Goal: Task Accomplishment & Management: Complete application form

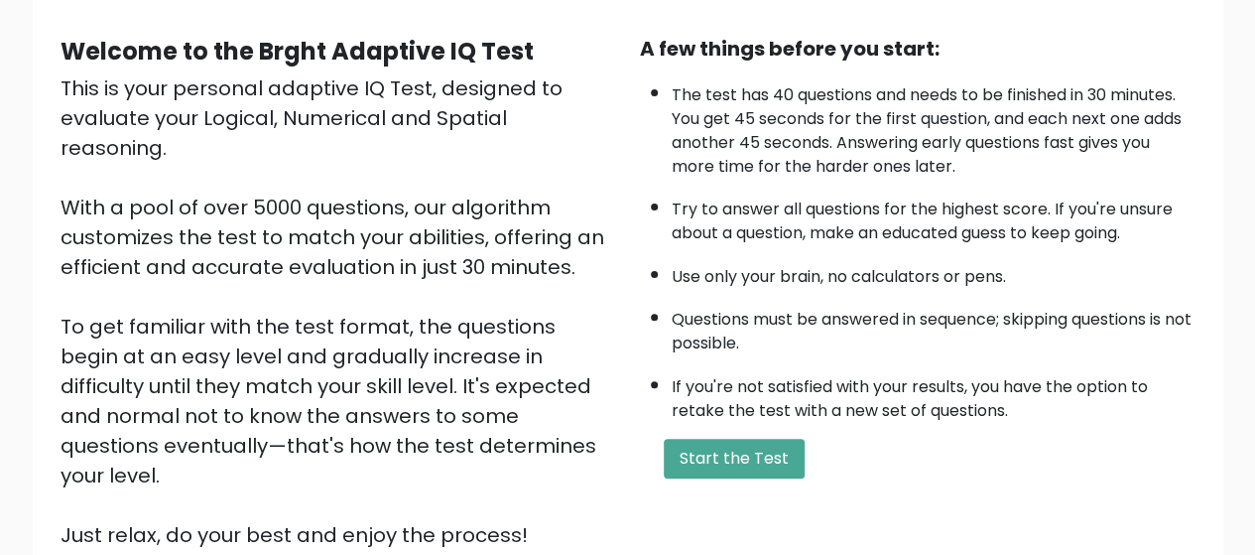
scroll to position [198, 0]
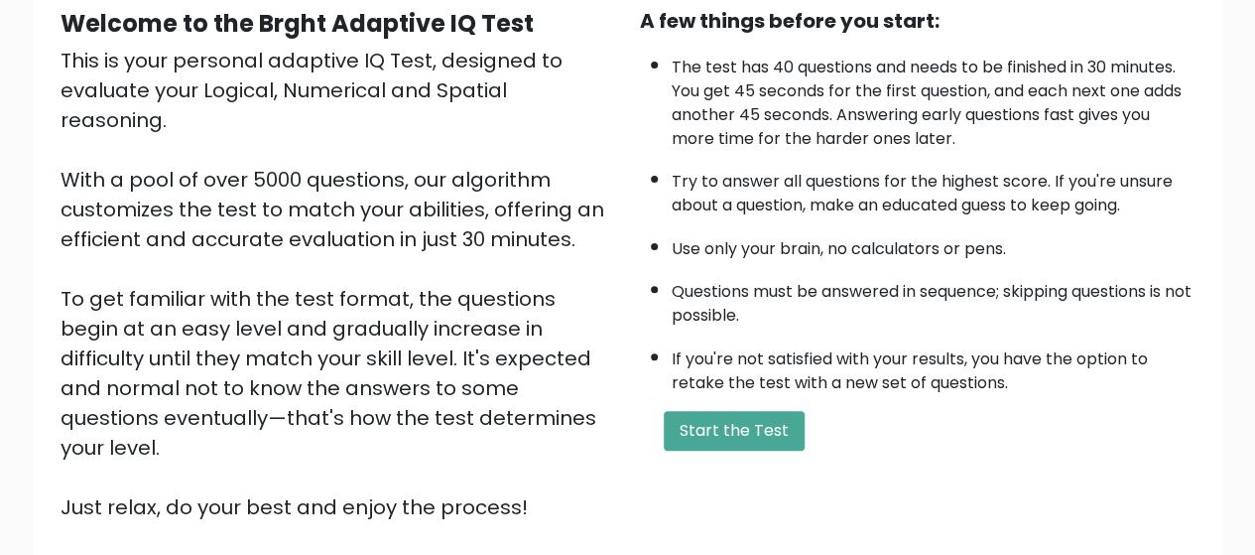
click at [782, 416] on button "Start the Test" at bounding box center [734, 431] width 141 height 40
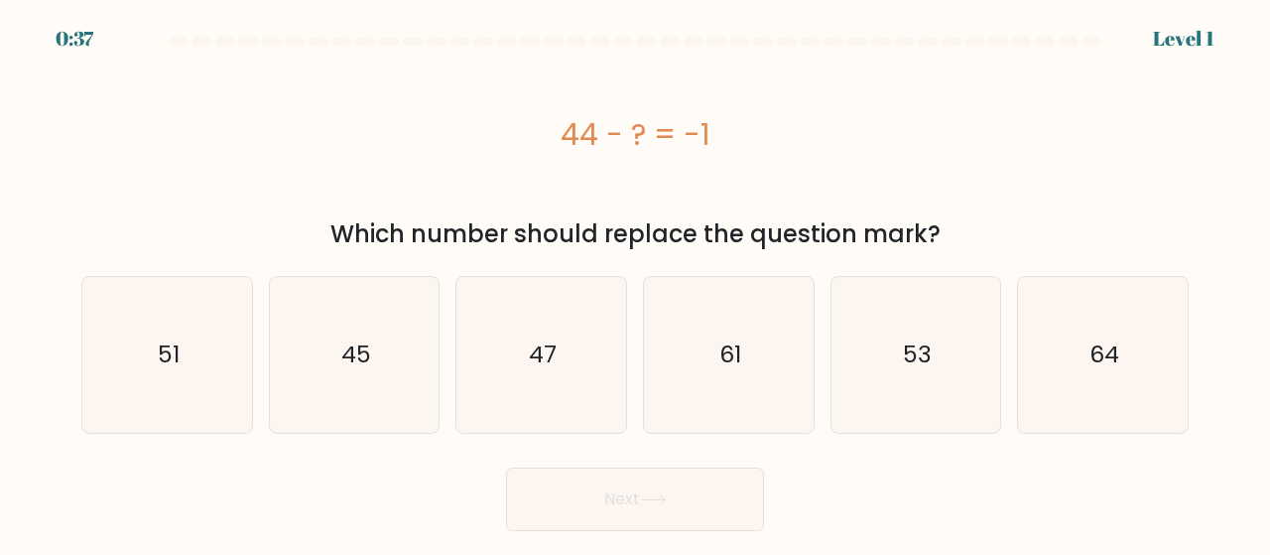
click at [385, 355] on icon "45" at bounding box center [355, 355] width 156 height 156
click at [635, 283] on input "b. 45" at bounding box center [635, 280] width 1 height 5
radio input "true"
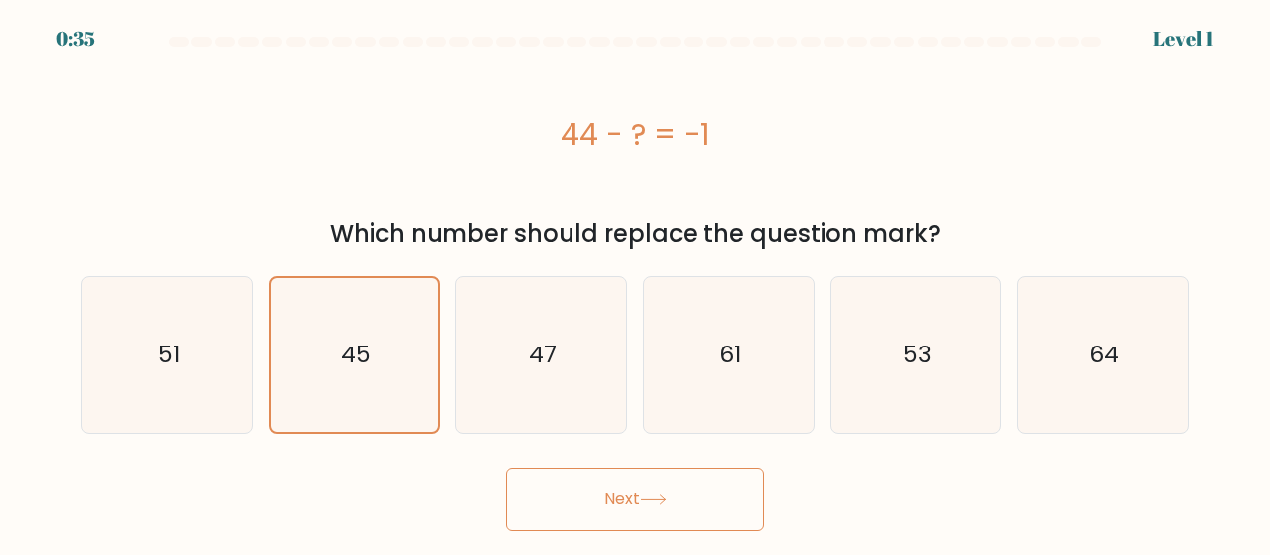
click at [623, 492] on button "Next" at bounding box center [635, 498] width 258 height 63
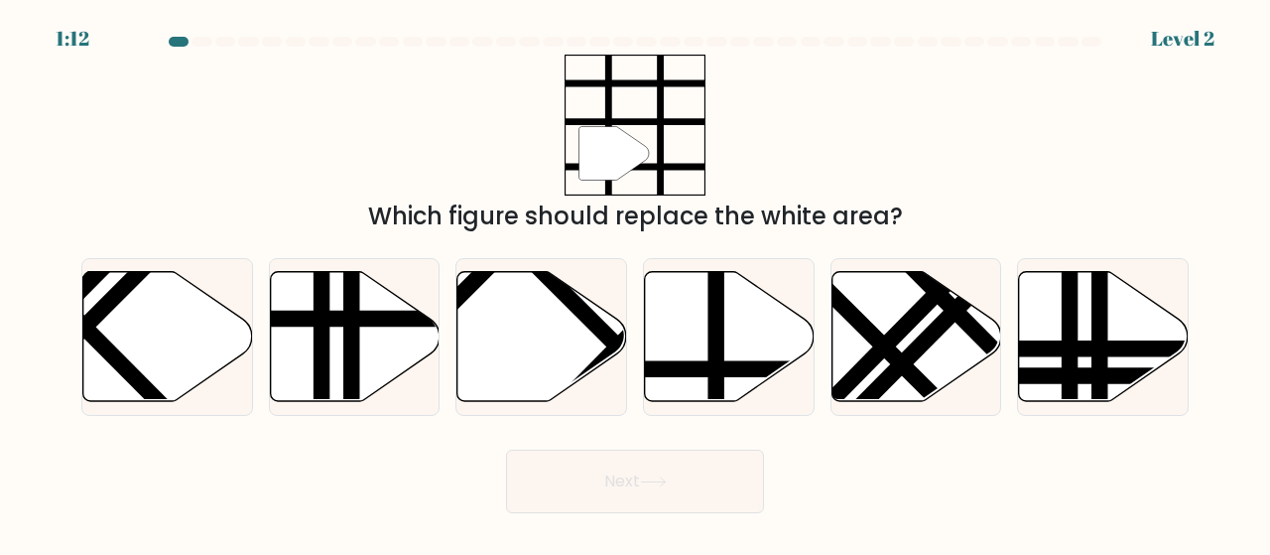
click at [730, 327] on icon at bounding box center [730, 336] width 170 height 130
click at [636, 283] on input "d." at bounding box center [635, 280] width 1 height 5
radio input "true"
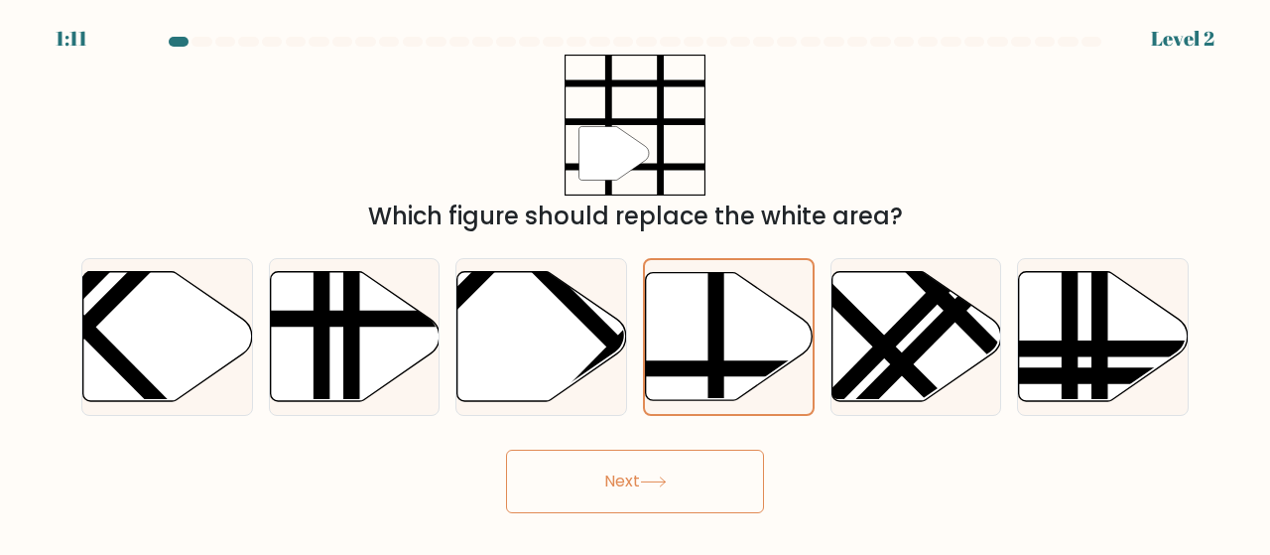
click at [696, 482] on button "Next" at bounding box center [635, 480] width 258 height 63
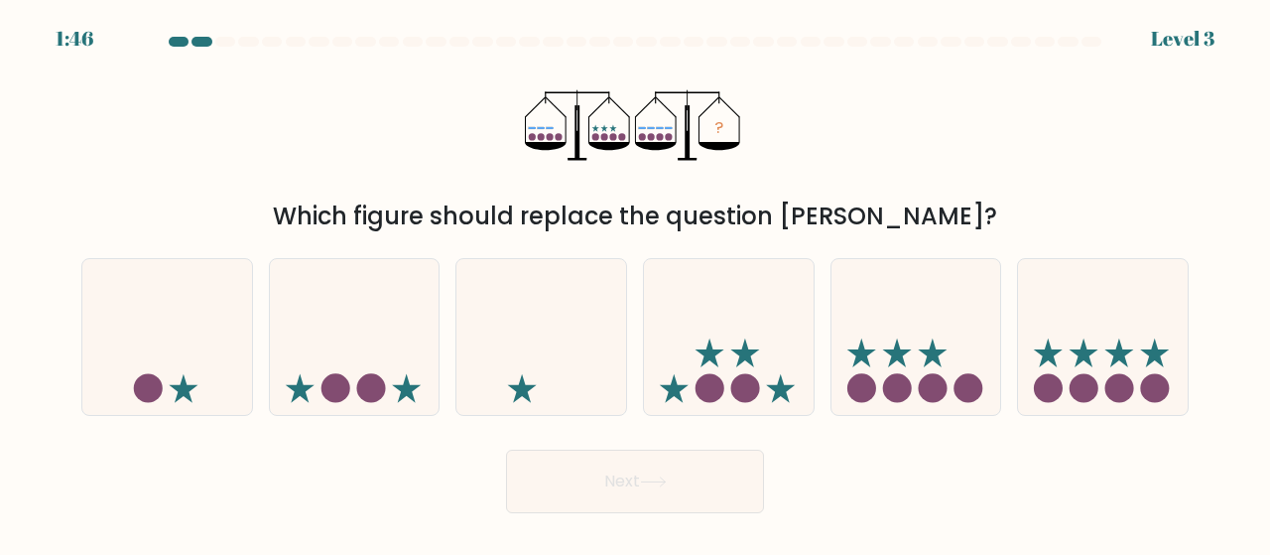
click at [1083, 339] on icon at bounding box center [1103, 337] width 170 height 140
click at [636, 283] on input "f." at bounding box center [635, 280] width 1 height 5
radio input "true"
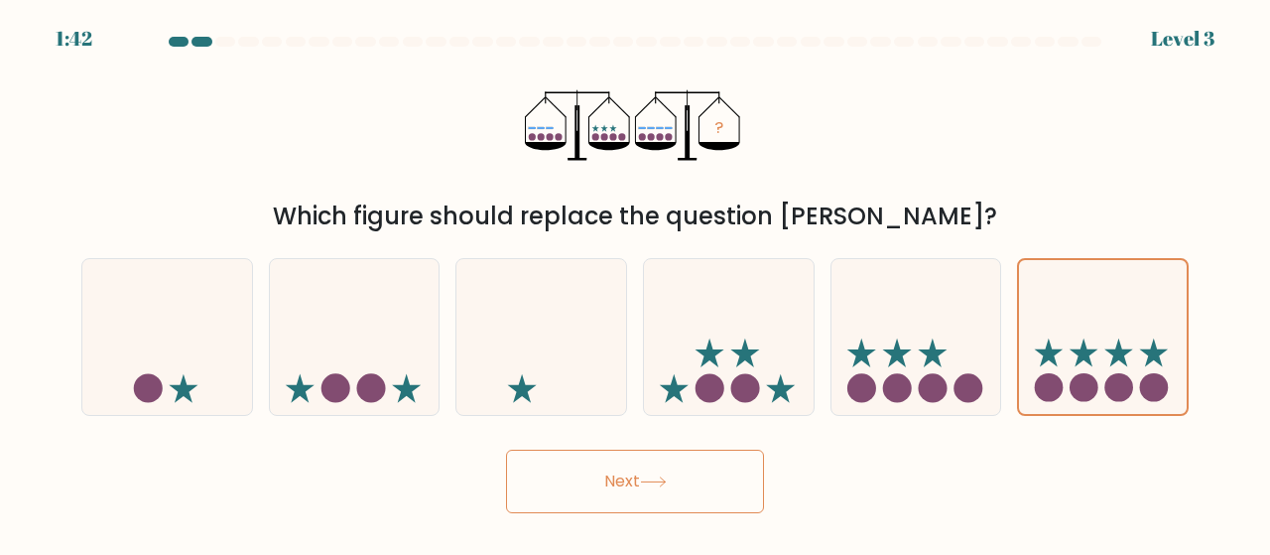
click at [667, 477] on icon at bounding box center [653, 481] width 27 height 11
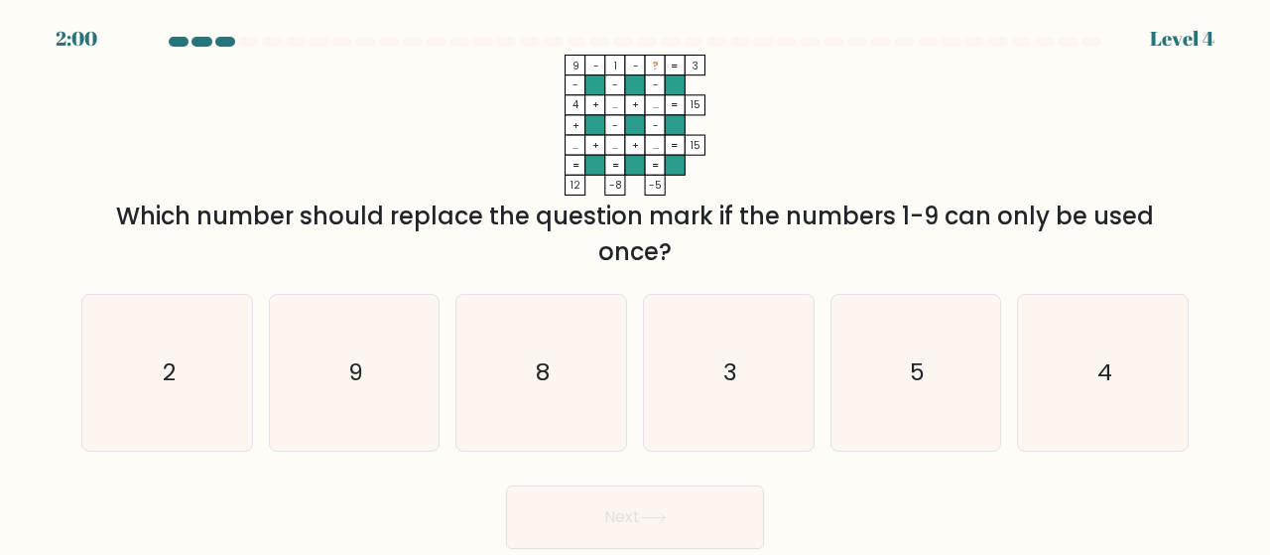
click at [903, 372] on icon "5" at bounding box center [916, 373] width 156 height 156
click at [636, 283] on input "e. 5" at bounding box center [635, 280] width 1 height 5
radio input "true"
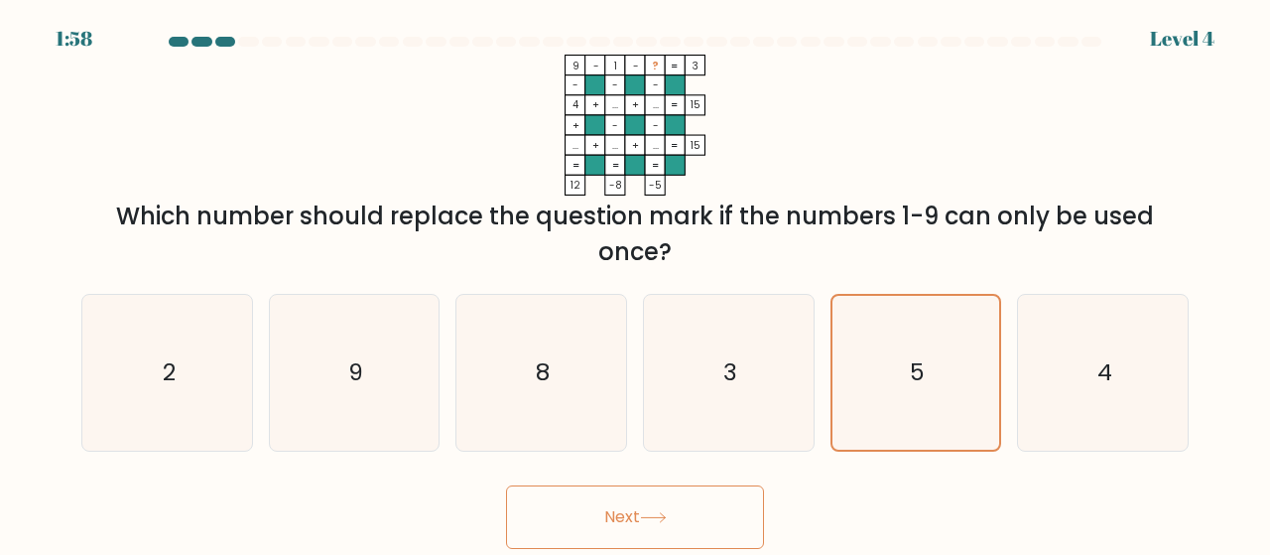
click at [693, 517] on button "Next" at bounding box center [635, 516] width 258 height 63
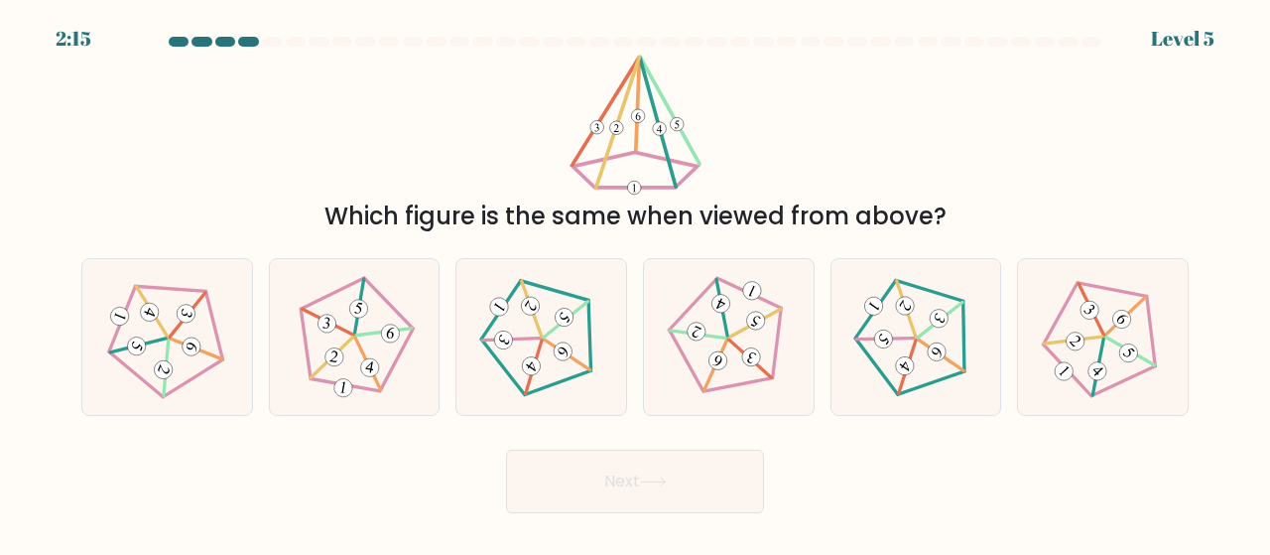
click at [1113, 334] on icon at bounding box center [1103, 337] width 124 height 124
click at [636, 283] on input "f." at bounding box center [635, 280] width 1 height 5
radio input "true"
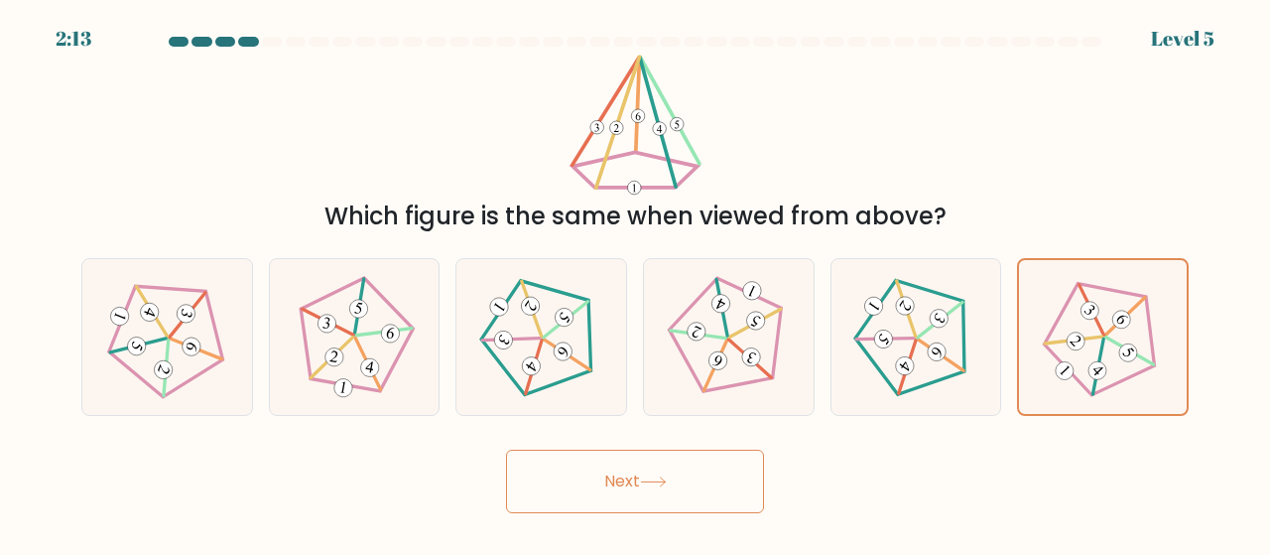
click at [696, 492] on button "Next" at bounding box center [635, 480] width 258 height 63
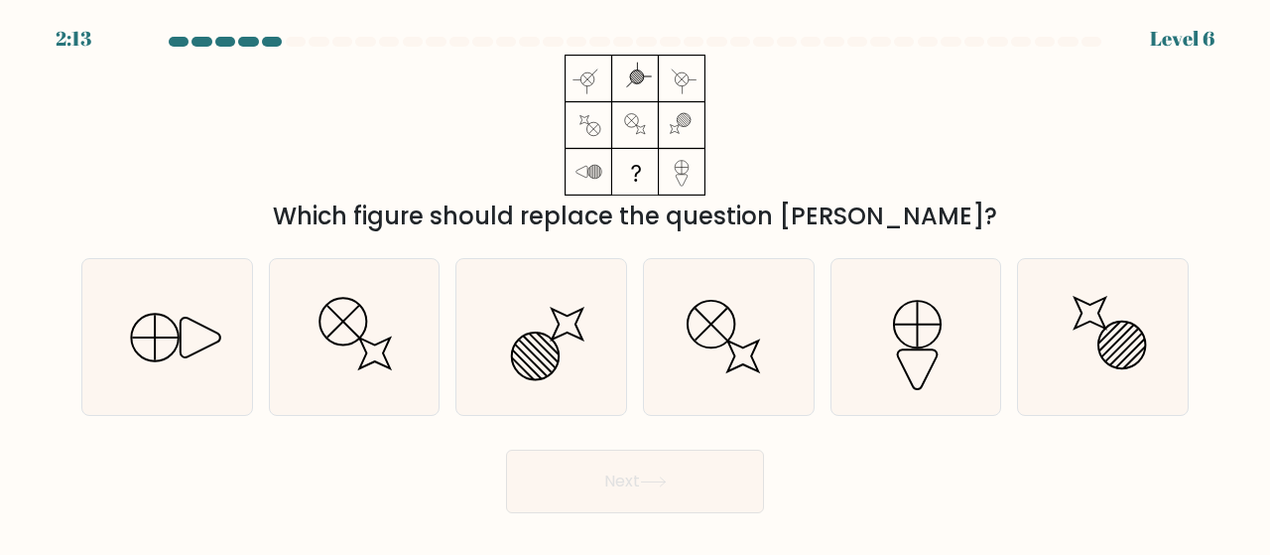
click at [720, 308] on icon at bounding box center [729, 337] width 156 height 156
click at [636, 283] on input "d." at bounding box center [635, 280] width 1 height 5
radio input "true"
click at [937, 338] on icon at bounding box center [916, 337] width 156 height 156
click at [636, 283] on input "e." at bounding box center [635, 280] width 1 height 5
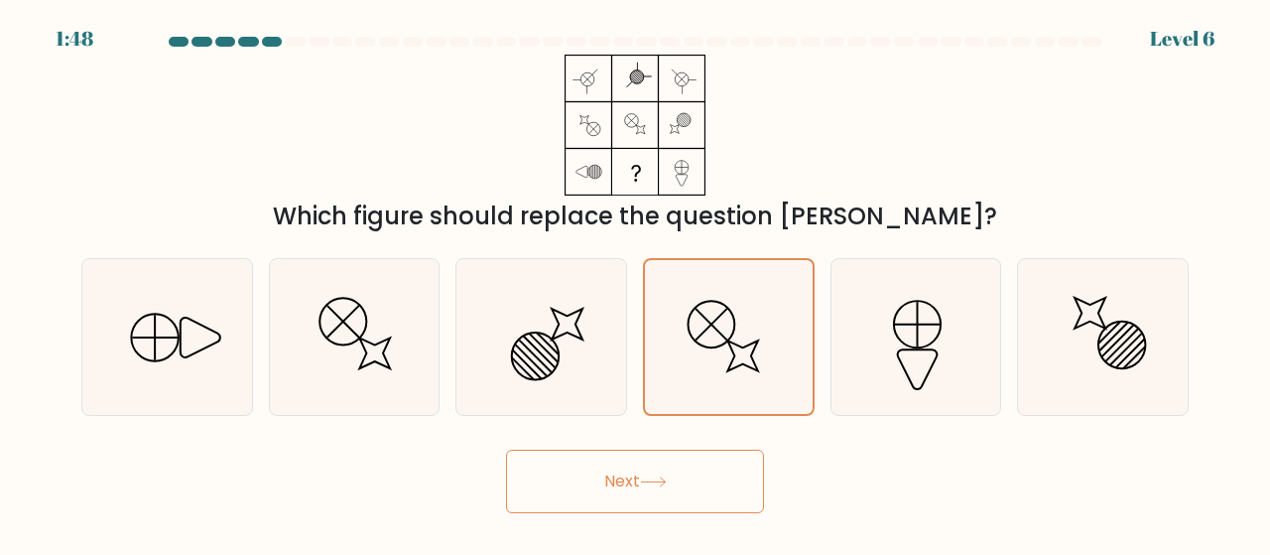
radio input "true"
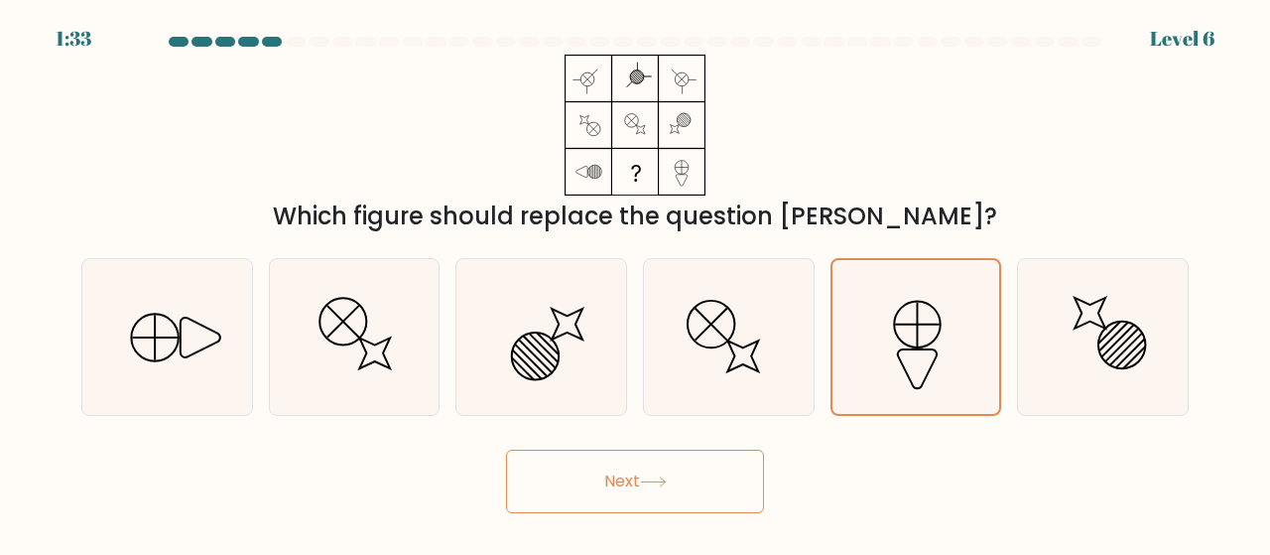
click at [177, 374] on icon at bounding box center [167, 337] width 156 height 156
click at [635, 283] on input "a." at bounding box center [635, 280] width 1 height 5
radio input "true"
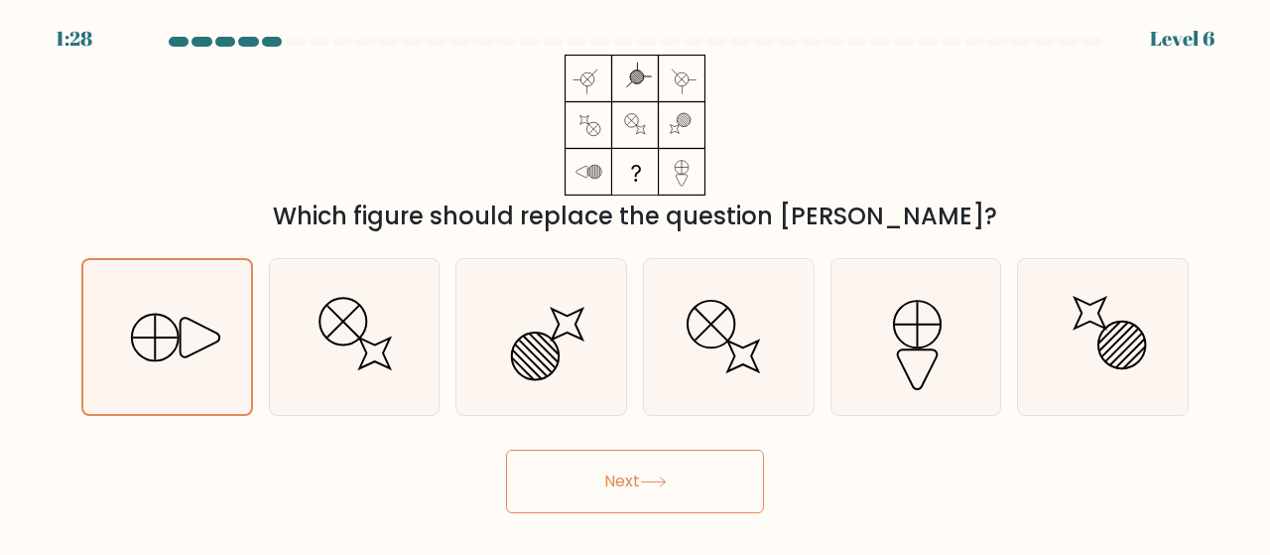
click at [675, 474] on button "Next" at bounding box center [635, 480] width 258 height 63
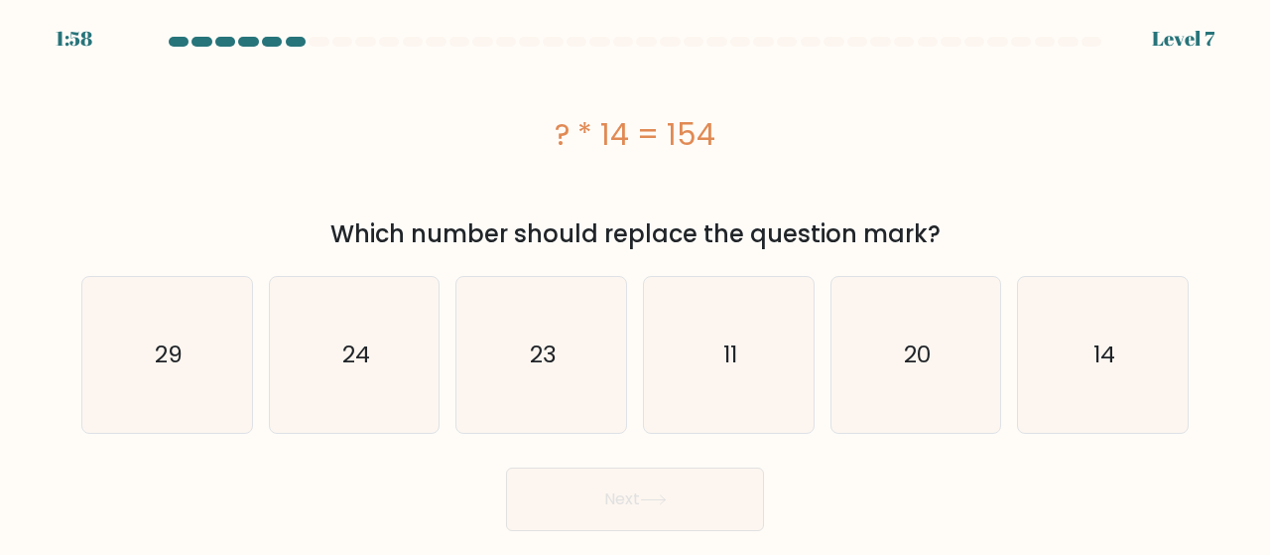
click at [789, 324] on icon "11" at bounding box center [729, 355] width 156 height 156
click at [636, 283] on input "d. 11" at bounding box center [635, 280] width 1 height 5
radio input "true"
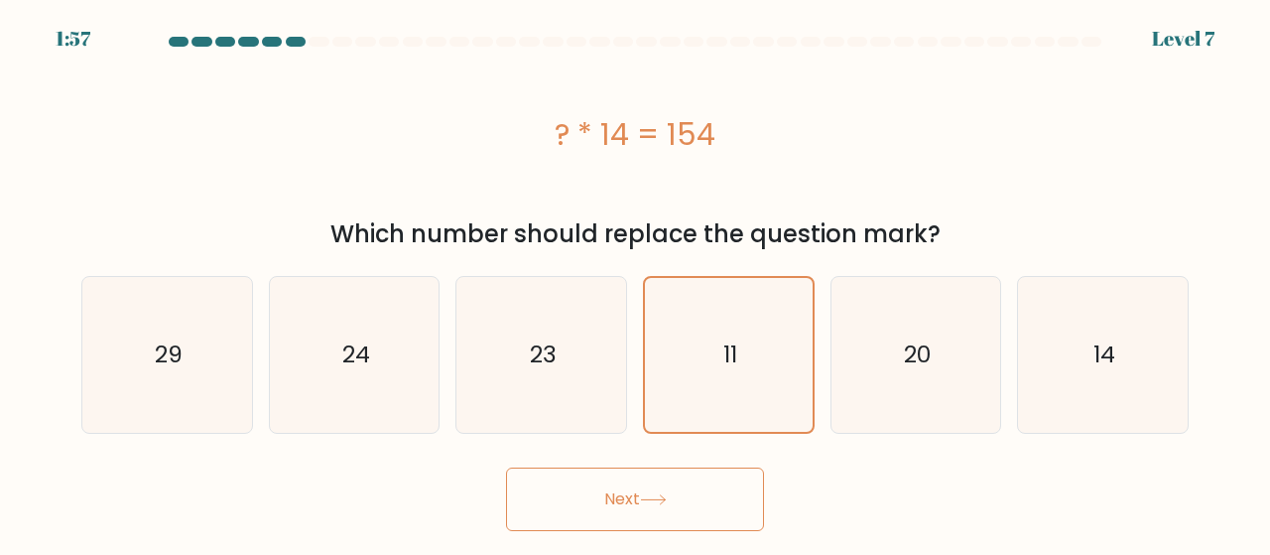
click at [722, 504] on button "Next" at bounding box center [635, 498] width 258 height 63
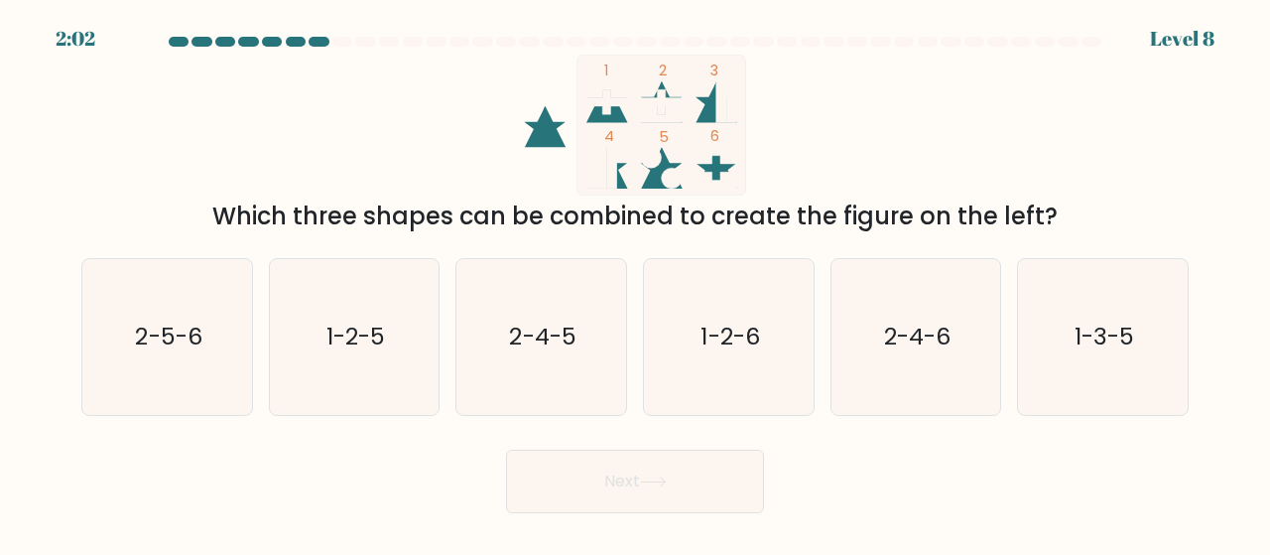
click at [739, 326] on text "1-2-6" at bounding box center [729, 336] width 59 height 33
click at [636, 283] on input "d. 1-2-6" at bounding box center [635, 280] width 1 height 5
radio input "true"
click at [722, 455] on button "Next" at bounding box center [635, 480] width 258 height 63
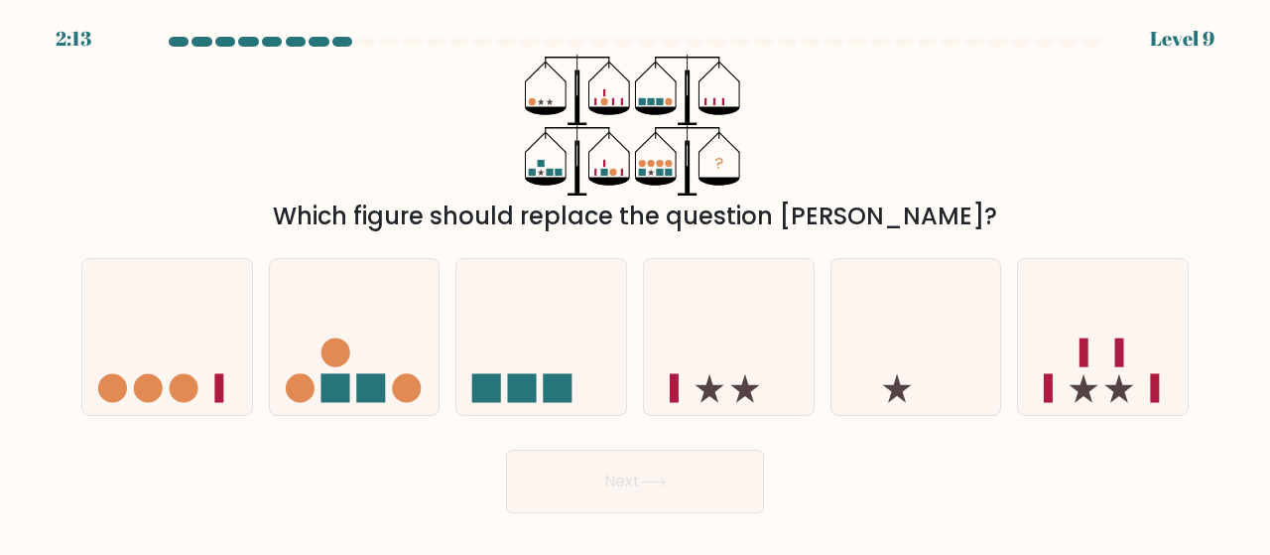
click at [1087, 354] on rect at bounding box center [1083, 352] width 9 height 29
click at [636, 283] on input "f." at bounding box center [635, 280] width 1 height 5
radio input "true"
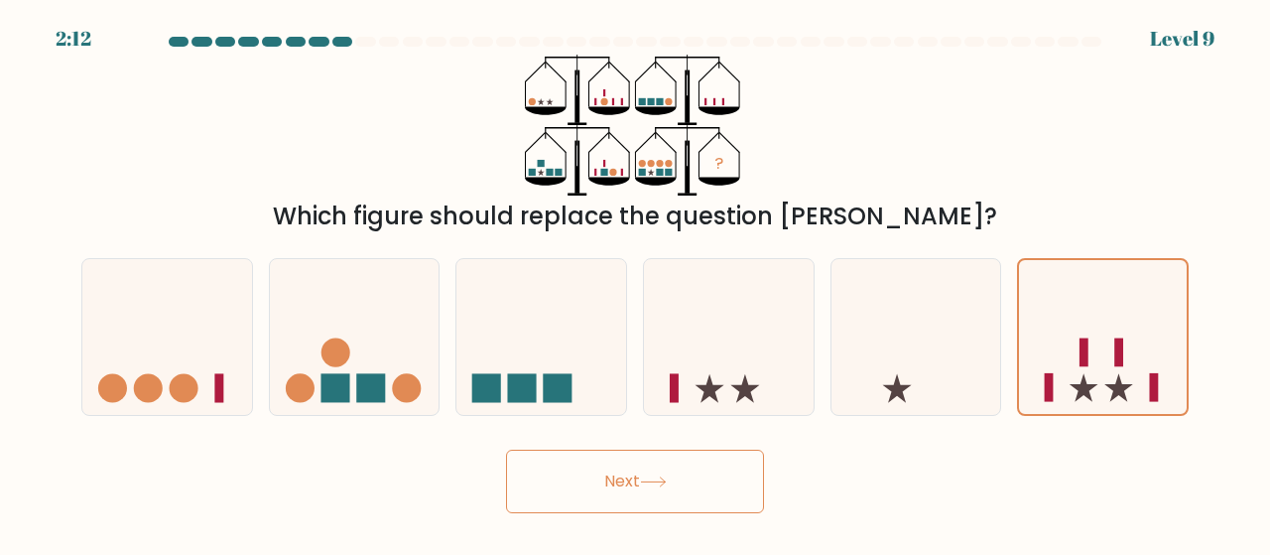
click at [617, 485] on button "Next" at bounding box center [635, 480] width 258 height 63
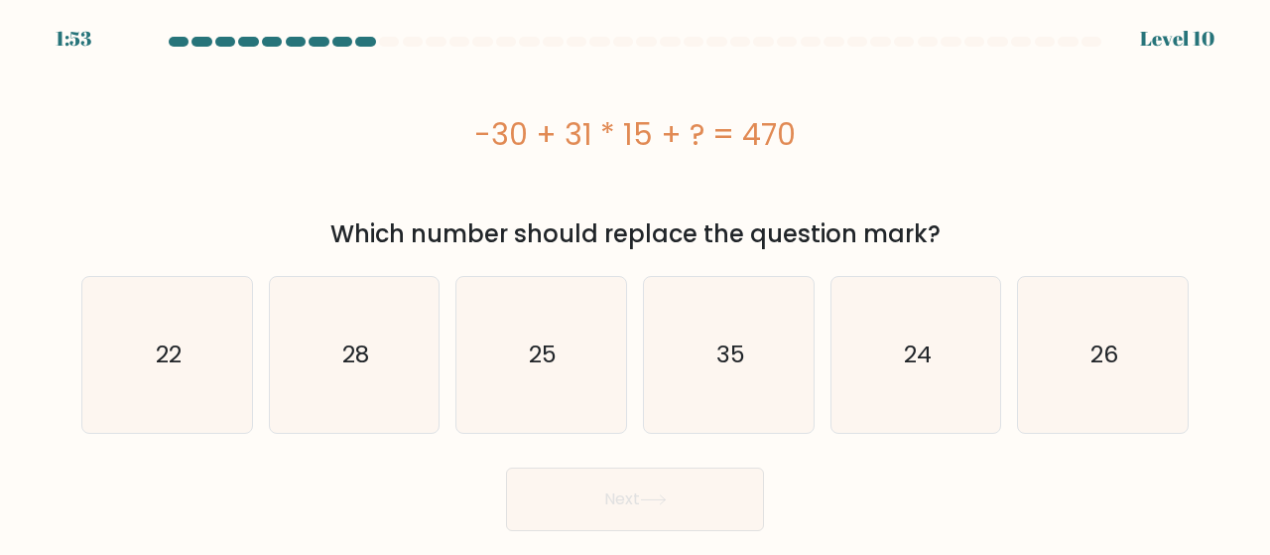
click at [737, 439] on form "a." at bounding box center [635, 284] width 1270 height 494
click at [780, 379] on icon "35" at bounding box center [729, 355] width 156 height 156
click at [636, 283] on input "d. 35" at bounding box center [635, 280] width 1 height 5
radio input "true"
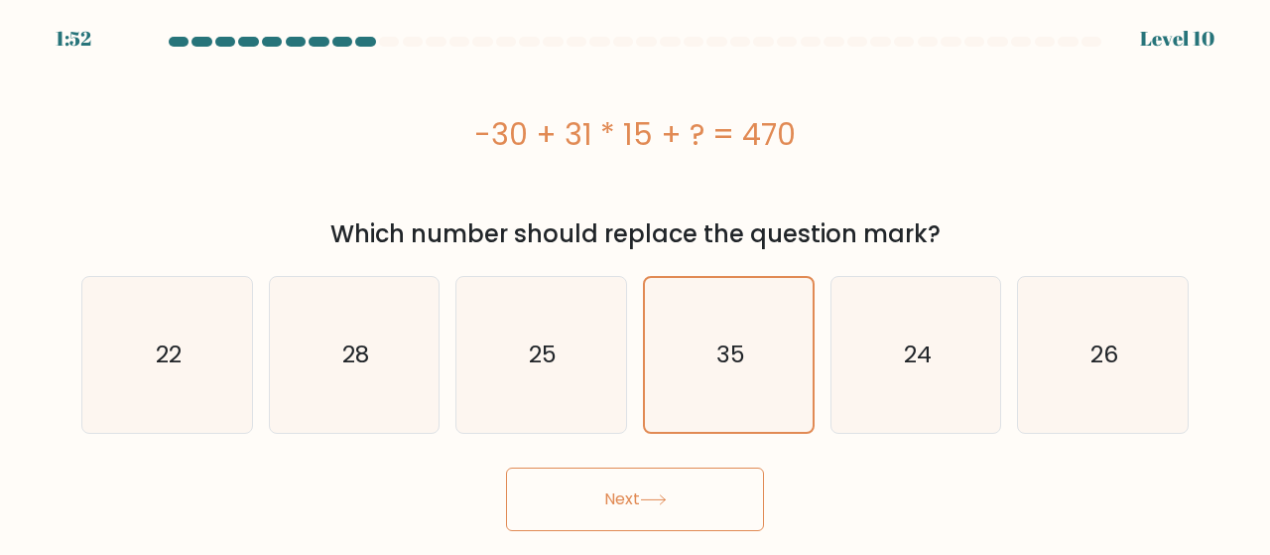
click at [696, 514] on button "Next" at bounding box center [635, 498] width 258 height 63
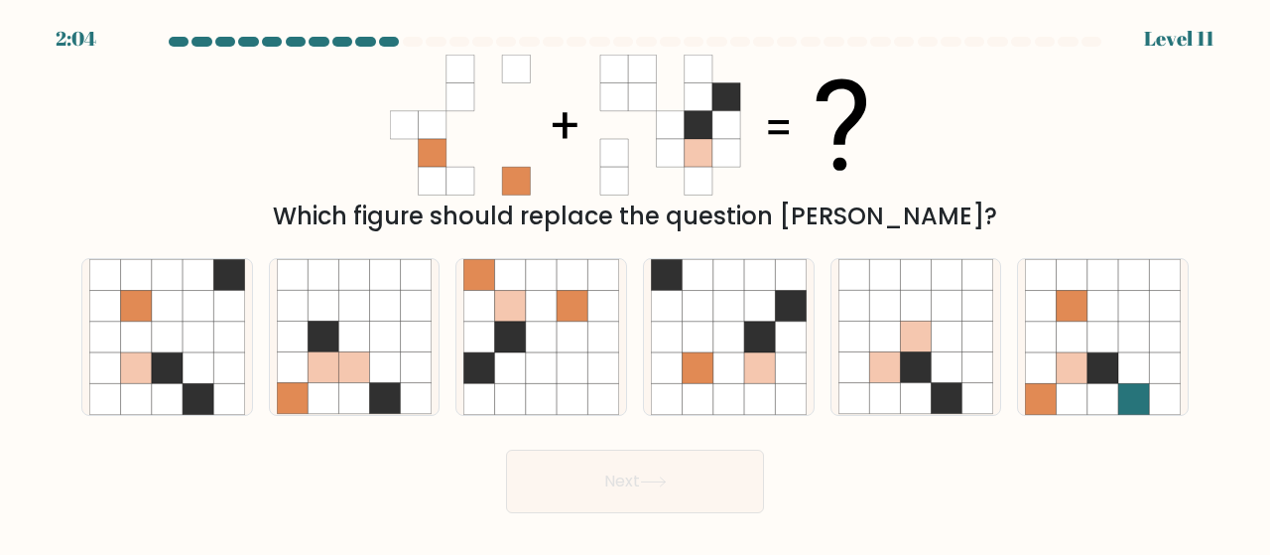
click at [782, 355] on icon at bounding box center [790, 367] width 31 height 31
click at [636, 283] on input "d." at bounding box center [635, 280] width 1 height 5
radio input "true"
click at [575, 356] on icon at bounding box center [572, 367] width 31 height 31
click at [635, 283] on input "c." at bounding box center [635, 280] width 1 height 5
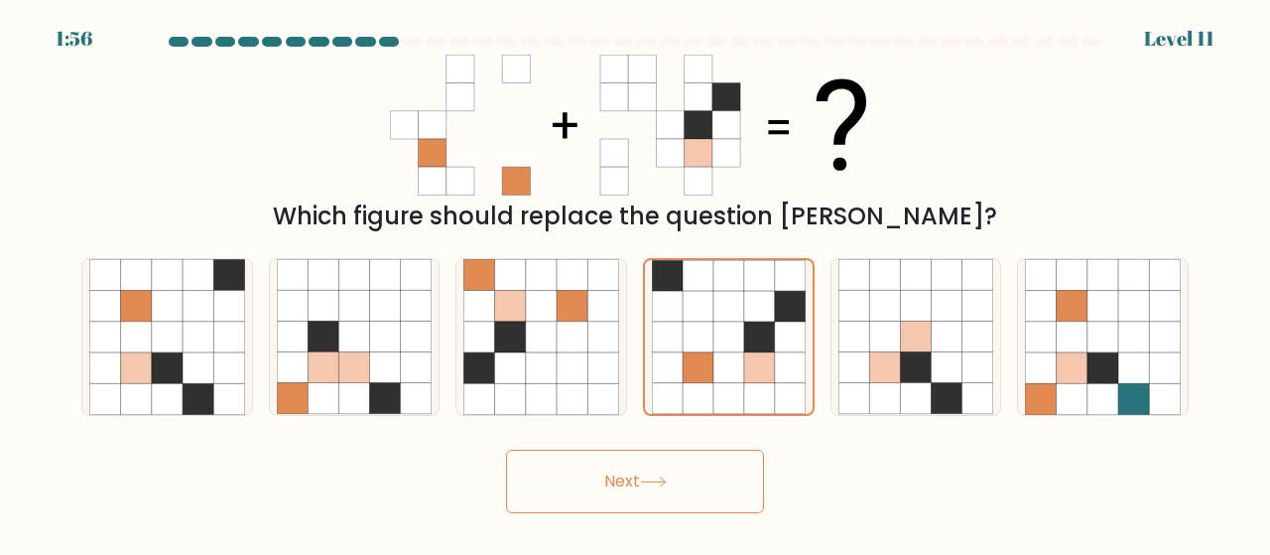
radio input "true"
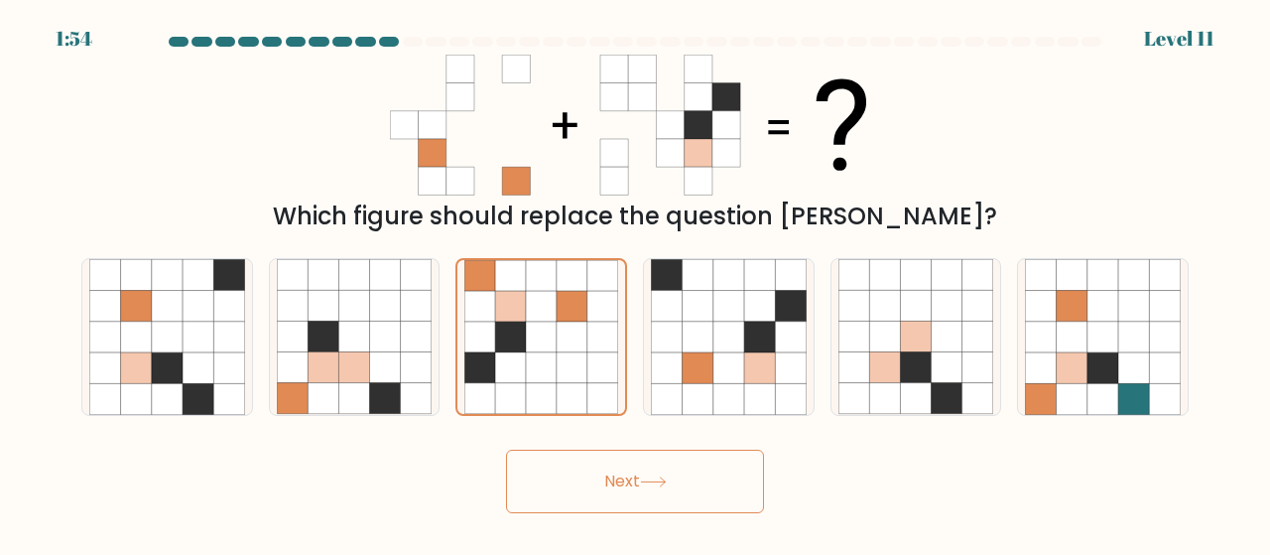
click at [659, 478] on icon at bounding box center [653, 481] width 27 height 11
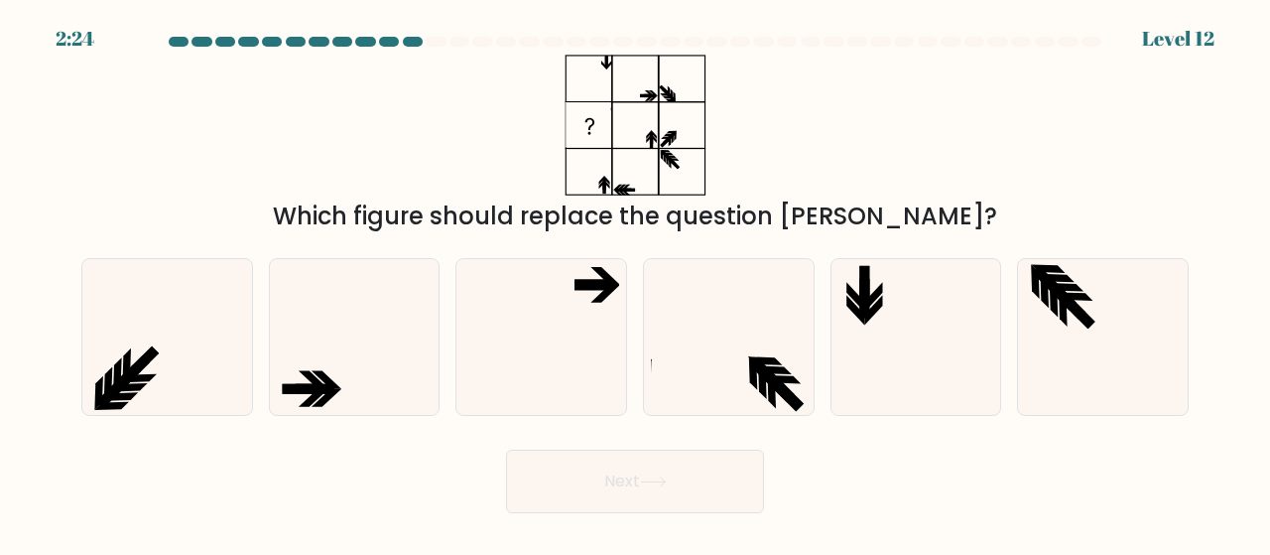
click at [518, 352] on icon at bounding box center [541, 337] width 156 height 156
click at [635, 283] on input "c." at bounding box center [635, 280] width 1 height 5
radio input "true"
click at [655, 481] on icon at bounding box center [653, 481] width 27 height 11
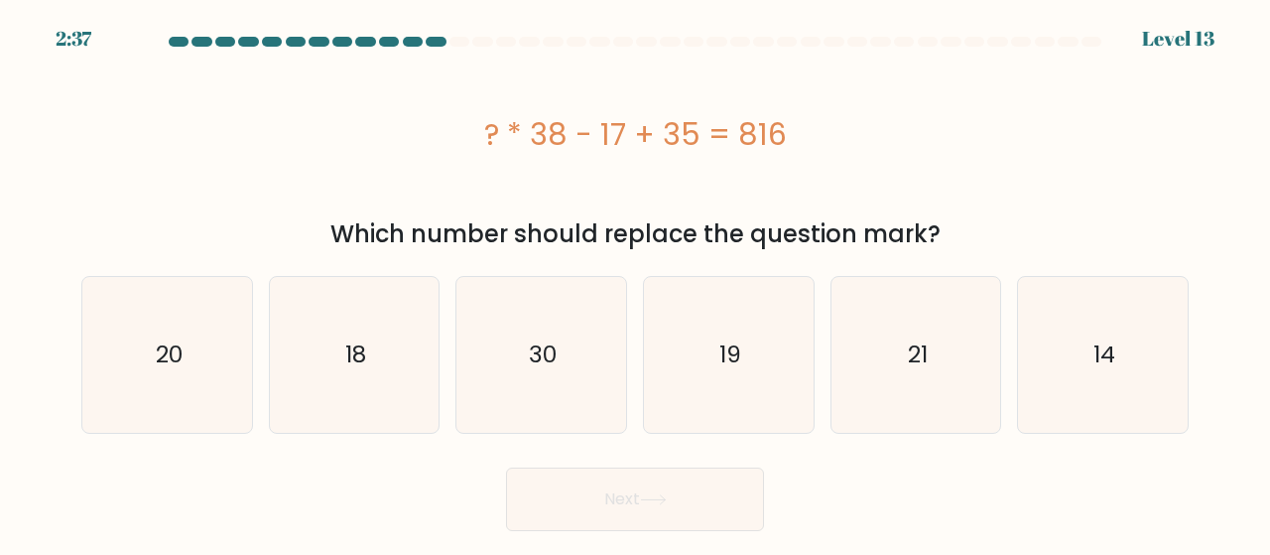
click at [772, 356] on icon "19" at bounding box center [729, 355] width 156 height 156
click at [636, 283] on input "d. 19" at bounding box center [635, 280] width 1 height 5
radio input "true"
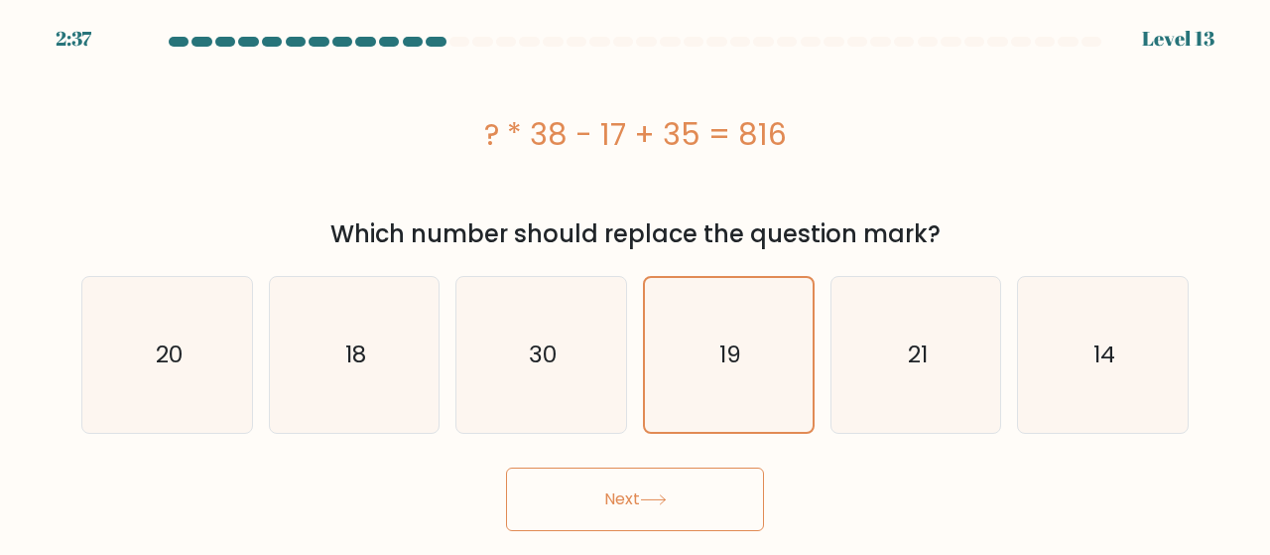
click at [710, 493] on button "Next" at bounding box center [635, 498] width 258 height 63
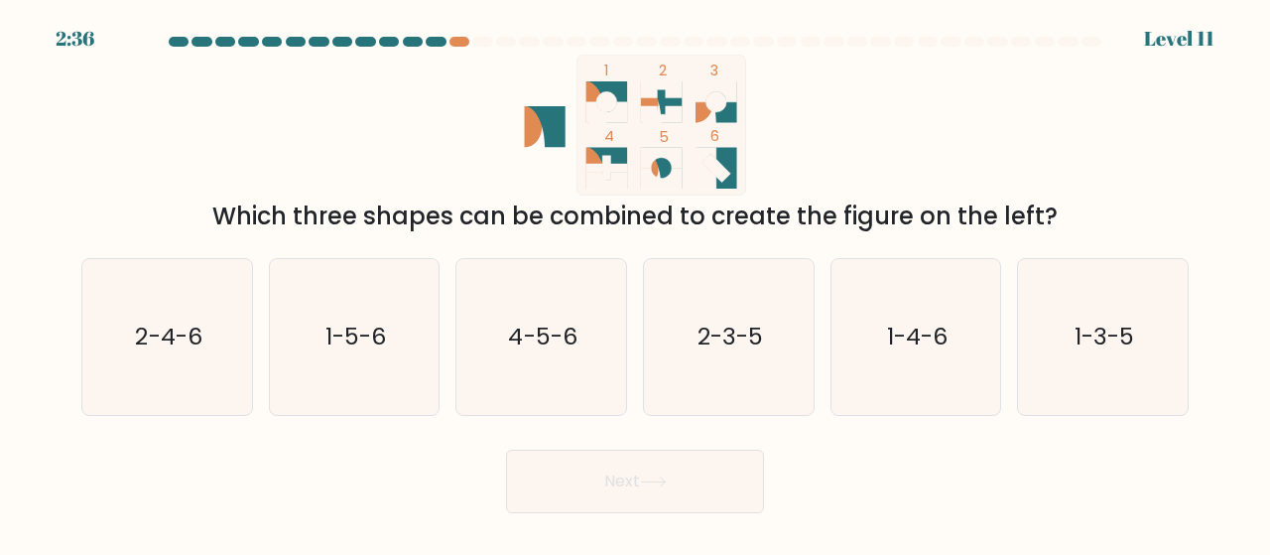
click at [1115, 330] on text "1-3-5" at bounding box center [1104, 336] width 60 height 33
click at [636, 283] on input "f. 1-3-5" at bounding box center [635, 280] width 1 height 5
radio input "true"
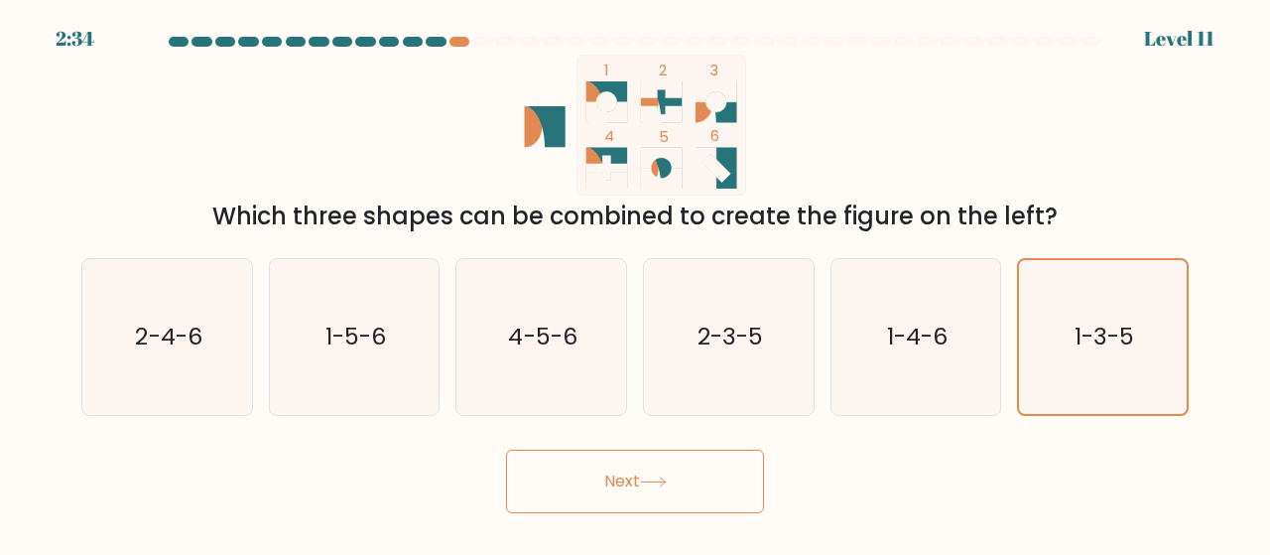
click at [704, 473] on button "Next" at bounding box center [635, 480] width 258 height 63
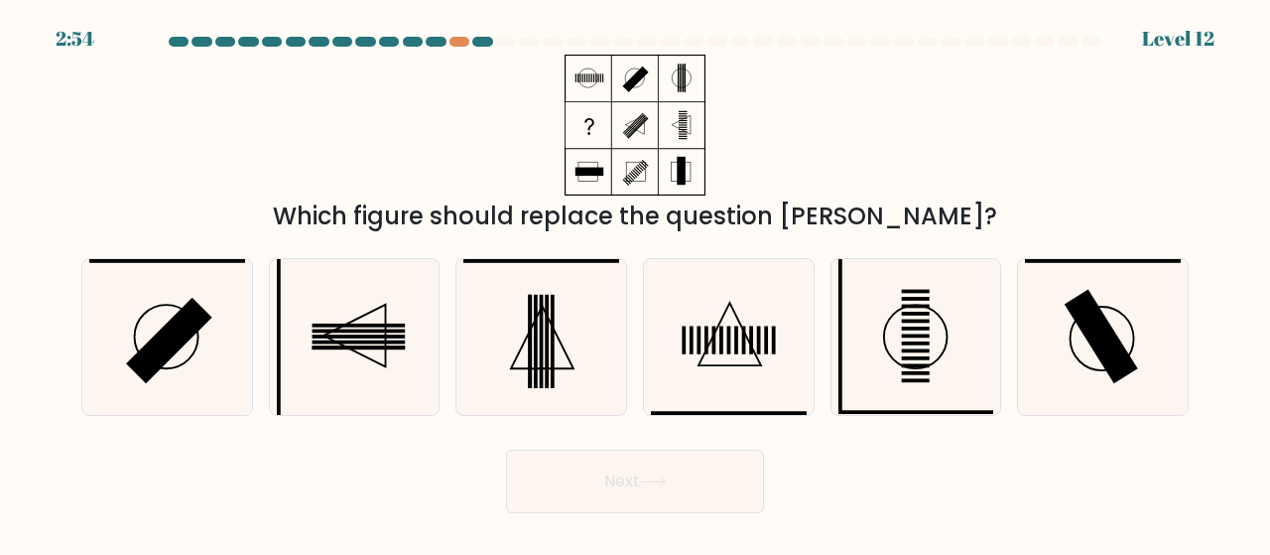
click at [711, 364] on icon at bounding box center [729, 337] width 156 height 156
click at [636, 283] on input "d." at bounding box center [635, 280] width 1 height 5
radio input "true"
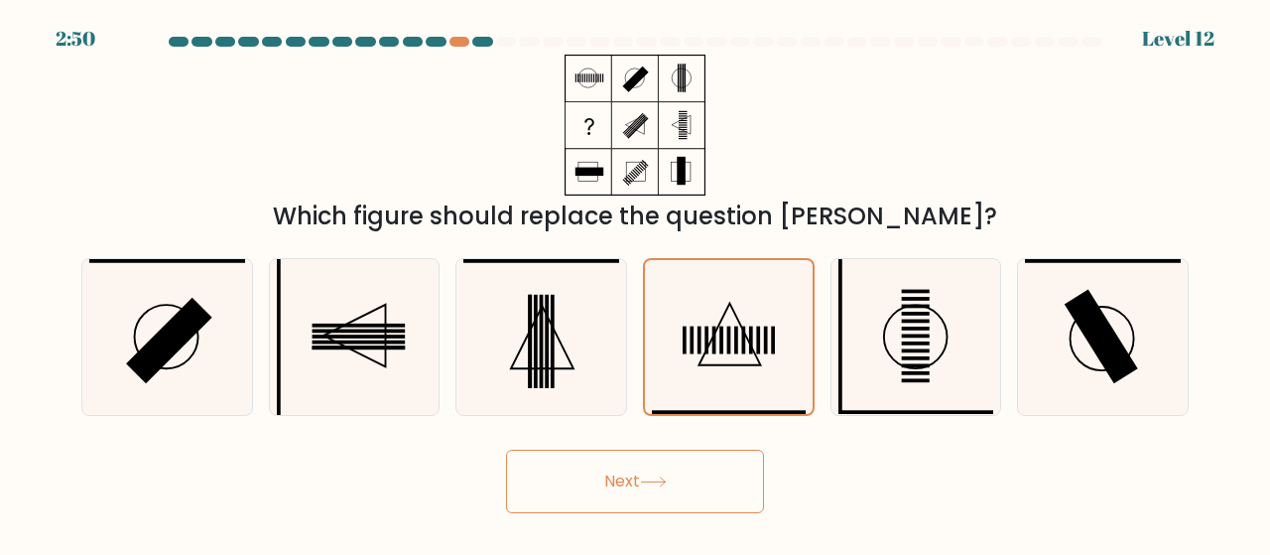
click at [651, 467] on button "Next" at bounding box center [635, 480] width 258 height 63
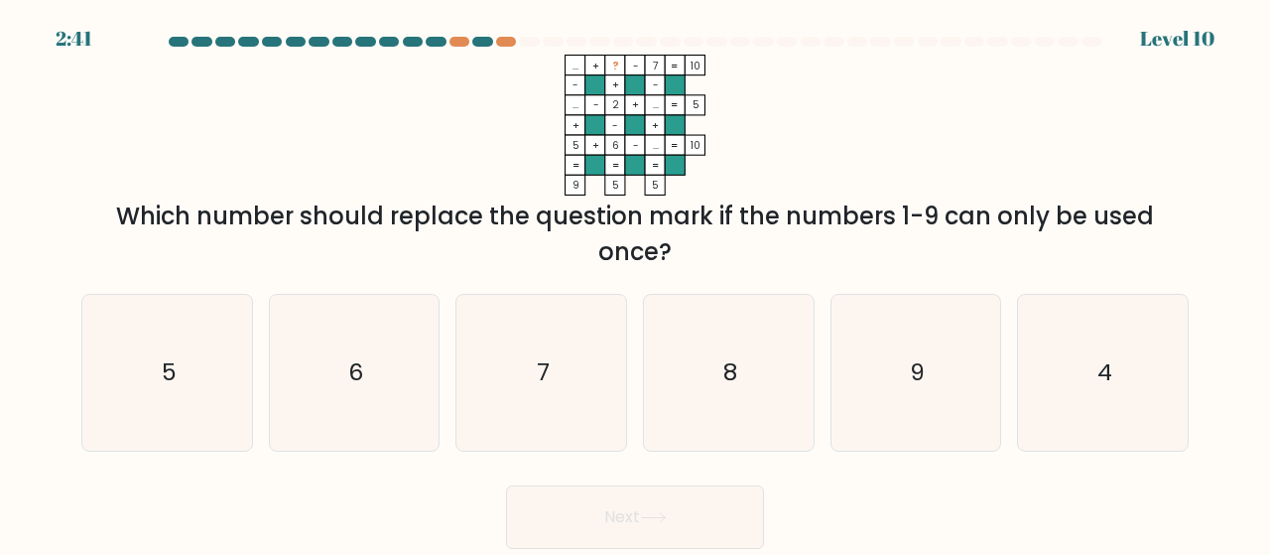
click at [890, 325] on icon "9" at bounding box center [916, 373] width 156 height 156
click at [636, 283] on input "e. 9" at bounding box center [635, 280] width 1 height 5
radio input "true"
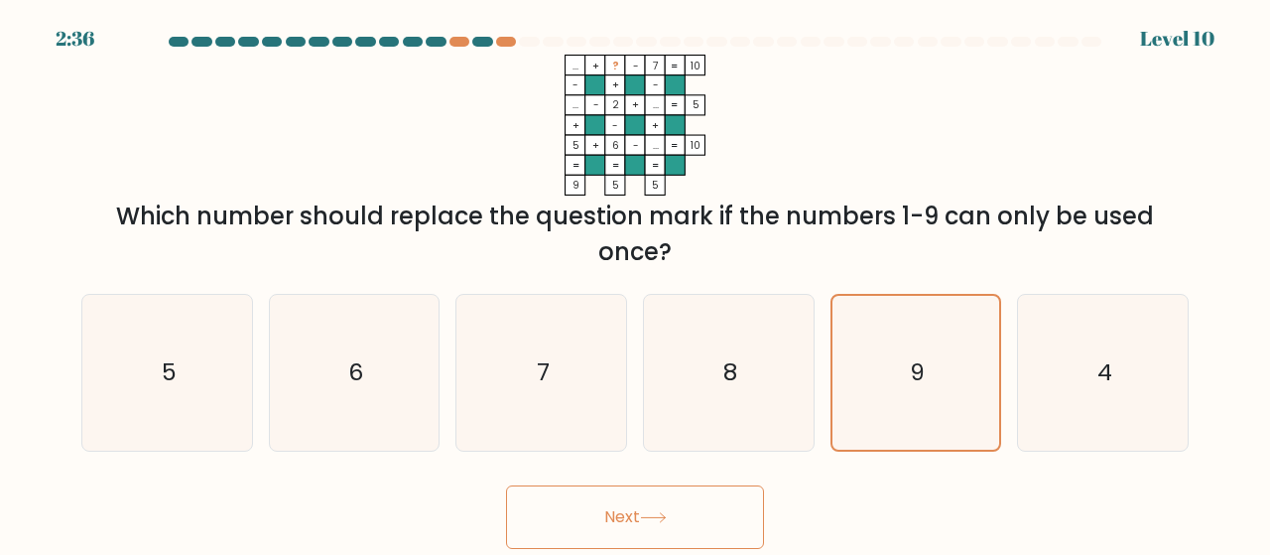
click at [629, 527] on button "Next" at bounding box center [635, 516] width 258 height 63
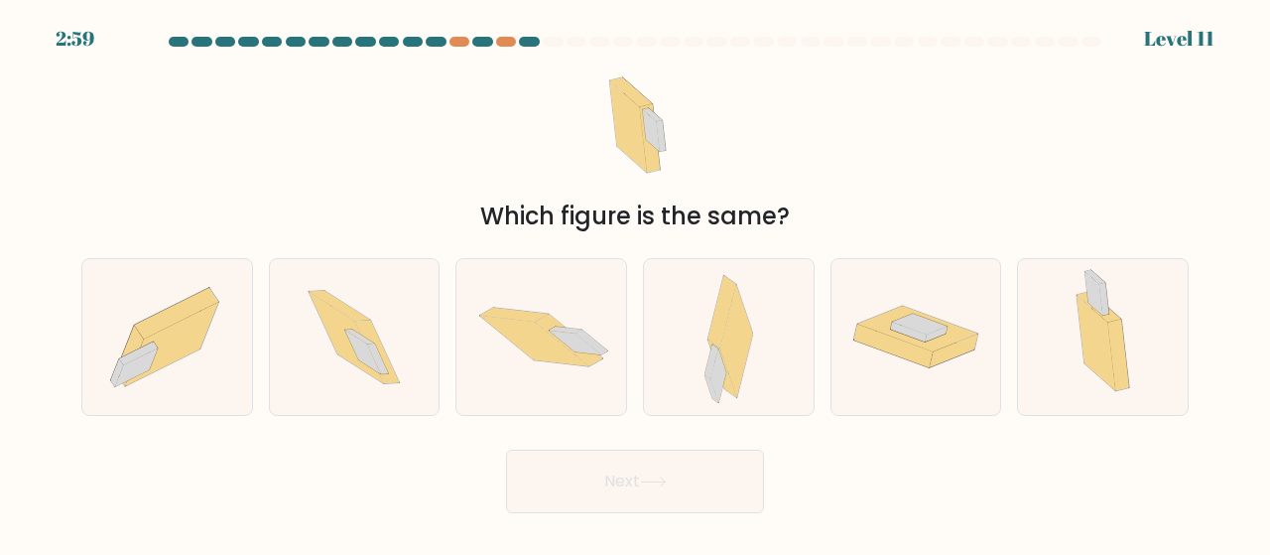
click at [780, 327] on div at bounding box center [729, 337] width 172 height 158
click at [636, 283] on input "d." at bounding box center [635, 280] width 1 height 5
radio input "true"
click at [656, 483] on icon at bounding box center [653, 481] width 27 height 11
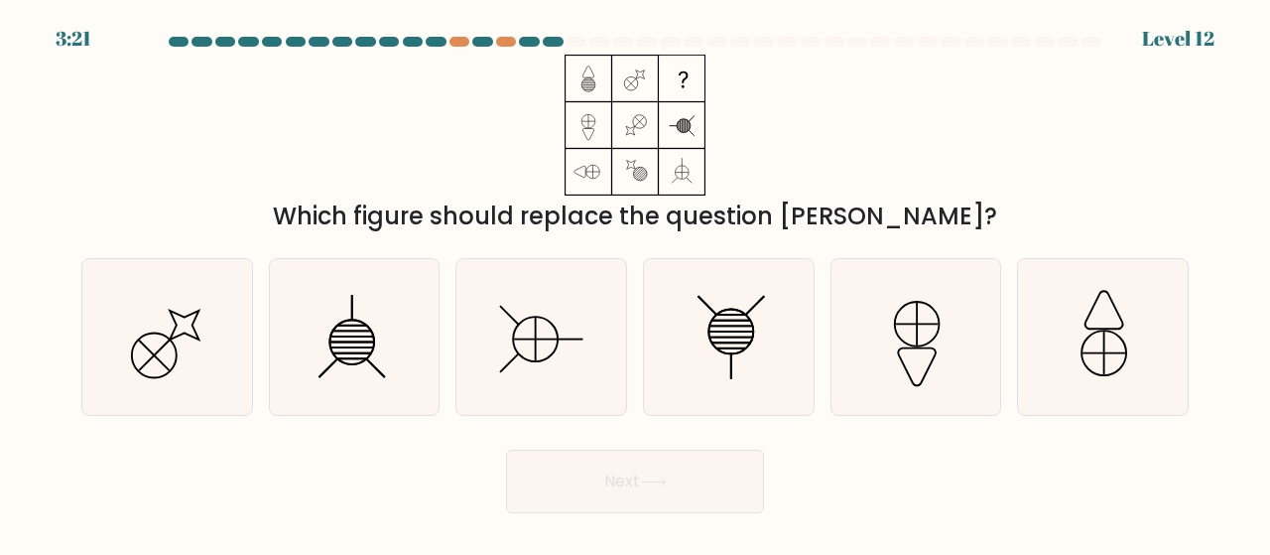
click at [509, 332] on icon at bounding box center [541, 337] width 156 height 156
click at [635, 283] on input "c." at bounding box center [635, 280] width 1 height 5
radio input "true"
click at [885, 369] on icon at bounding box center [916, 337] width 156 height 156
click at [636, 283] on input "e." at bounding box center [635, 280] width 1 height 5
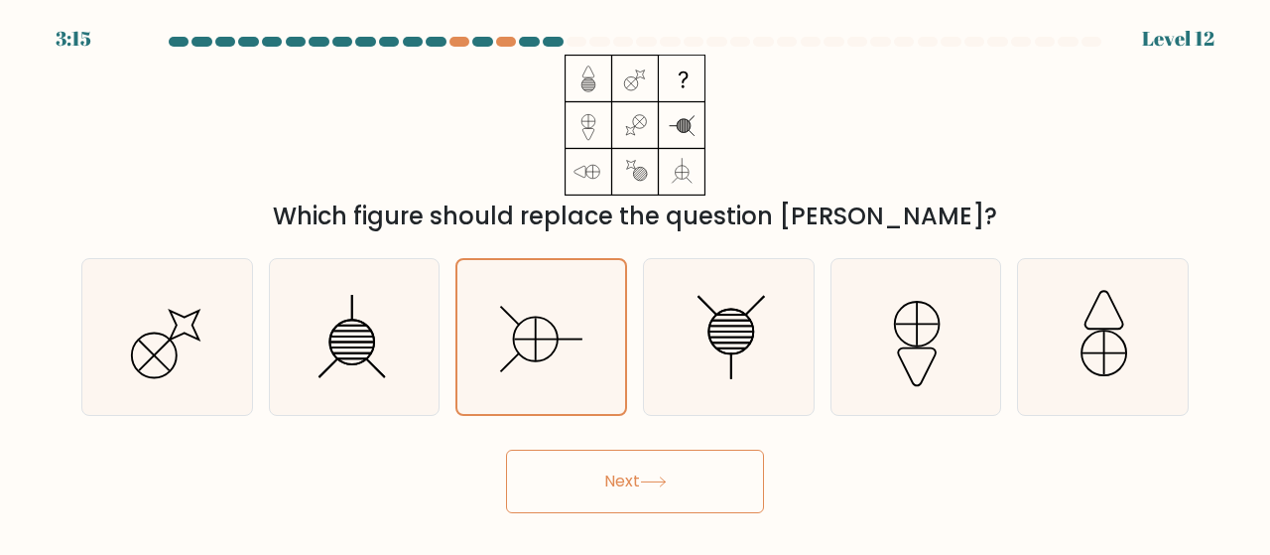
radio input "true"
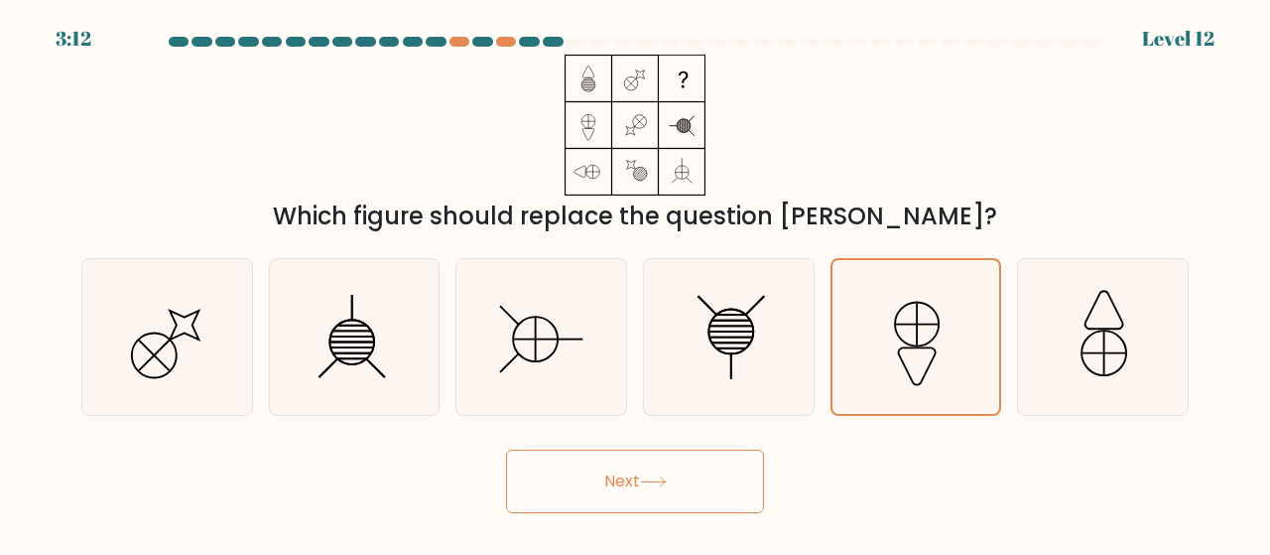
click at [698, 479] on button "Next" at bounding box center [635, 480] width 258 height 63
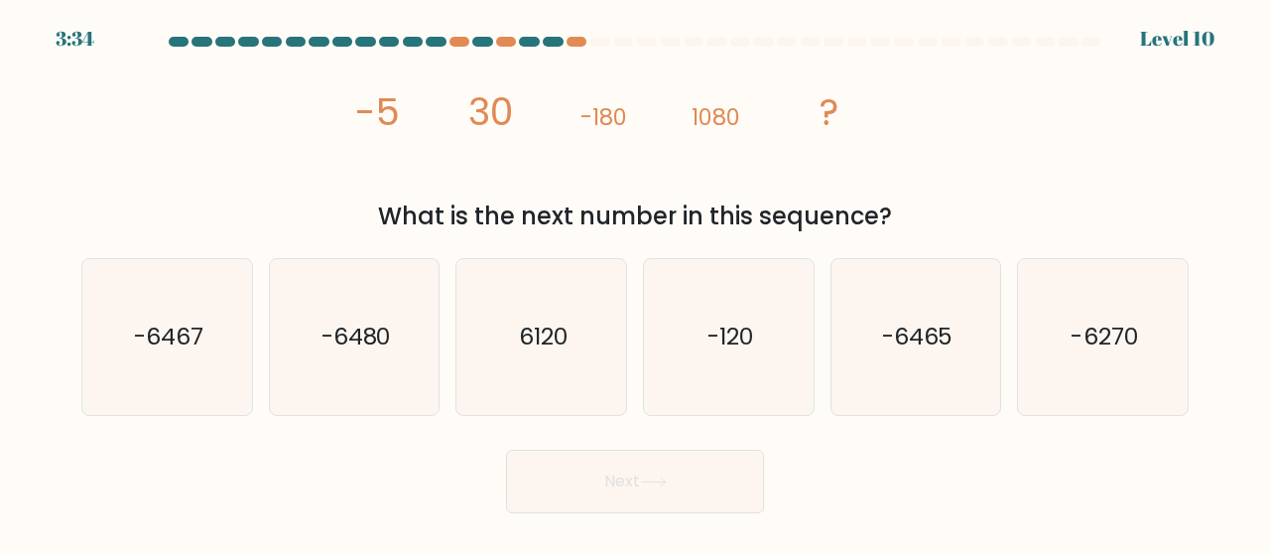
click at [359, 342] on text "-6480" at bounding box center [355, 336] width 69 height 33
click at [635, 283] on input "b. -6480" at bounding box center [635, 280] width 1 height 5
radio input "true"
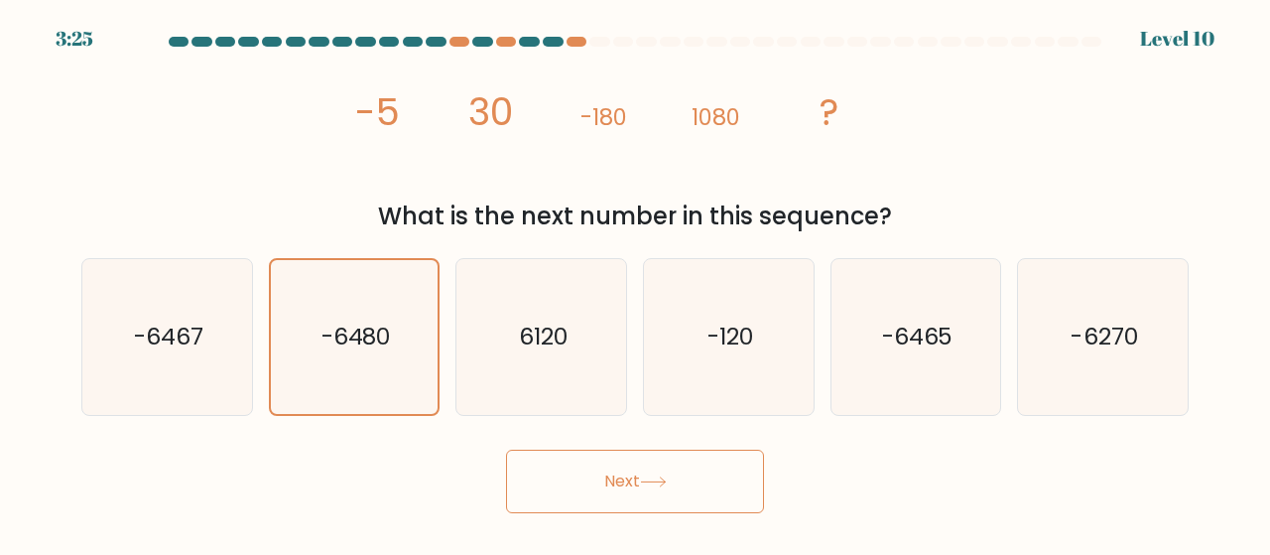
click at [645, 485] on button "Next" at bounding box center [635, 480] width 258 height 63
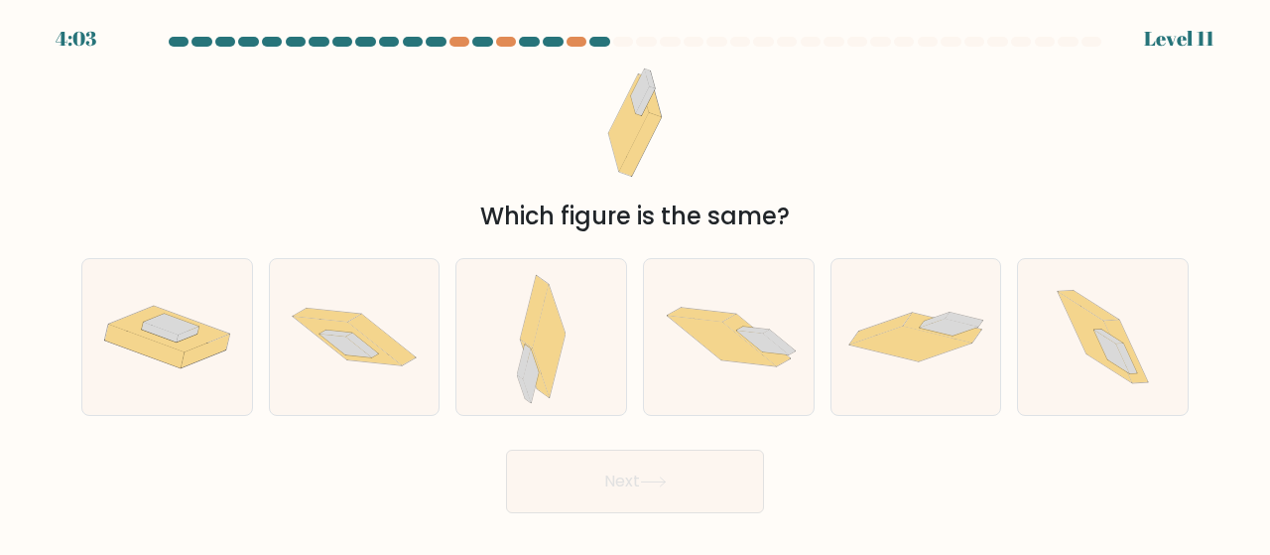
click at [1103, 350] on icon at bounding box center [1111, 351] width 36 height 44
click at [636, 283] on input "f." at bounding box center [635, 280] width 1 height 5
radio input "true"
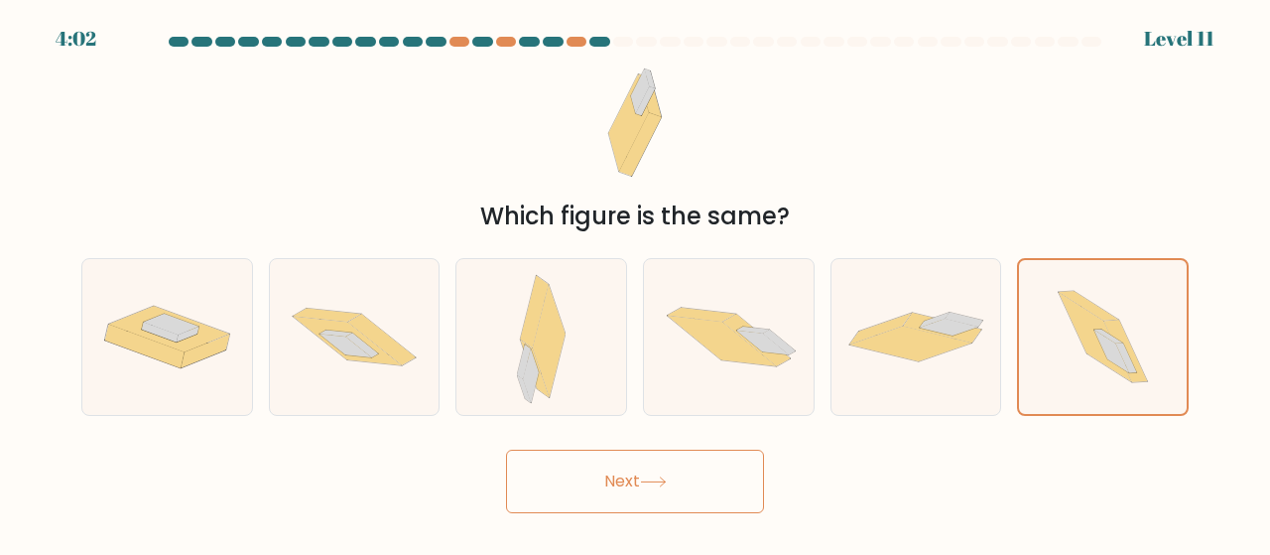
click at [615, 488] on button "Next" at bounding box center [635, 480] width 258 height 63
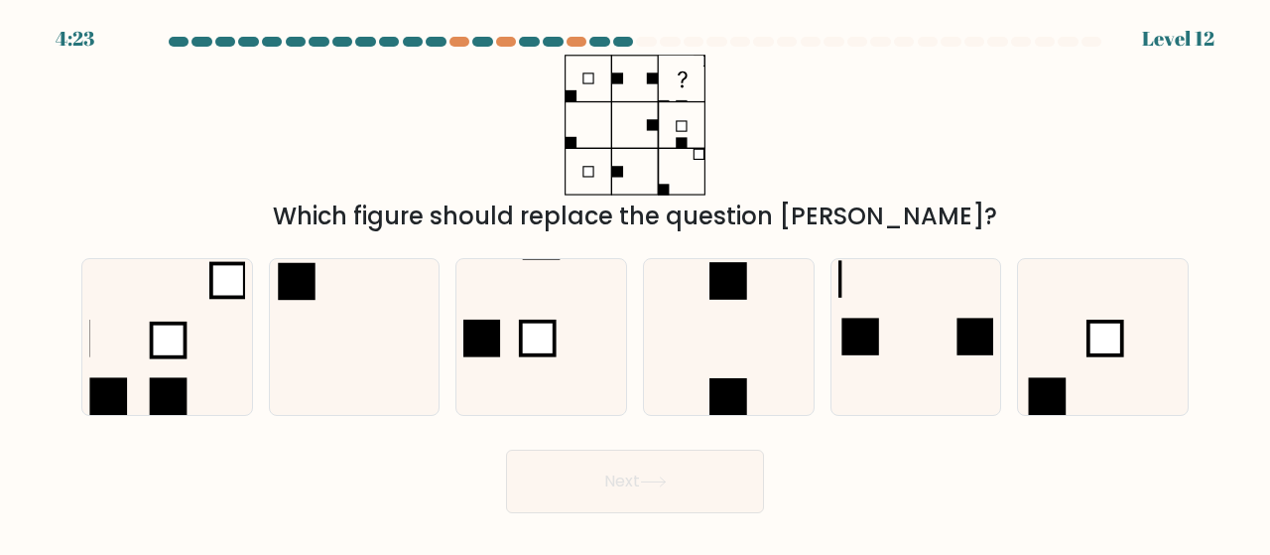
click at [123, 360] on icon at bounding box center [167, 337] width 156 height 156
click at [635, 283] on input "a." at bounding box center [635, 280] width 1 height 5
radio input "true"
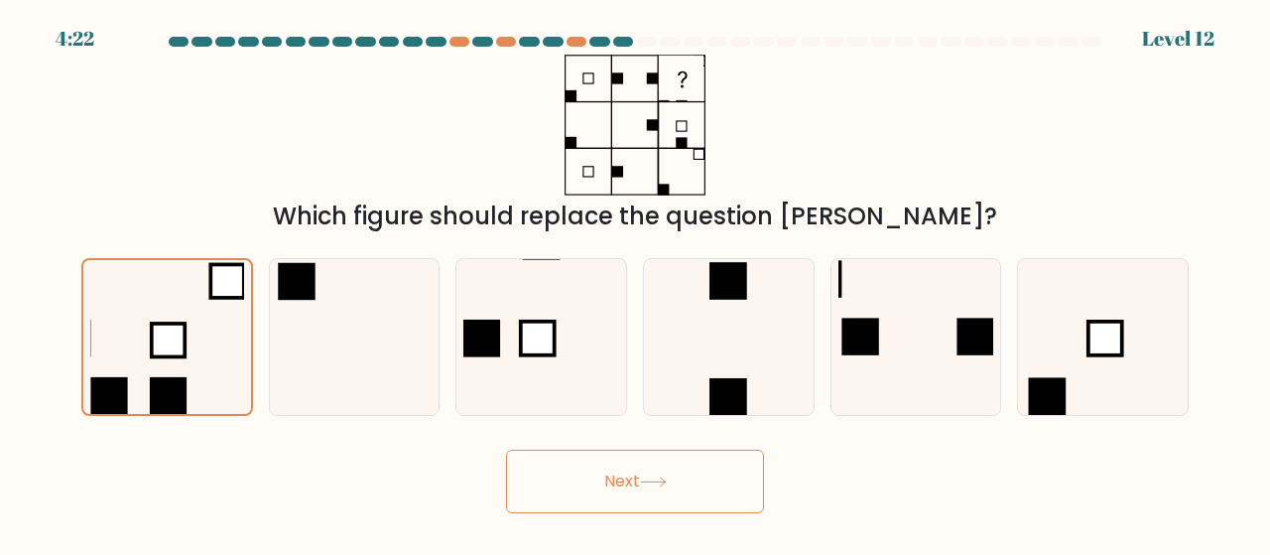
drag, startPoint x: 688, startPoint y: 489, endPoint x: 688, endPoint y: 466, distance: 22.8
click at [688, 487] on button "Next" at bounding box center [635, 480] width 258 height 63
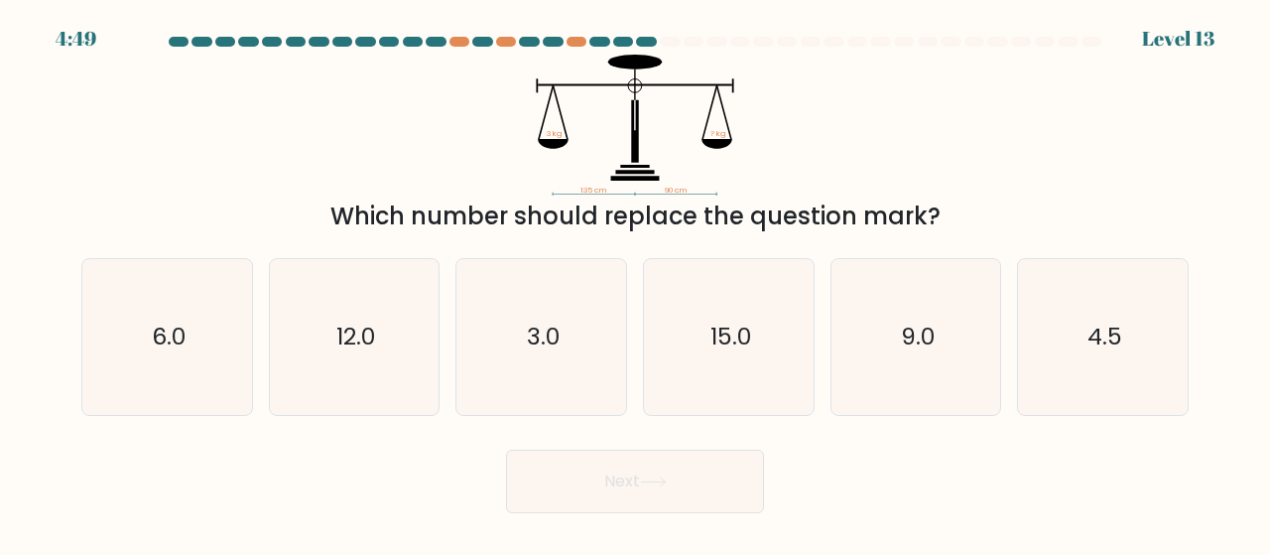
click at [573, 352] on icon "3.0" at bounding box center [541, 337] width 156 height 156
click at [635, 283] on input "c. 3.0" at bounding box center [635, 280] width 1 height 5
radio input "true"
click at [680, 487] on button "Next" at bounding box center [635, 480] width 258 height 63
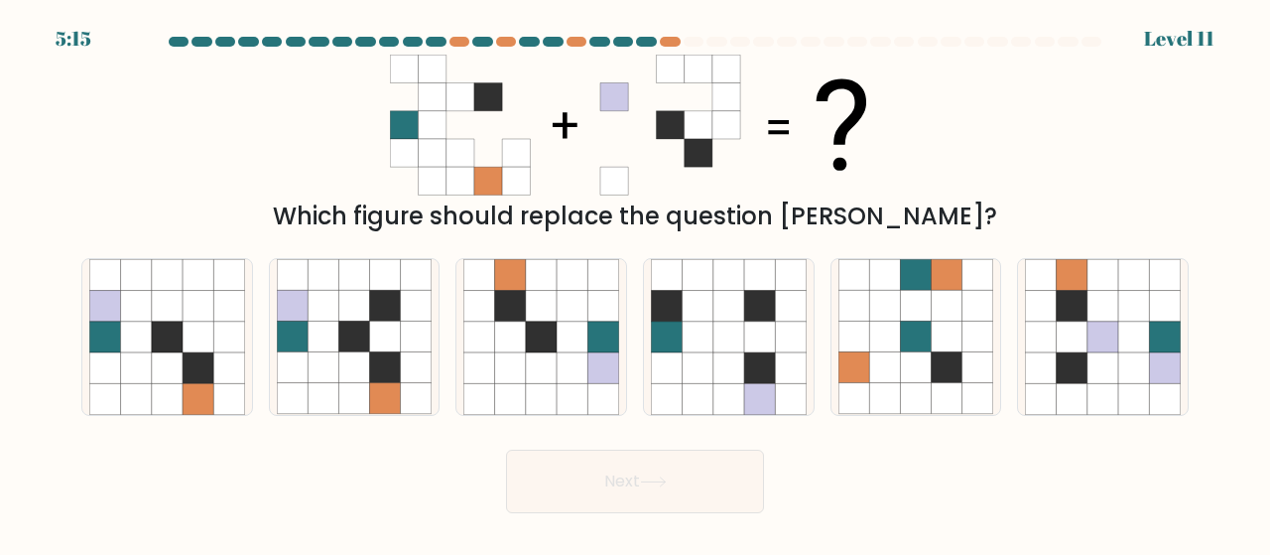
click at [337, 360] on icon at bounding box center [323, 367] width 31 height 31
click at [635, 283] on input "b." at bounding box center [635, 280] width 1 height 5
radio input "true"
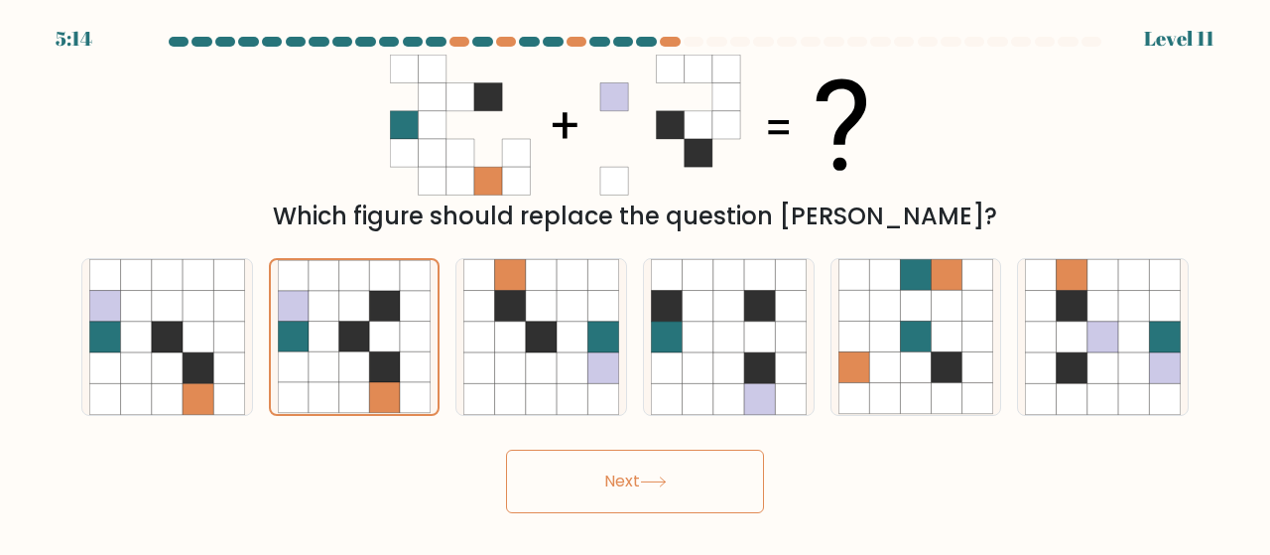
click at [649, 474] on button "Next" at bounding box center [635, 480] width 258 height 63
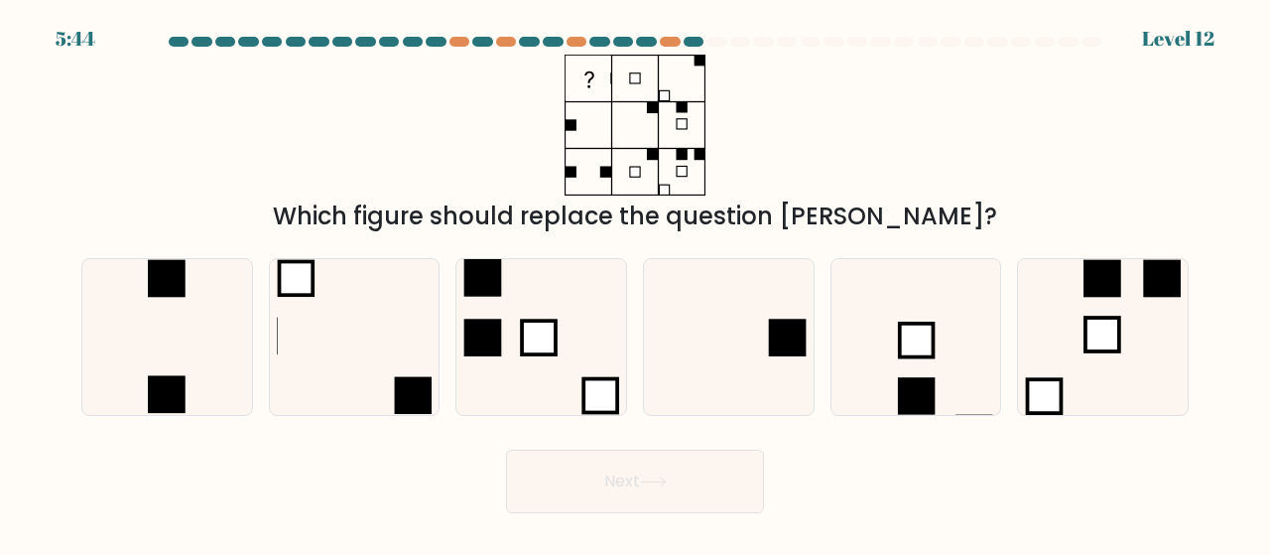
drag, startPoint x: 687, startPoint y: 322, endPoint x: 661, endPoint y: 422, distance: 102.8
click at [688, 323] on icon at bounding box center [729, 337] width 156 height 156
click at [636, 283] on input "d." at bounding box center [635, 280] width 1 height 5
radio input "true"
click at [664, 475] on button "Next" at bounding box center [635, 480] width 258 height 63
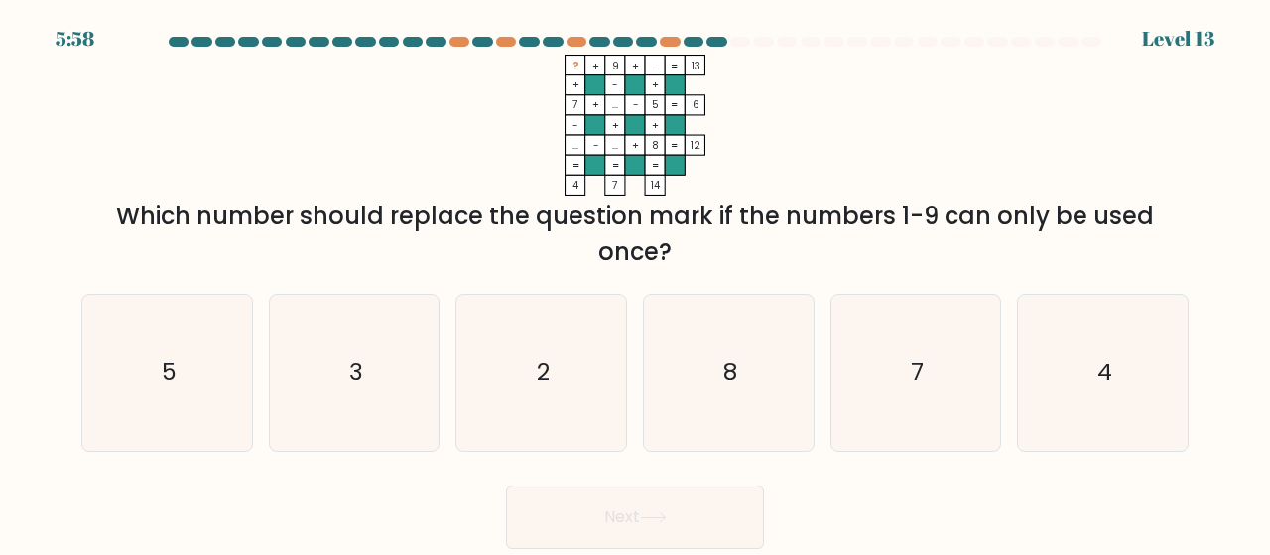
click at [331, 401] on icon "3" at bounding box center [355, 373] width 156 height 156
click at [635, 283] on input "b. 3" at bounding box center [635, 280] width 1 height 5
radio input "true"
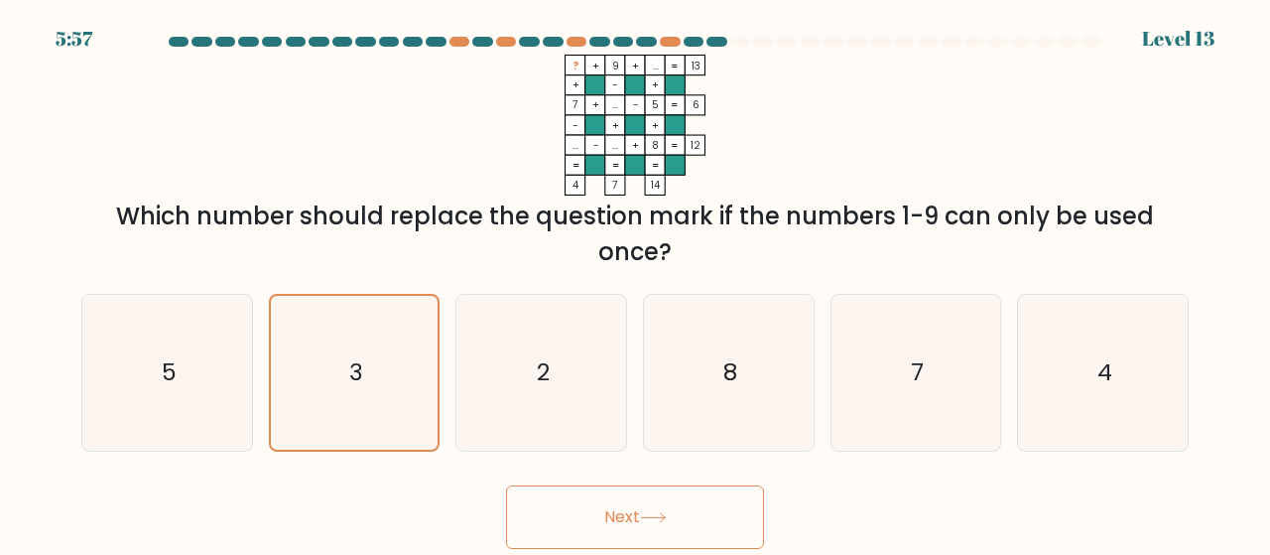
drag, startPoint x: 590, startPoint y: 535, endPoint x: 595, endPoint y: 509, distance: 26.3
click at [591, 535] on button "Next" at bounding box center [635, 516] width 258 height 63
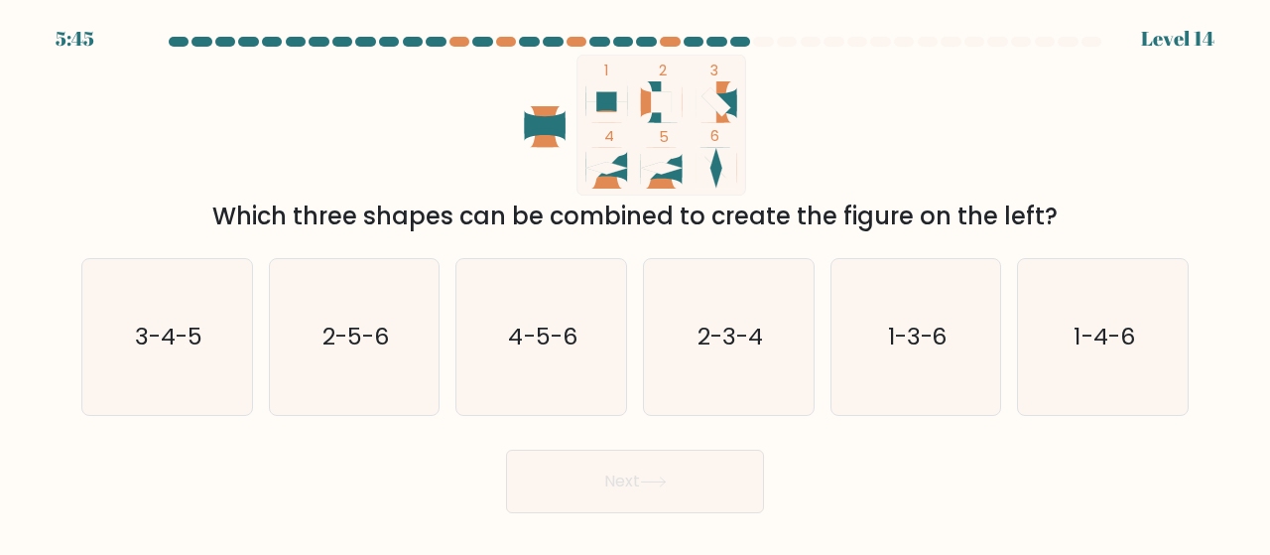
click at [382, 350] on text "2-5-6" at bounding box center [355, 336] width 66 height 33
click at [635, 283] on input "b. 2-5-6" at bounding box center [635, 280] width 1 height 5
radio input "true"
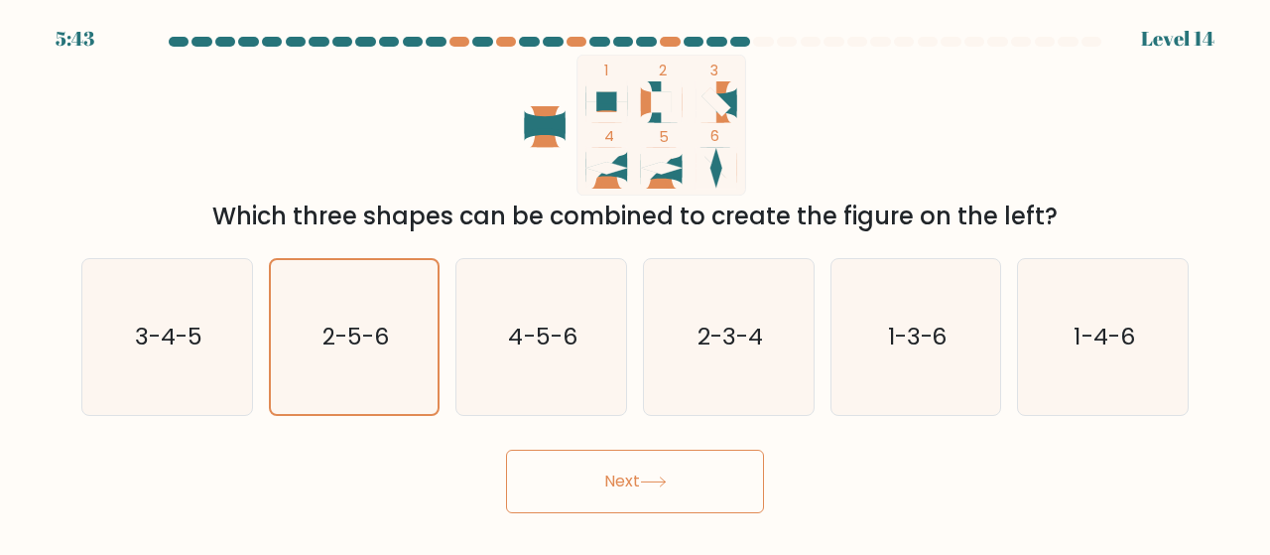
click at [619, 484] on button "Next" at bounding box center [635, 480] width 258 height 63
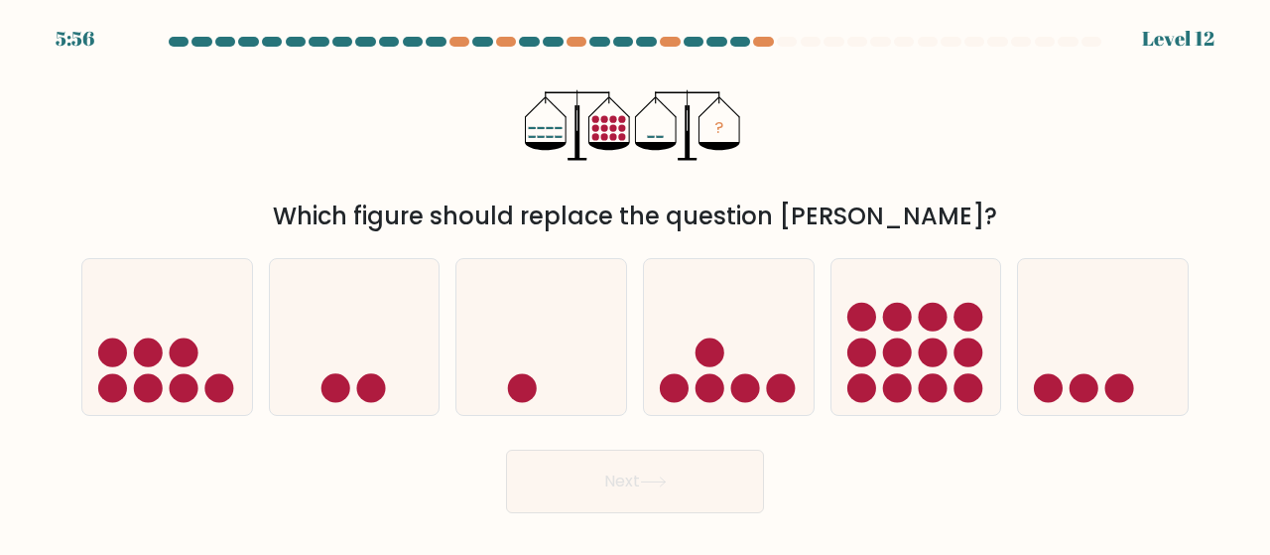
click at [1135, 378] on icon at bounding box center [1103, 337] width 170 height 140
click at [636, 283] on input "f." at bounding box center [635, 280] width 1 height 5
radio input "true"
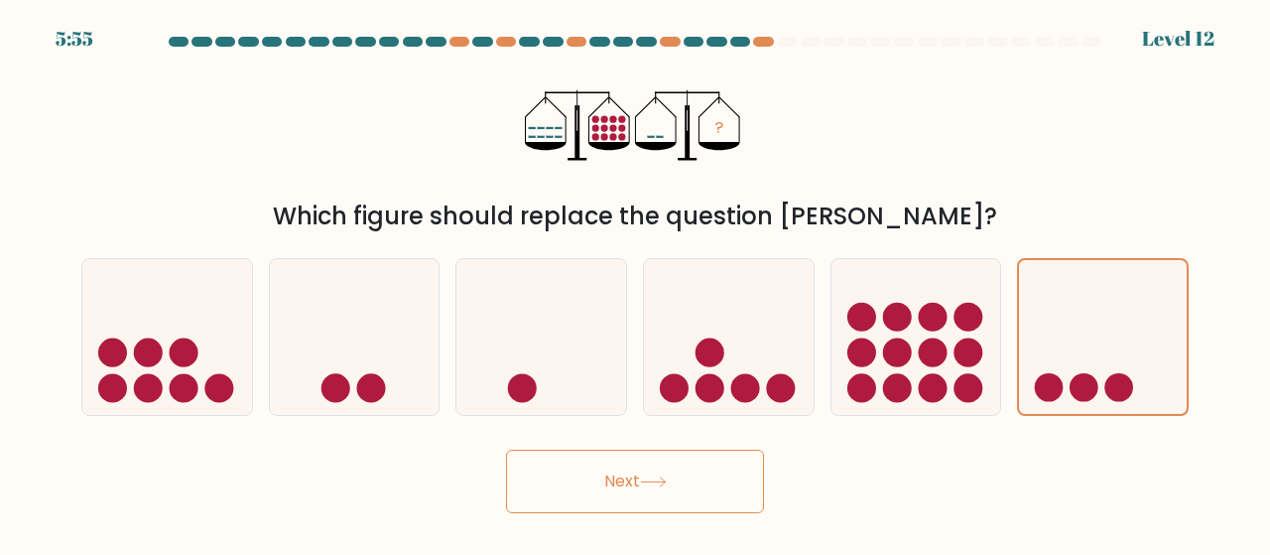
drag, startPoint x: 700, startPoint y: 492, endPoint x: 772, endPoint y: 443, distance: 86.4
click at [700, 491] on button "Next" at bounding box center [635, 480] width 258 height 63
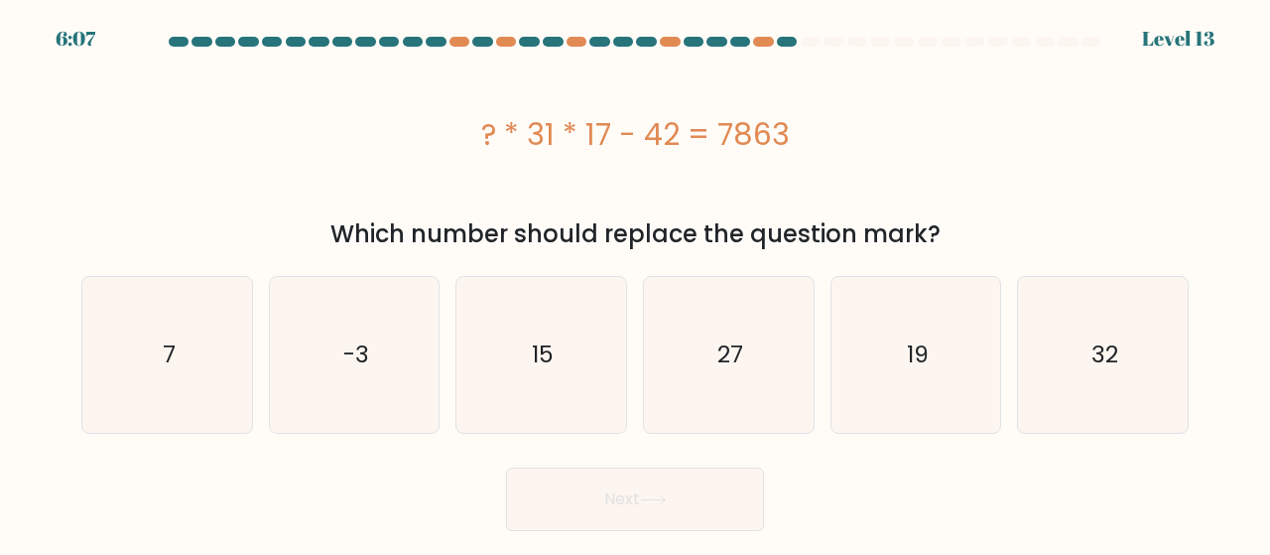
click at [510, 379] on icon "15" at bounding box center [541, 355] width 156 height 156
click at [635, 283] on input "c. 15" at bounding box center [635, 280] width 1 height 5
radio input "true"
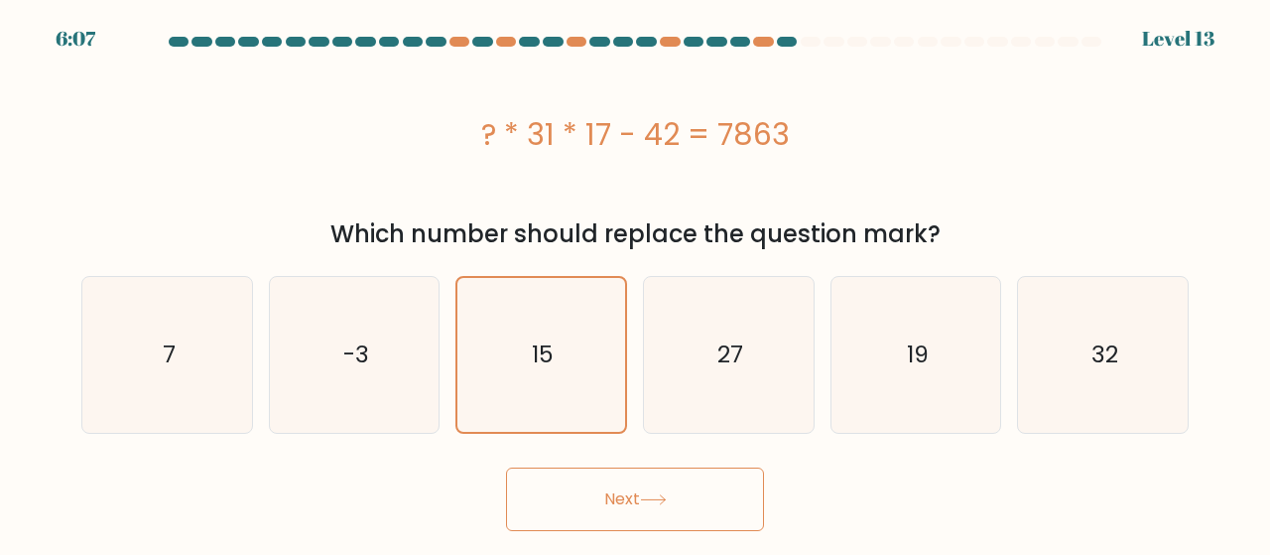
click at [673, 517] on button "Next" at bounding box center [635, 498] width 258 height 63
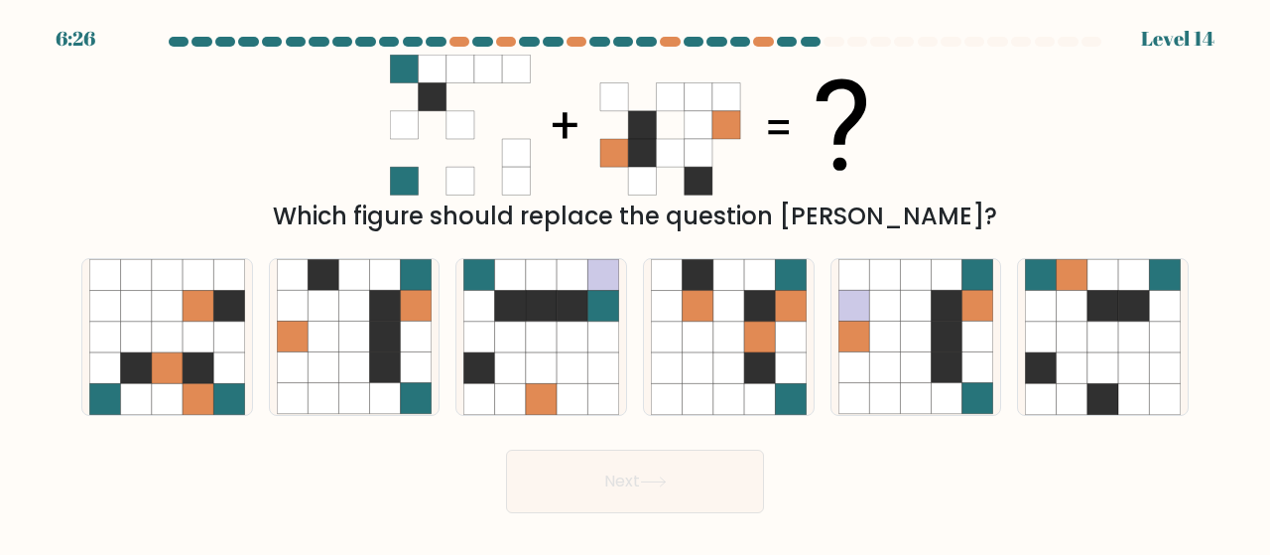
click at [377, 354] on icon at bounding box center [385, 367] width 31 height 31
click at [635, 283] on input "b." at bounding box center [635, 280] width 1 height 5
radio input "true"
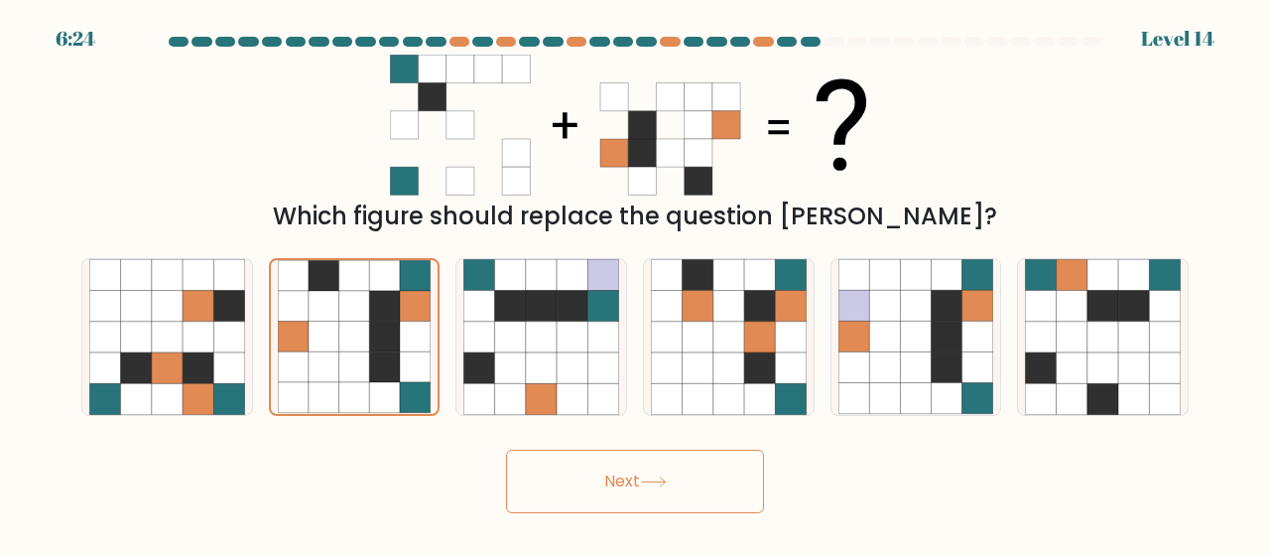
click at [676, 481] on button "Next" at bounding box center [635, 480] width 258 height 63
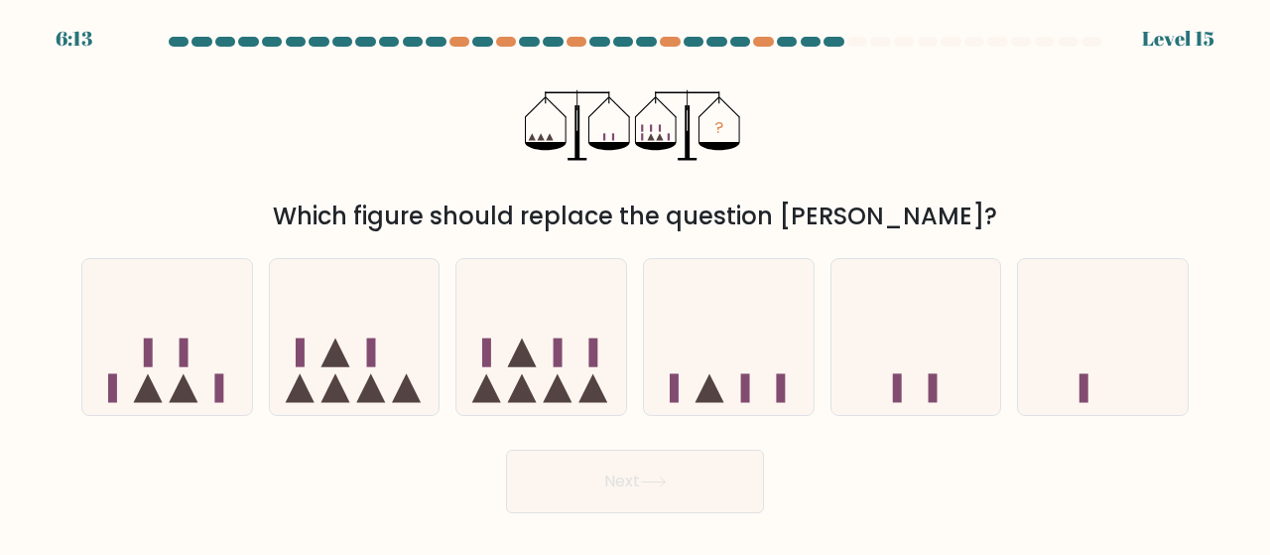
click at [513, 377] on icon at bounding box center [541, 337] width 170 height 140
click at [635, 283] on input "c." at bounding box center [635, 280] width 1 height 5
radio input "true"
click at [652, 476] on icon at bounding box center [653, 481] width 27 height 11
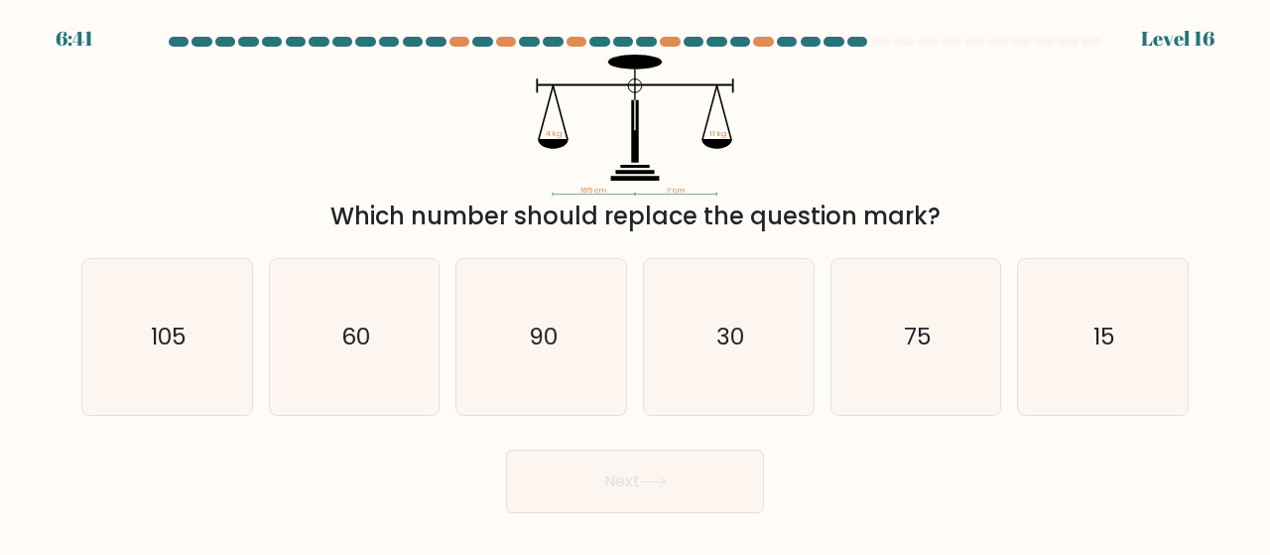
drag, startPoint x: 607, startPoint y: 324, endPoint x: 610, endPoint y: 443, distance: 119.1
click at [603, 326] on icon "90" at bounding box center [541, 337] width 156 height 156
click at [635, 283] on input "c. 90" at bounding box center [635, 280] width 1 height 5
radio input "true"
click at [653, 475] on button "Next" at bounding box center [635, 480] width 258 height 63
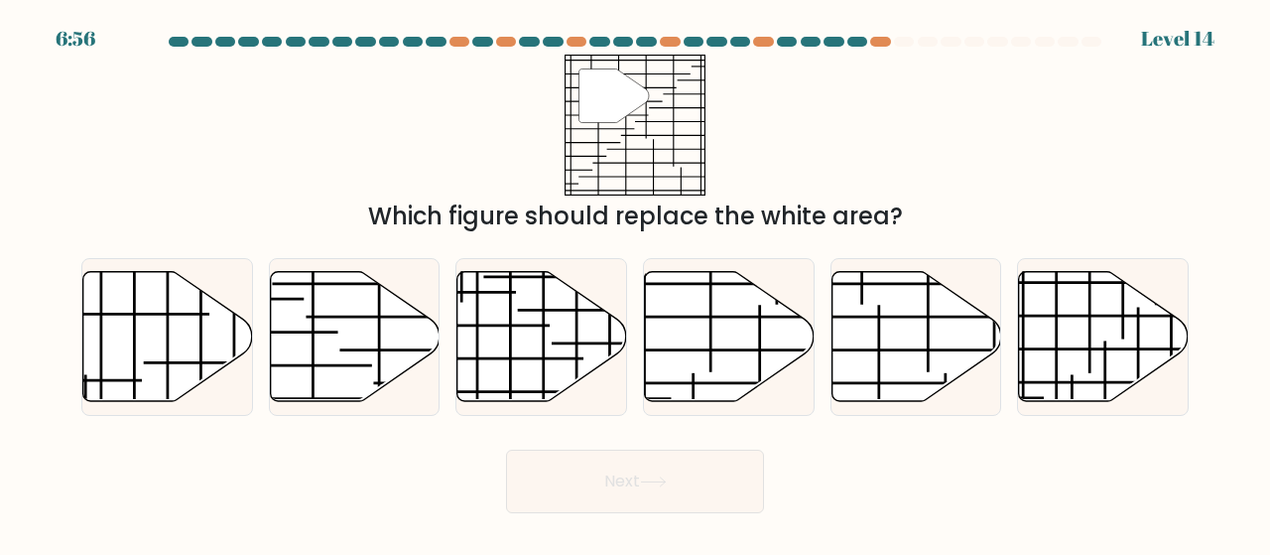
click at [353, 295] on icon at bounding box center [355, 336] width 170 height 130
click at [635, 283] on input "b." at bounding box center [635, 280] width 1 height 5
radio input "true"
click at [680, 477] on button "Next" at bounding box center [635, 480] width 258 height 63
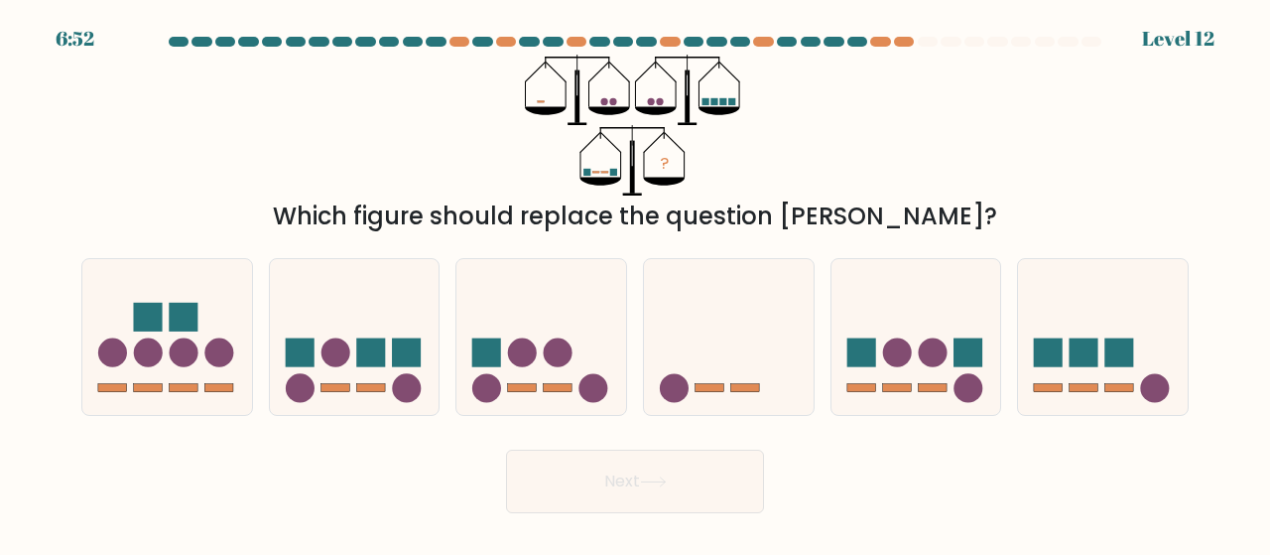
click at [142, 320] on rect at bounding box center [148, 317] width 29 height 29
click at [635, 283] on input "a." at bounding box center [635, 280] width 1 height 5
radio input "true"
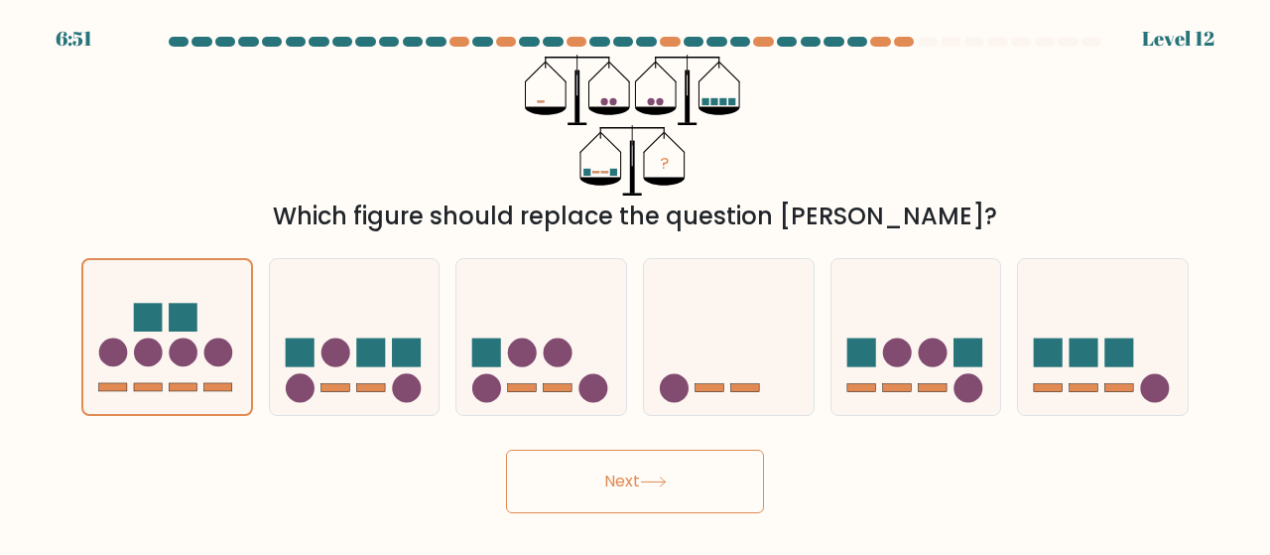
click at [692, 474] on button "Next" at bounding box center [635, 480] width 258 height 63
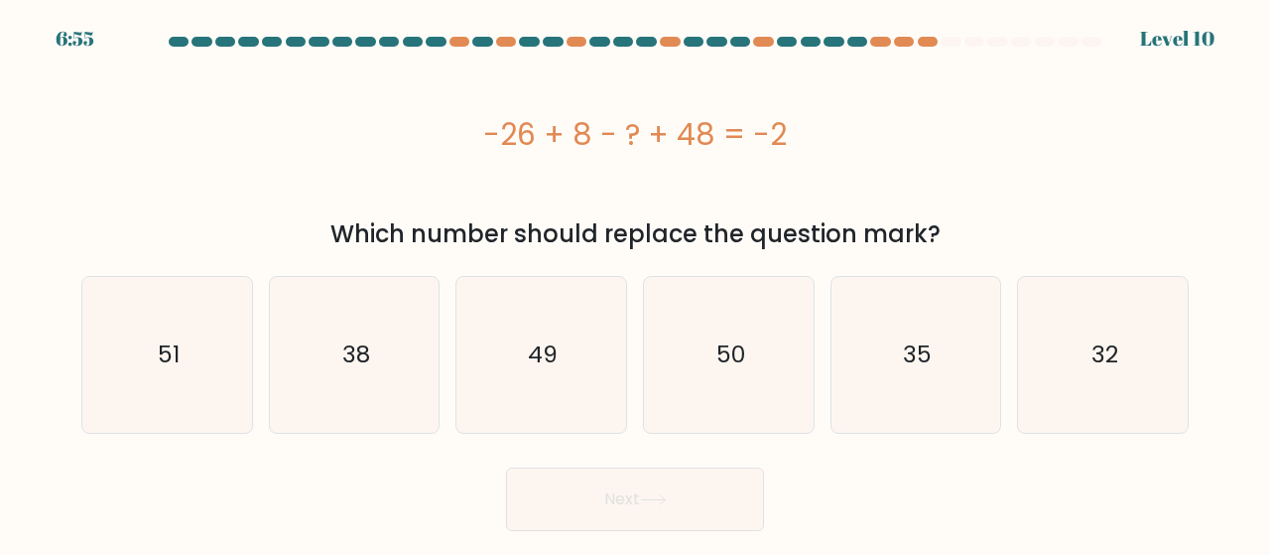
click at [1069, 354] on icon "32" at bounding box center [1103, 355] width 156 height 156
click at [636, 283] on input "f. 32" at bounding box center [635, 280] width 1 height 5
radio input "true"
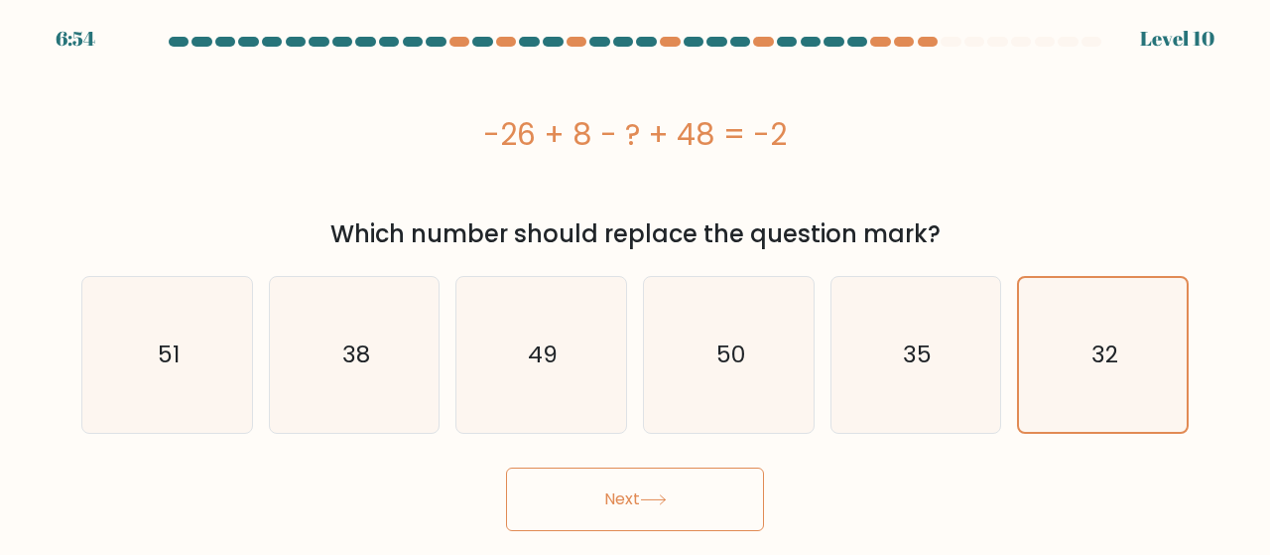
click at [708, 509] on button "Next" at bounding box center [635, 498] width 258 height 63
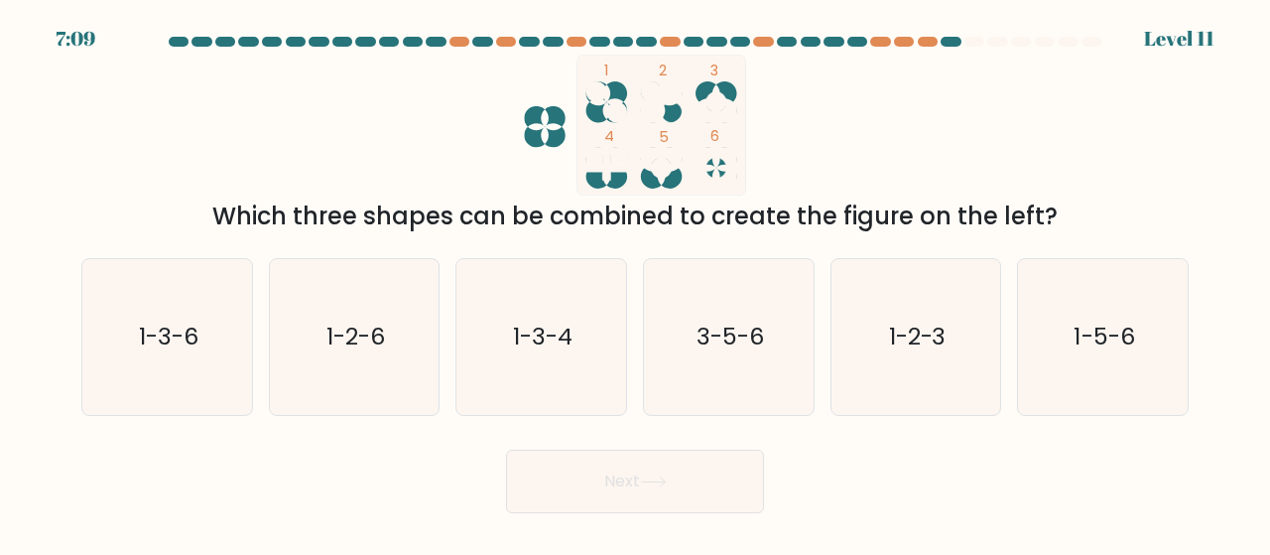
click at [760, 337] on text "3-5-6" at bounding box center [729, 336] width 67 height 33
click at [636, 283] on input "d. 3-5-6" at bounding box center [635, 280] width 1 height 5
radio input "true"
click at [721, 469] on button "Next" at bounding box center [635, 480] width 258 height 63
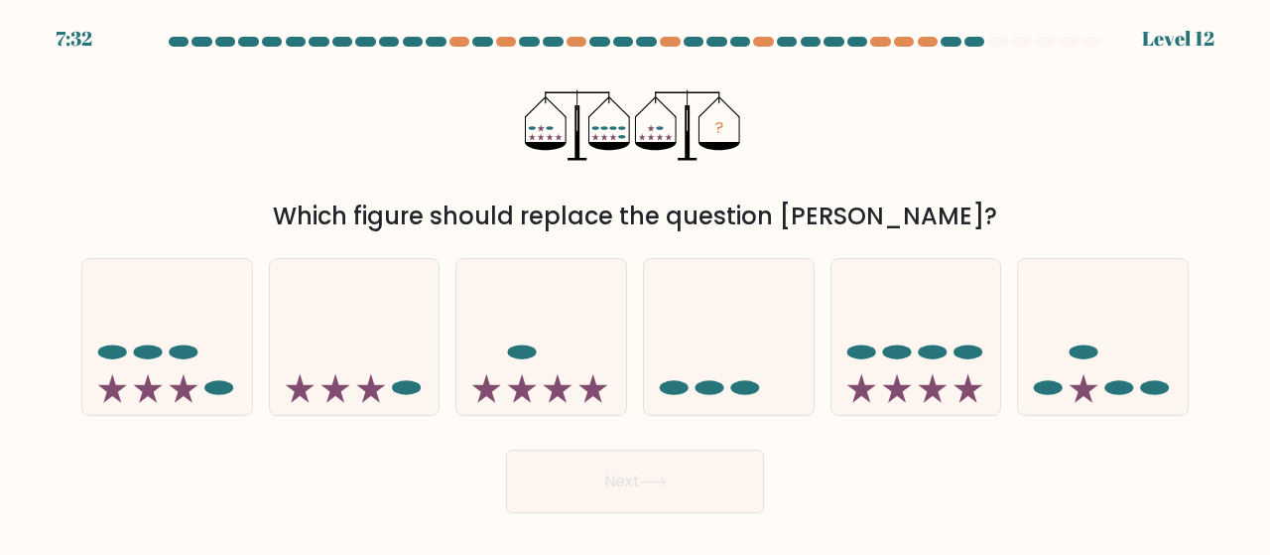
click at [1094, 370] on icon at bounding box center [1103, 337] width 170 height 140
click at [636, 283] on input "f." at bounding box center [635, 280] width 1 height 5
radio input "true"
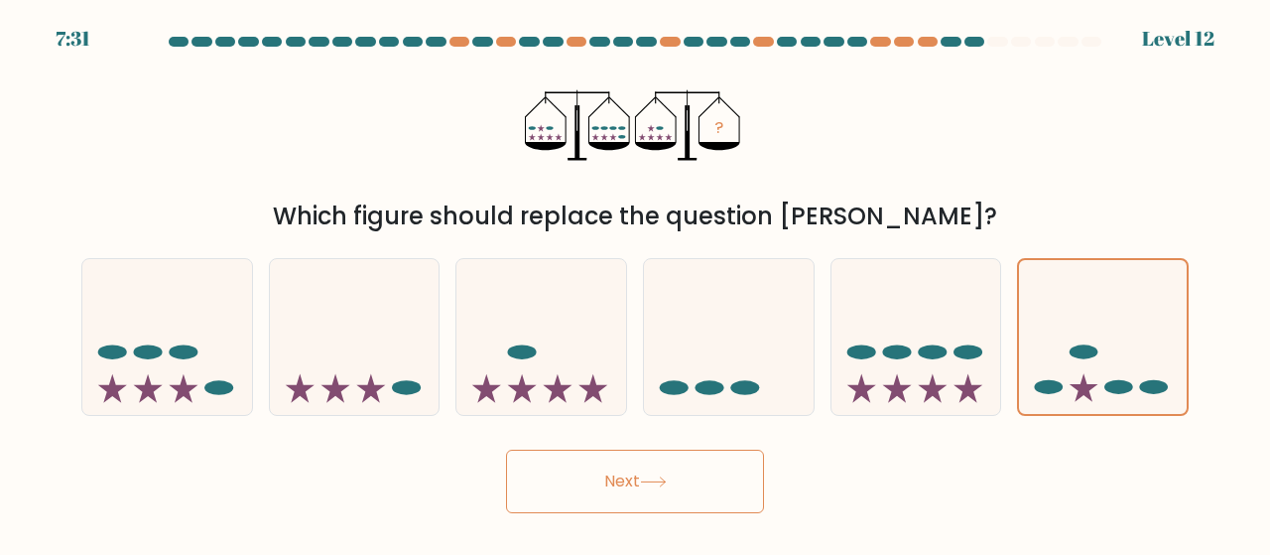
click at [699, 482] on button "Next" at bounding box center [635, 480] width 258 height 63
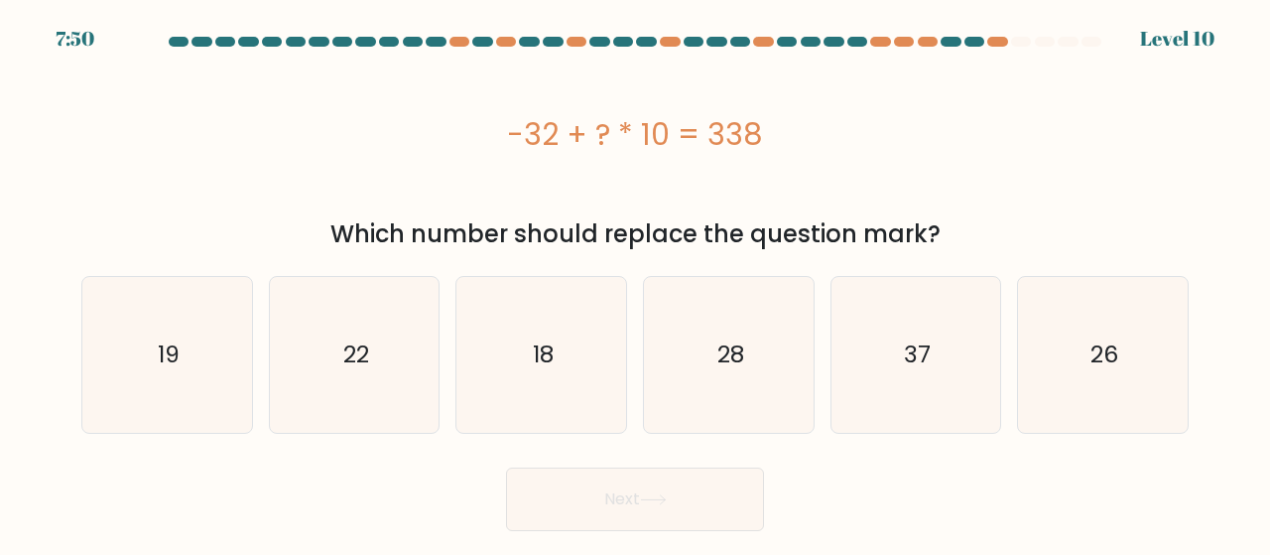
click at [869, 398] on icon "37" at bounding box center [916, 355] width 156 height 156
click at [636, 283] on input "e. 37" at bounding box center [635, 280] width 1 height 5
radio input "true"
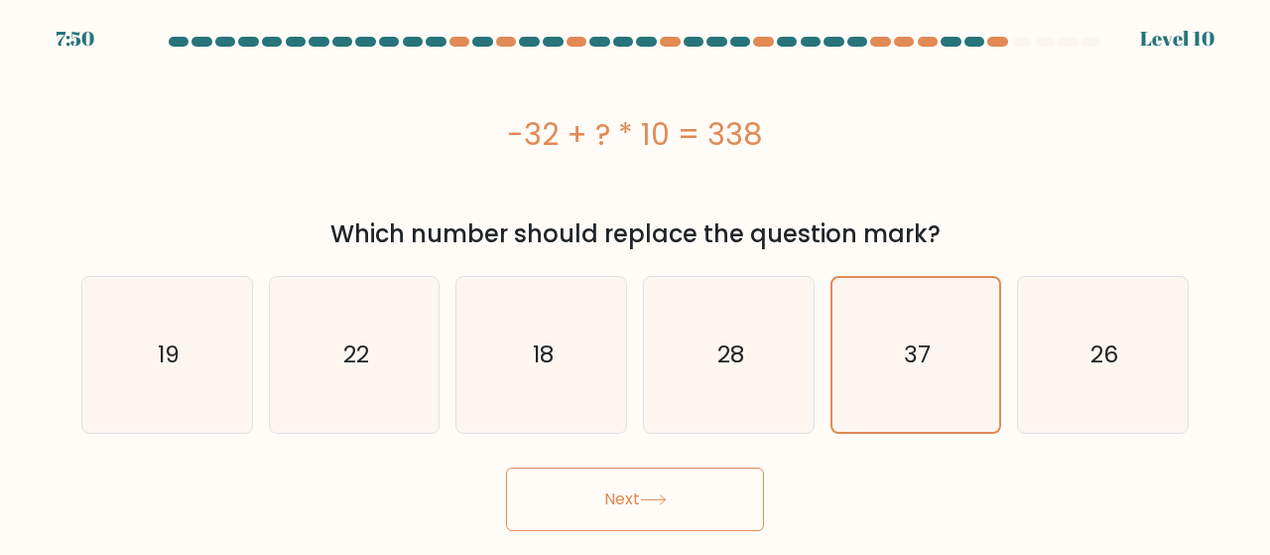
click at [710, 483] on button "Next" at bounding box center [635, 498] width 258 height 63
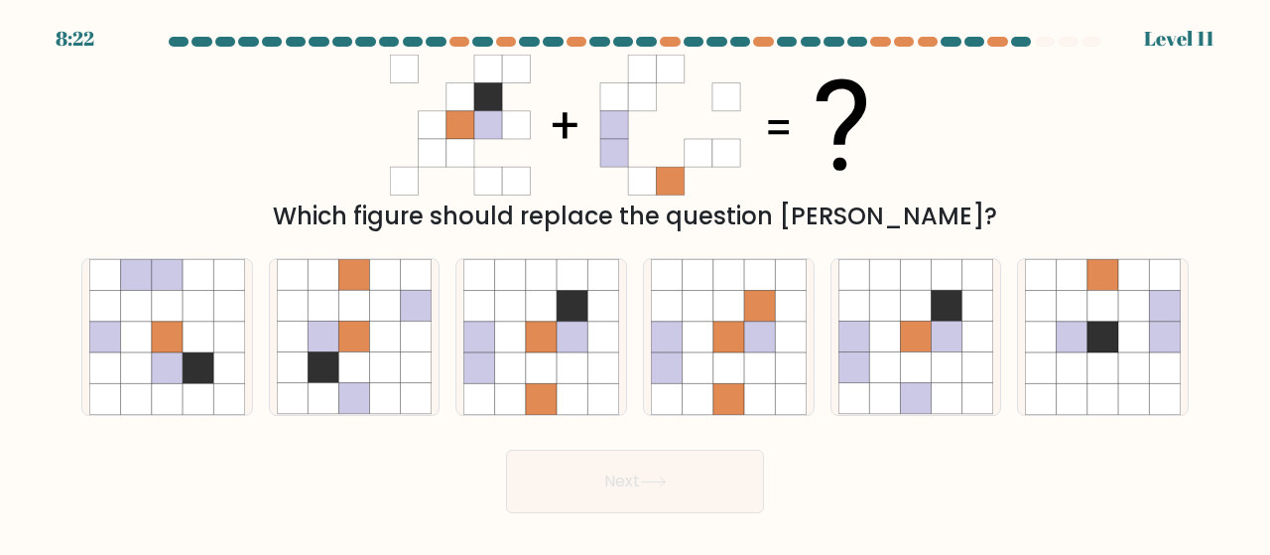
click at [595, 366] on icon at bounding box center [602, 367] width 31 height 31
click at [635, 283] on input "c." at bounding box center [635, 280] width 1 height 5
radio input "true"
click at [615, 477] on button "Next" at bounding box center [635, 480] width 258 height 63
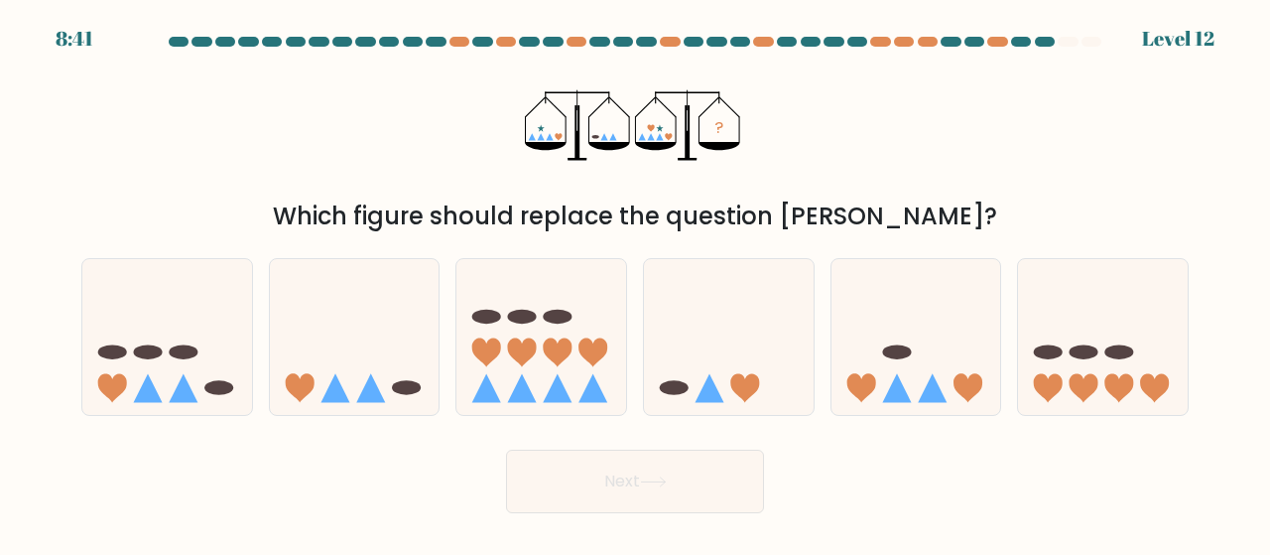
click at [728, 358] on icon at bounding box center [729, 337] width 170 height 140
click at [636, 283] on input "d." at bounding box center [635, 280] width 1 height 5
radio input "true"
click at [724, 486] on button "Next" at bounding box center [635, 480] width 258 height 63
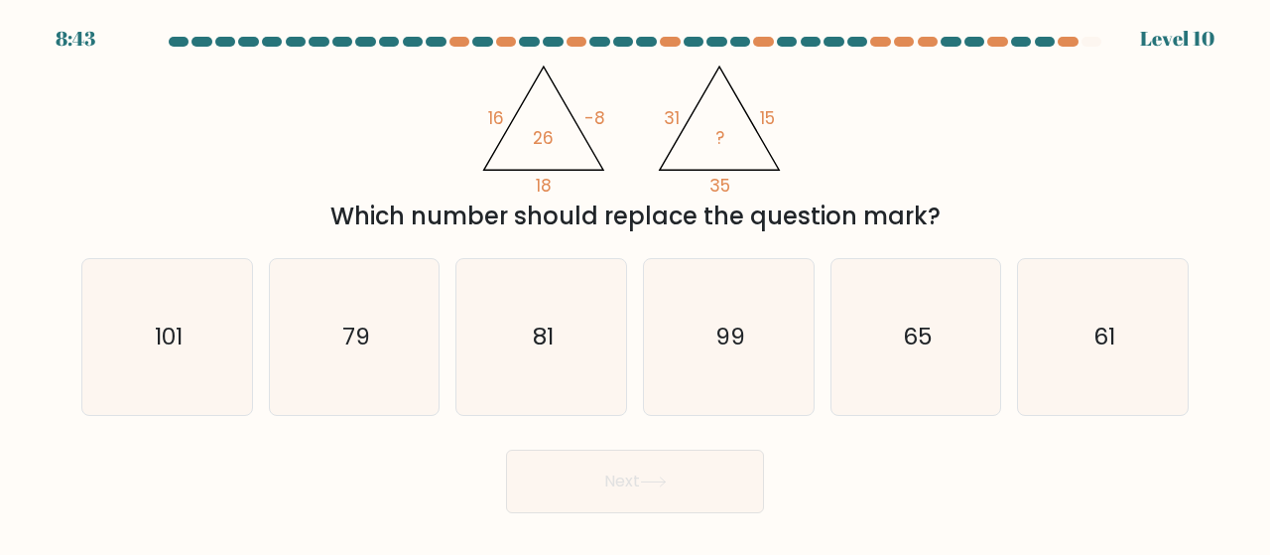
click at [560, 355] on icon "81" at bounding box center [541, 337] width 156 height 156
click at [635, 283] on input "c. 81" at bounding box center [635, 280] width 1 height 5
radio input "true"
click at [673, 457] on button "Next" at bounding box center [635, 480] width 258 height 63
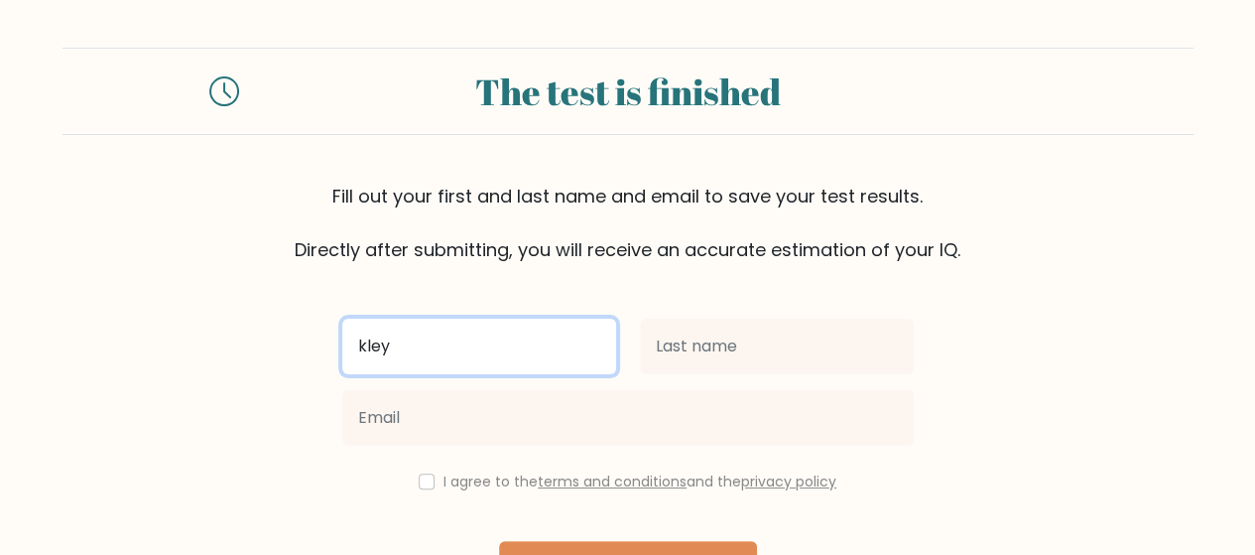
type input "kley"
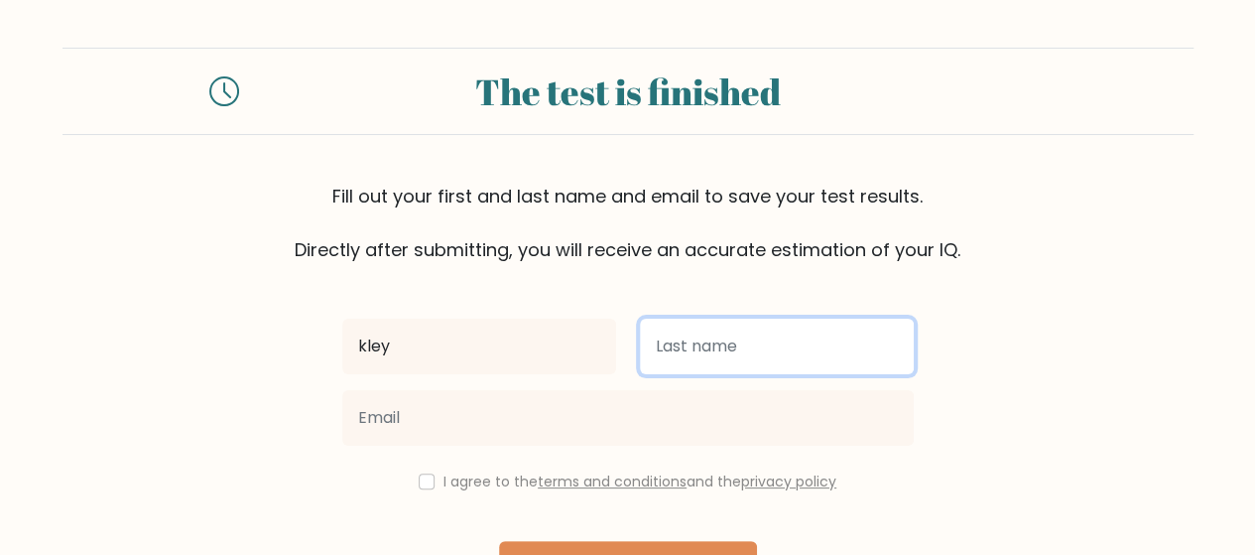
click at [703, 344] on input "text" at bounding box center [777, 346] width 274 height 56
type input "sarcon"
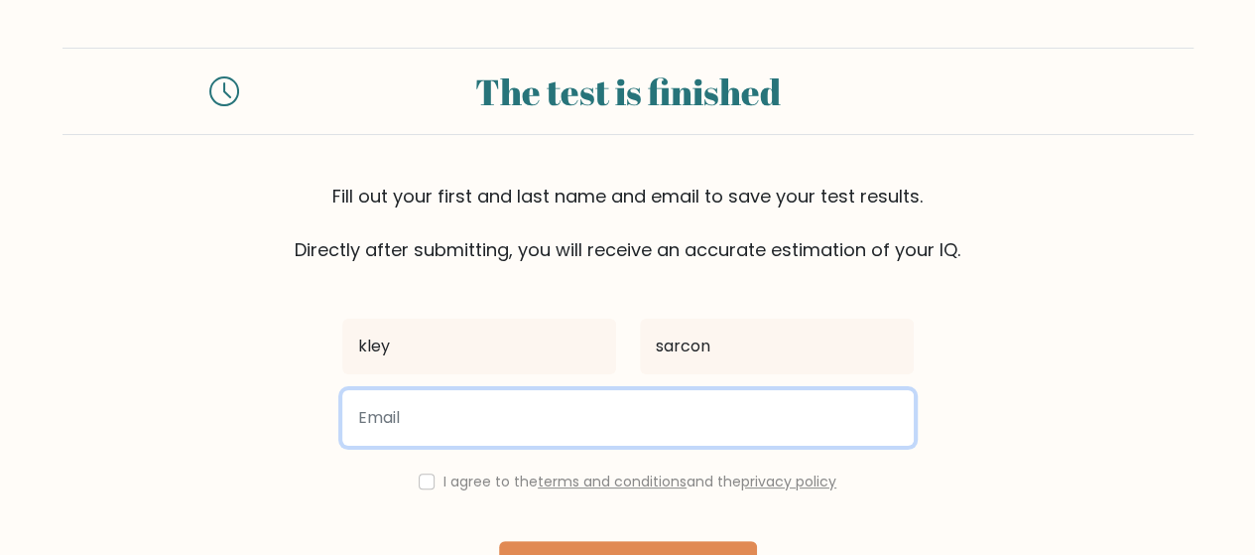
click at [617, 410] on input "email" at bounding box center [627, 418] width 571 height 56
type input "kleyansarcon@gmail.com"
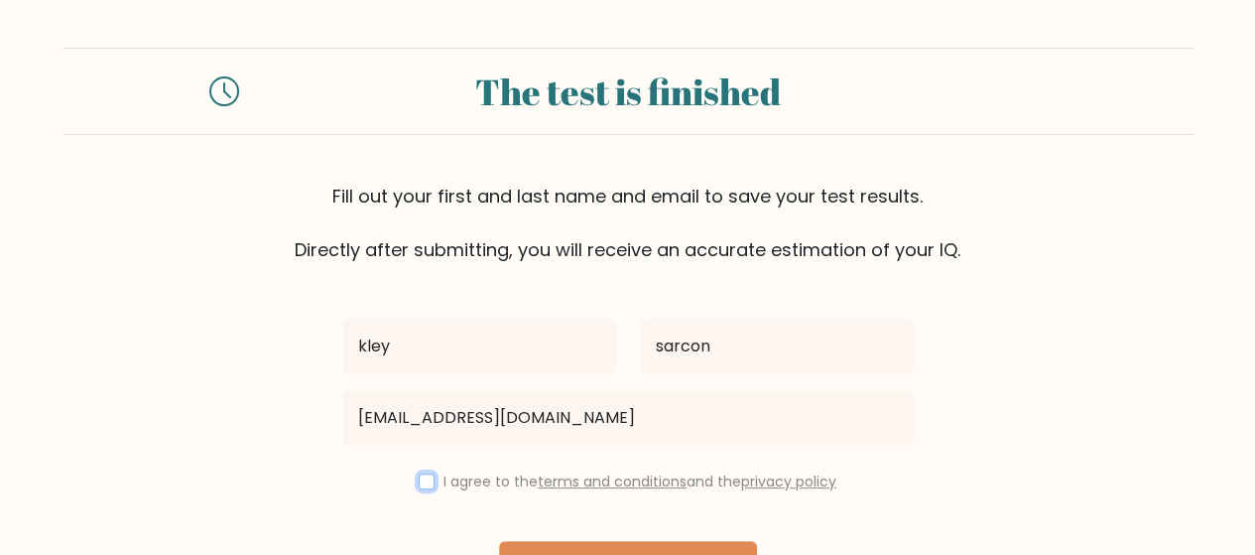
click at [423, 479] on input "checkbox" at bounding box center [427, 481] width 16 height 16
checkbox input "true"
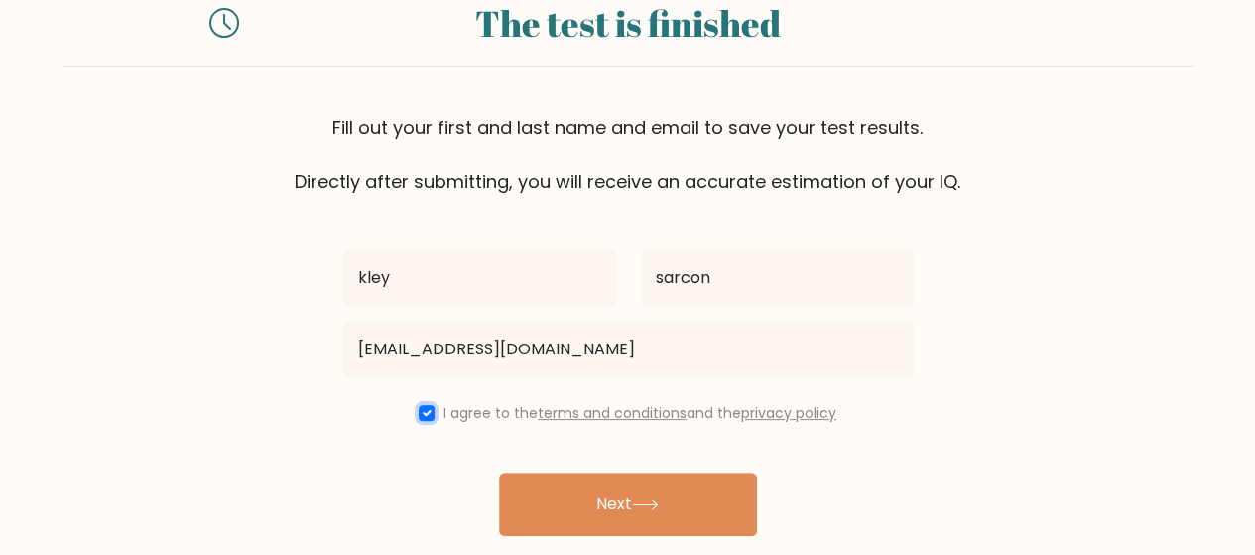
scroll to position [99, 0]
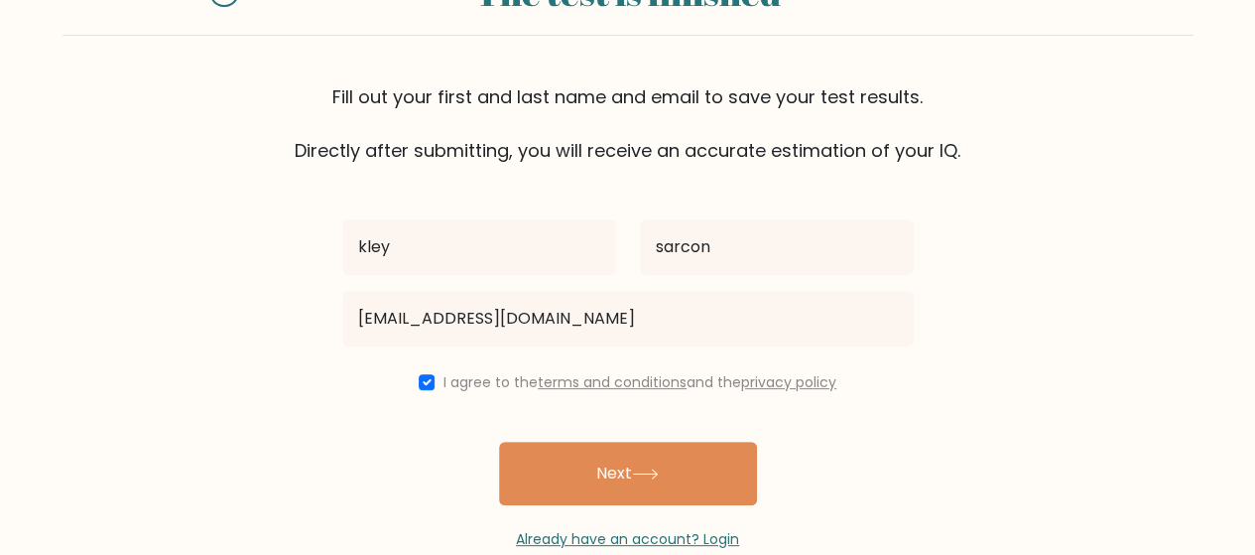
click at [593, 479] on button "Next" at bounding box center [628, 472] width 258 height 63
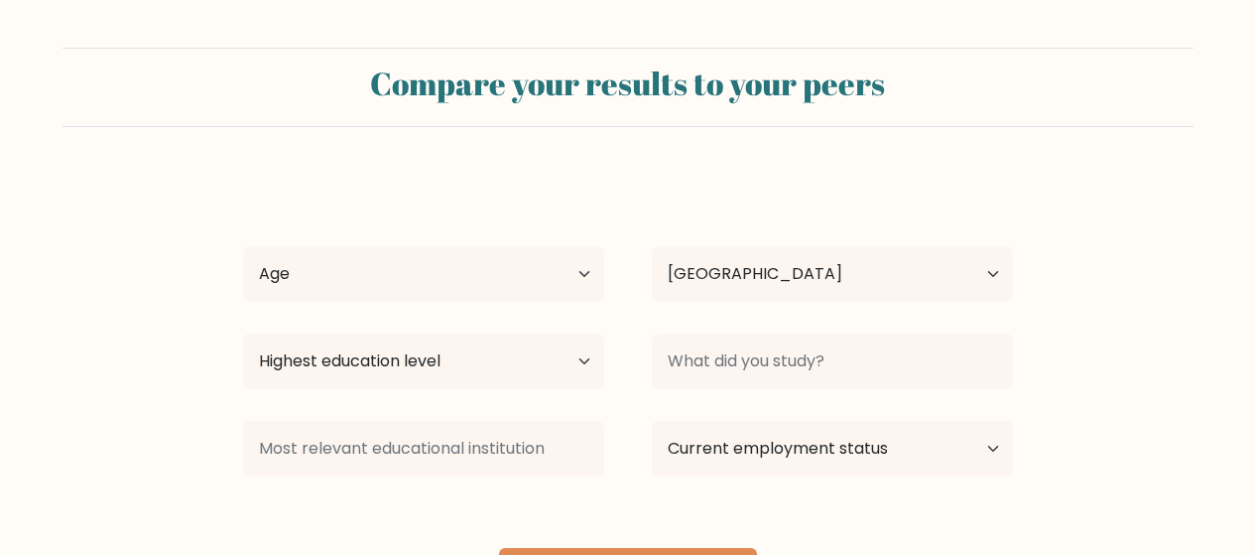
select select "PH"
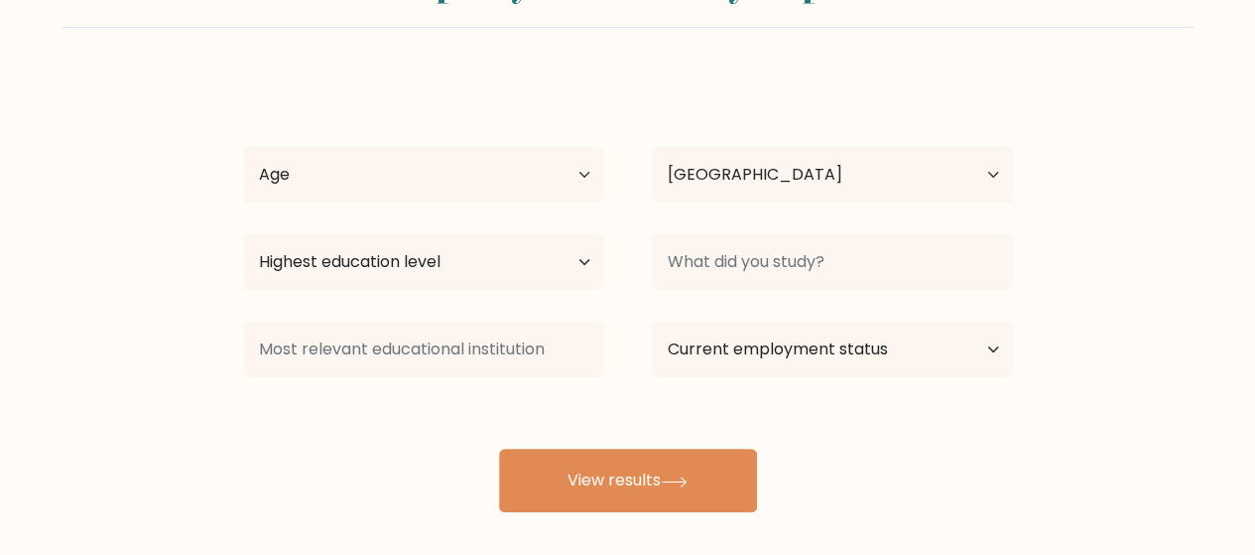
click at [665, 465] on button "View results" at bounding box center [628, 479] width 258 height 63
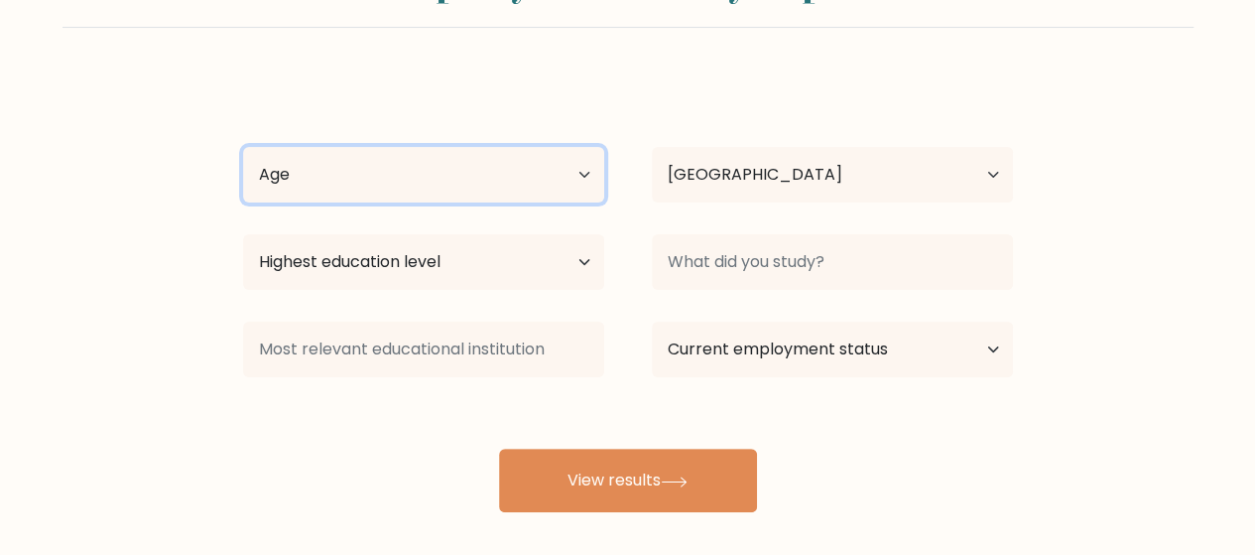
click at [549, 162] on select "Age Under 18 years old 18-24 years old 25-34 years old 35-44 years old 45-54 ye…" at bounding box center [423, 175] width 361 height 56
select select "18_24"
click at [243, 147] on select "Age Under 18 years old 18-24 years old 25-34 years old 35-44 years old 45-54 ye…" at bounding box center [423, 175] width 361 height 56
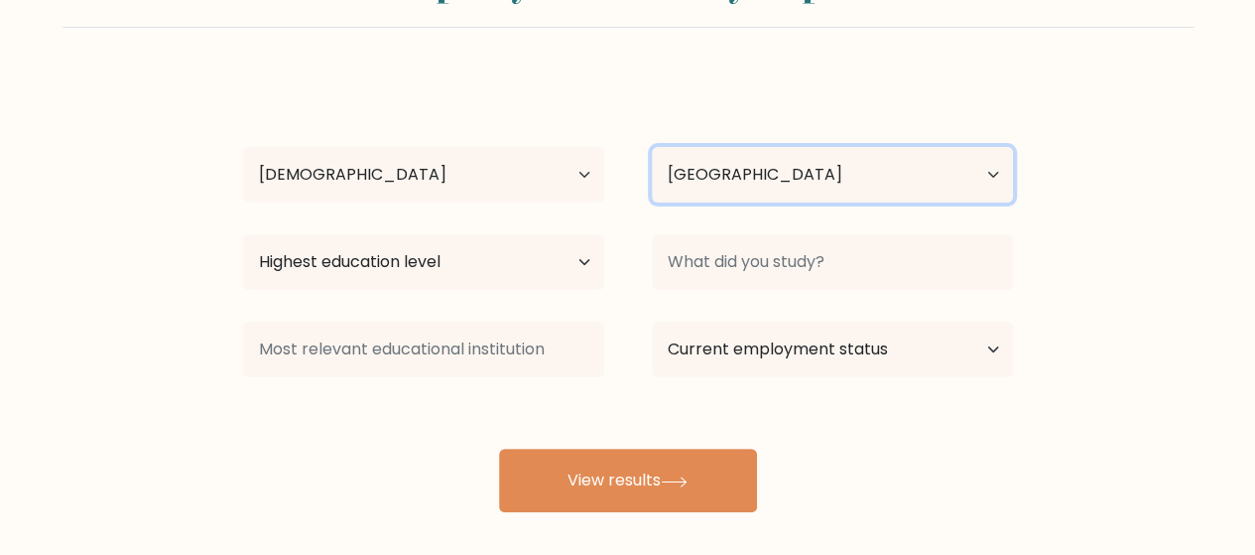
click at [760, 172] on select "Country Afghanistan Albania Algeria American Samoa Andorra Angola Anguilla Anta…" at bounding box center [832, 175] width 361 height 56
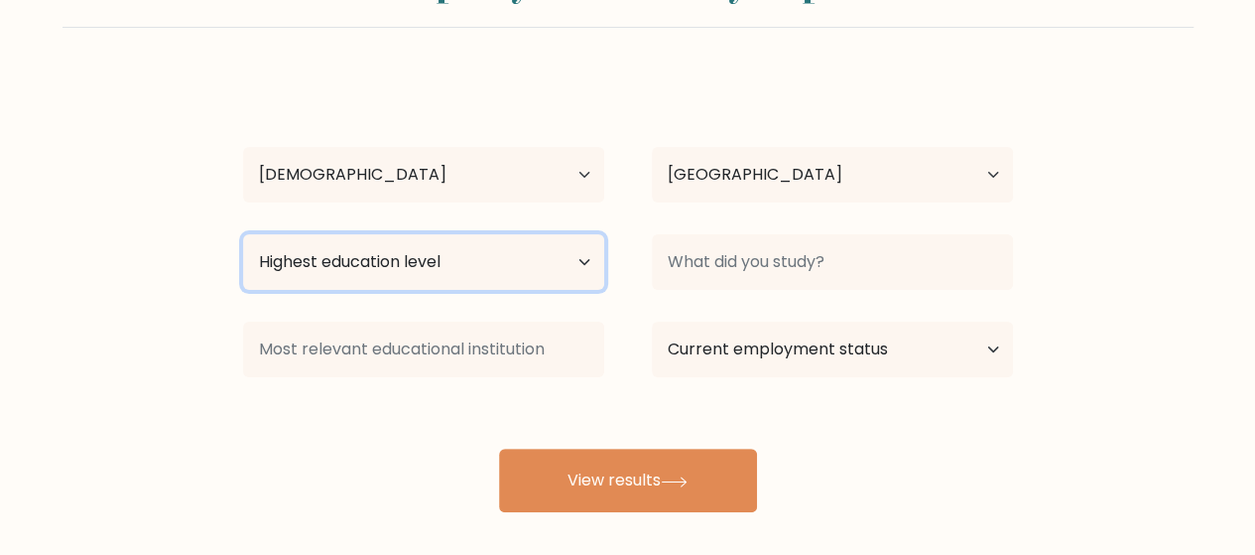
click at [461, 256] on select "Highest education level No schooling Primary Lower Secondary Upper Secondary Oc…" at bounding box center [423, 262] width 361 height 56
select select "bachelors_degree"
click at [243, 234] on select "Highest education level No schooling Primary Lower Secondary Upper Secondary Oc…" at bounding box center [423, 262] width 361 height 56
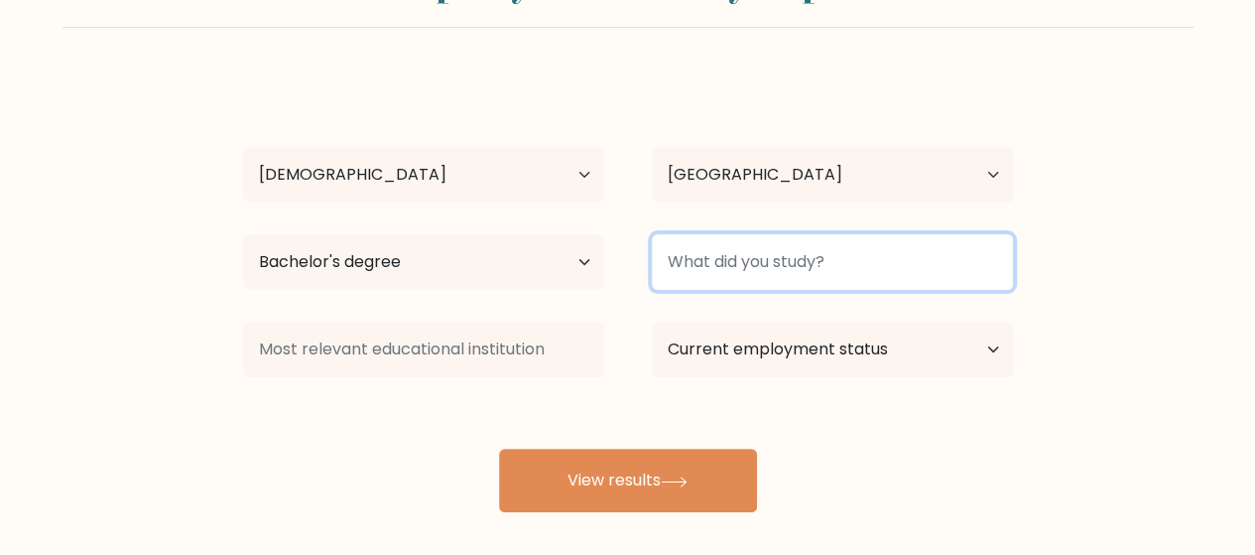
click at [774, 264] on input at bounding box center [832, 262] width 361 height 56
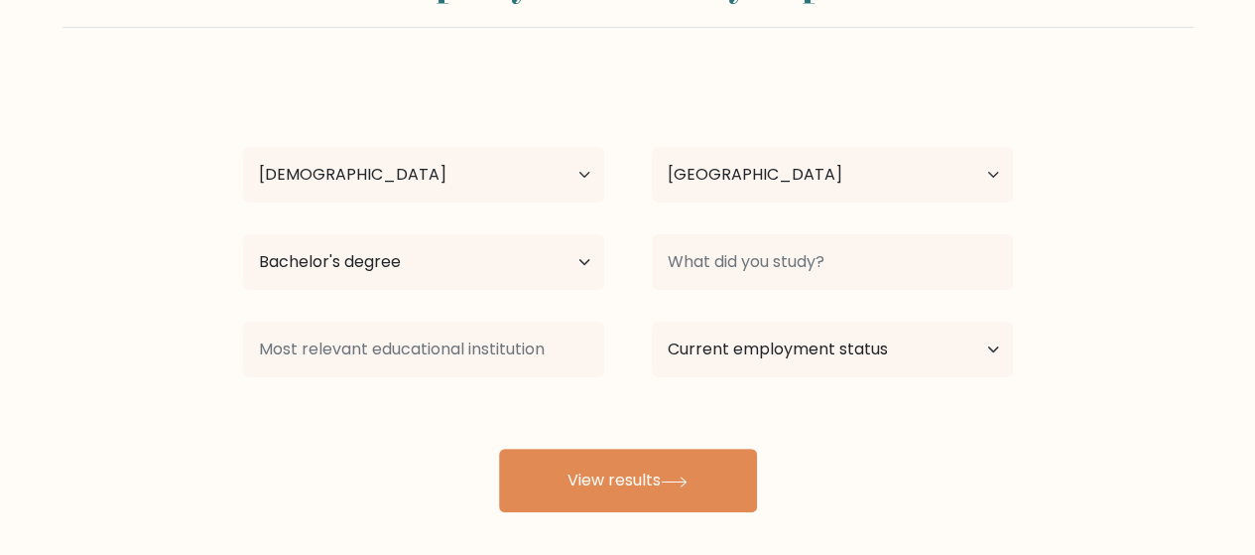
click at [678, 451] on button "View results" at bounding box center [628, 479] width 258 height 63
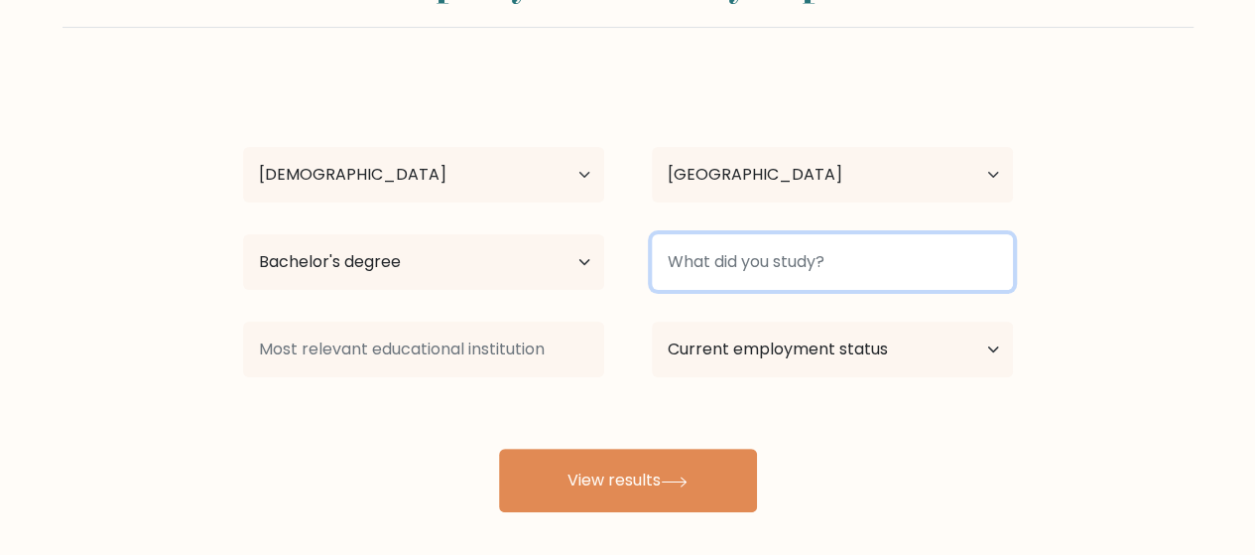
click at [828, 268] on input at bounding box center [832, 262] width 361 height 56
type input "BSBA"
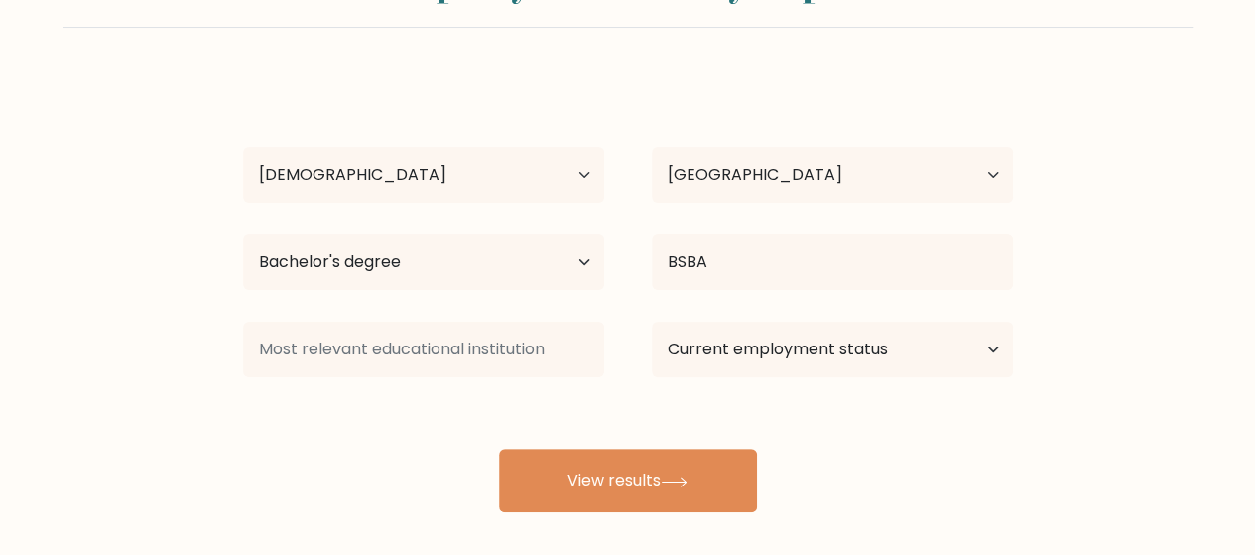
click at [623, 481] on button "View results" at bounding box center [628, 479] width 258 height 63
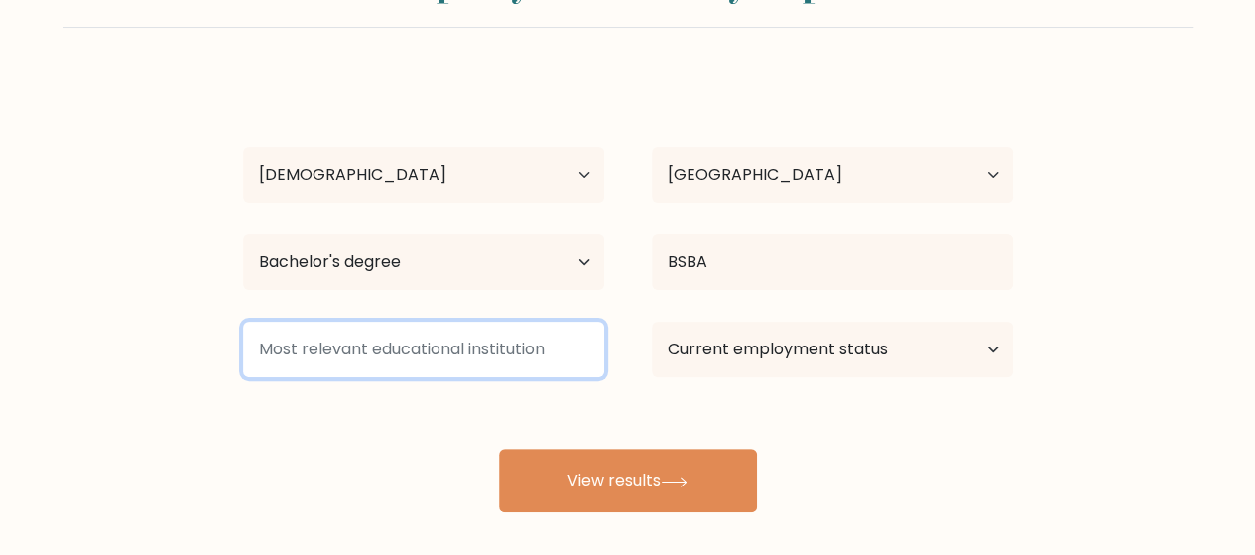
click at [543, 348] on input at bounding box center [423, 349] width 361 height 56
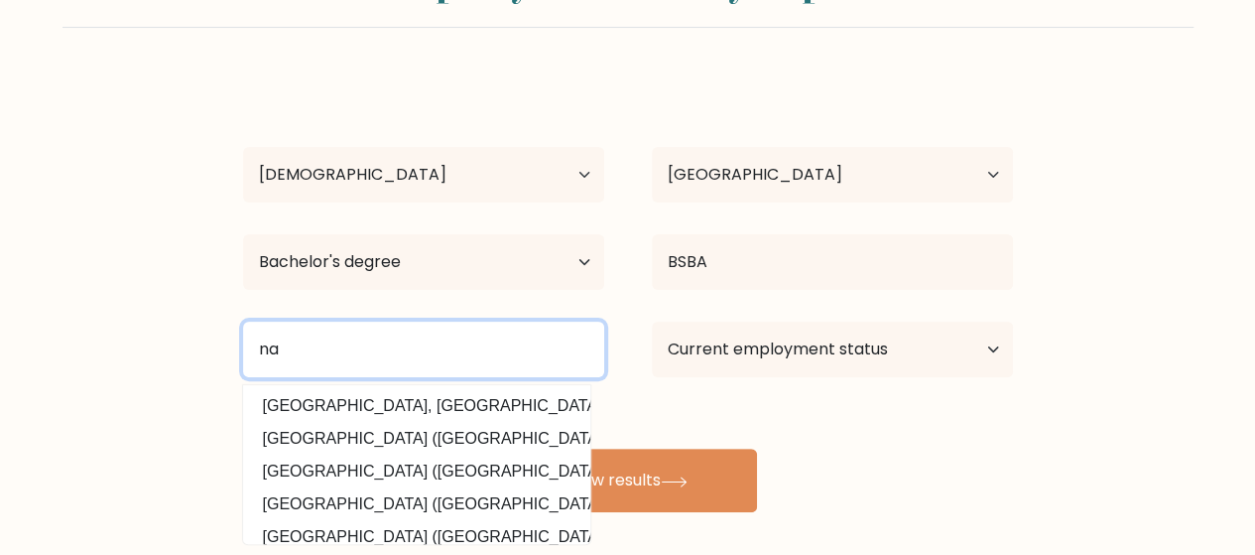
type input "n"
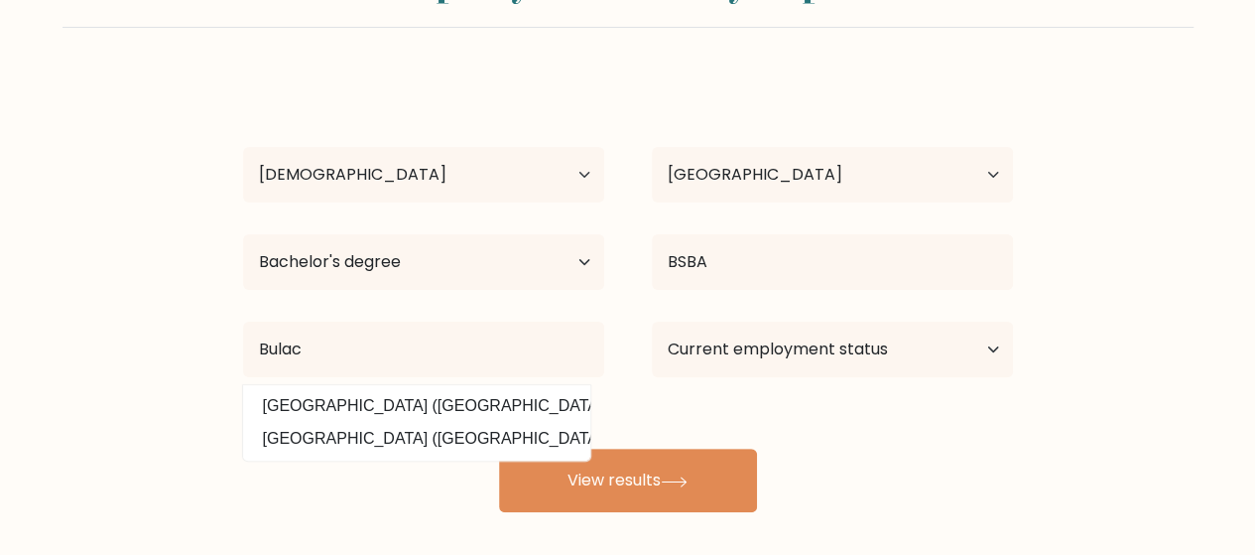
click at [473, 396] on option "Bulacan State University (Philippines)" at bounding box center [416, 406] width 337 height 32
type input "[GEOGRAPHIC_DATA]"
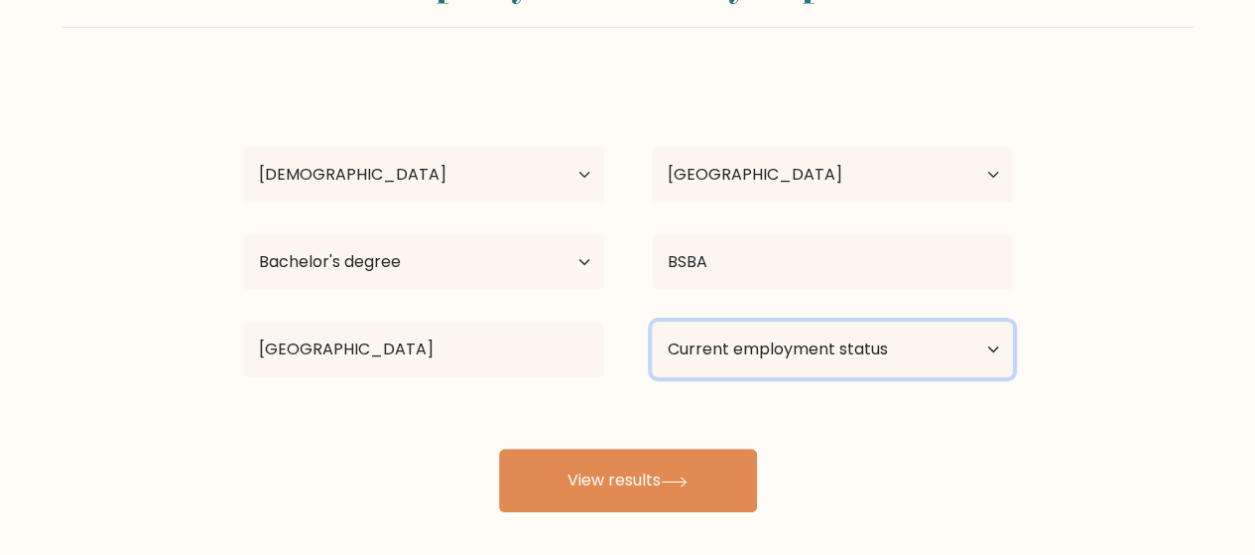
click at [801, 346] on select "Current employment status Employed Student Retired Other / prefer not to answer" at bounding box center [832, 349] width 361 height 56
select select "other"
click at [652, 321] on select "Current employment status Employed Student Retired Other / prefer not to answer" at bounding box center [832, 349] width 361 height 56
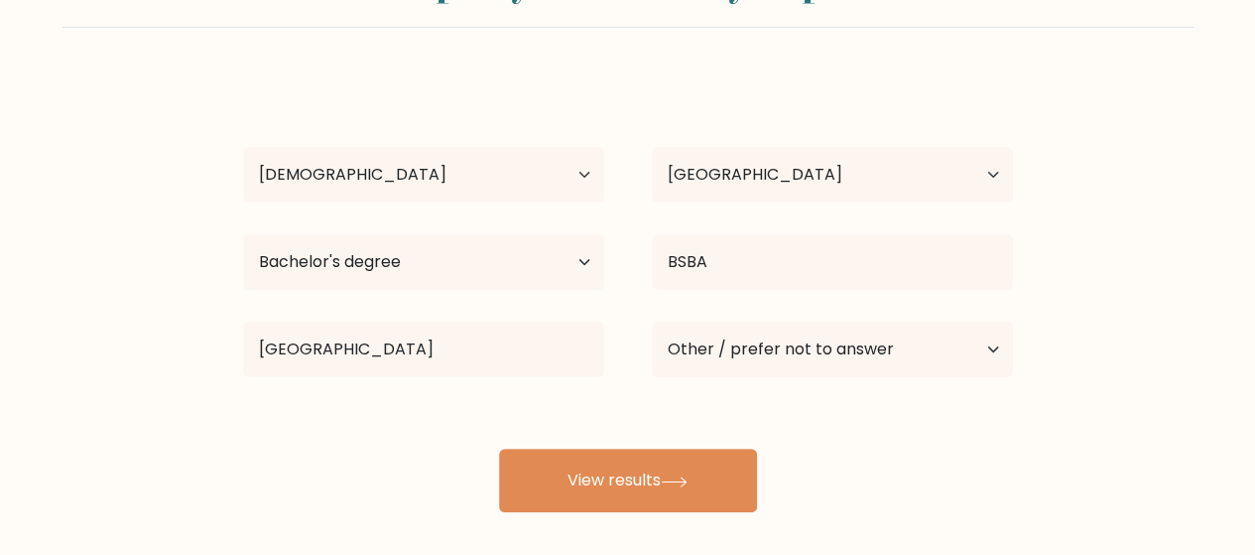
drag, startPoint x: 721, startPoint y: 483, endPoint x: 734, endPoint y: 391, distance: 93.2
click at [720, 483] on button "View results" at bounding box center [628, 479] width 258 height 63
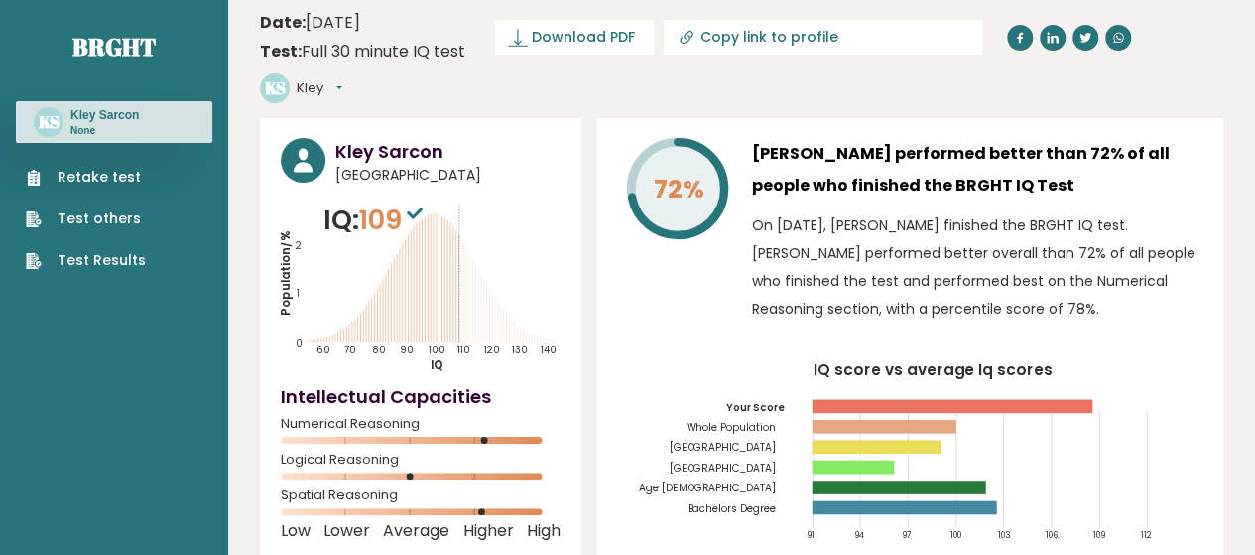
scroll to position [11, 0]
